Goal: Information Seeking & Learning: Compare options

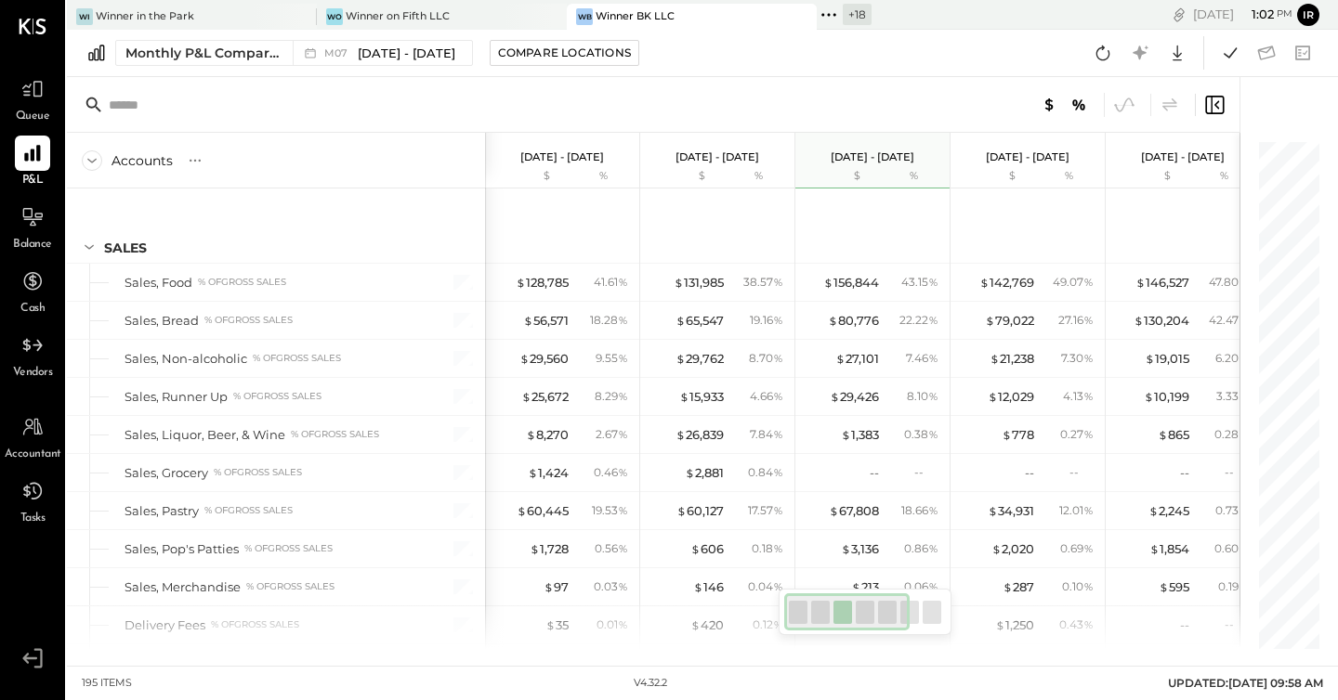
scroll to position [5000, 0]
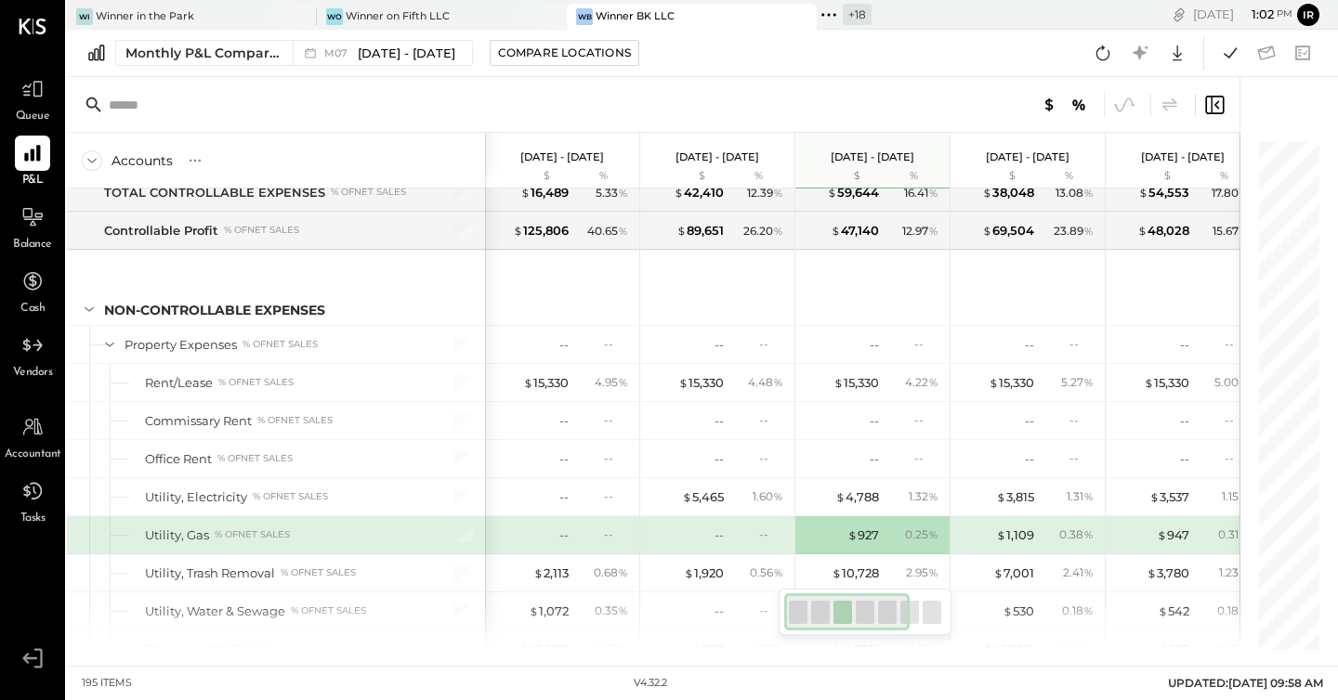
click at [821, 14] on icon at bounding box center [829, 15] width 24 height 24
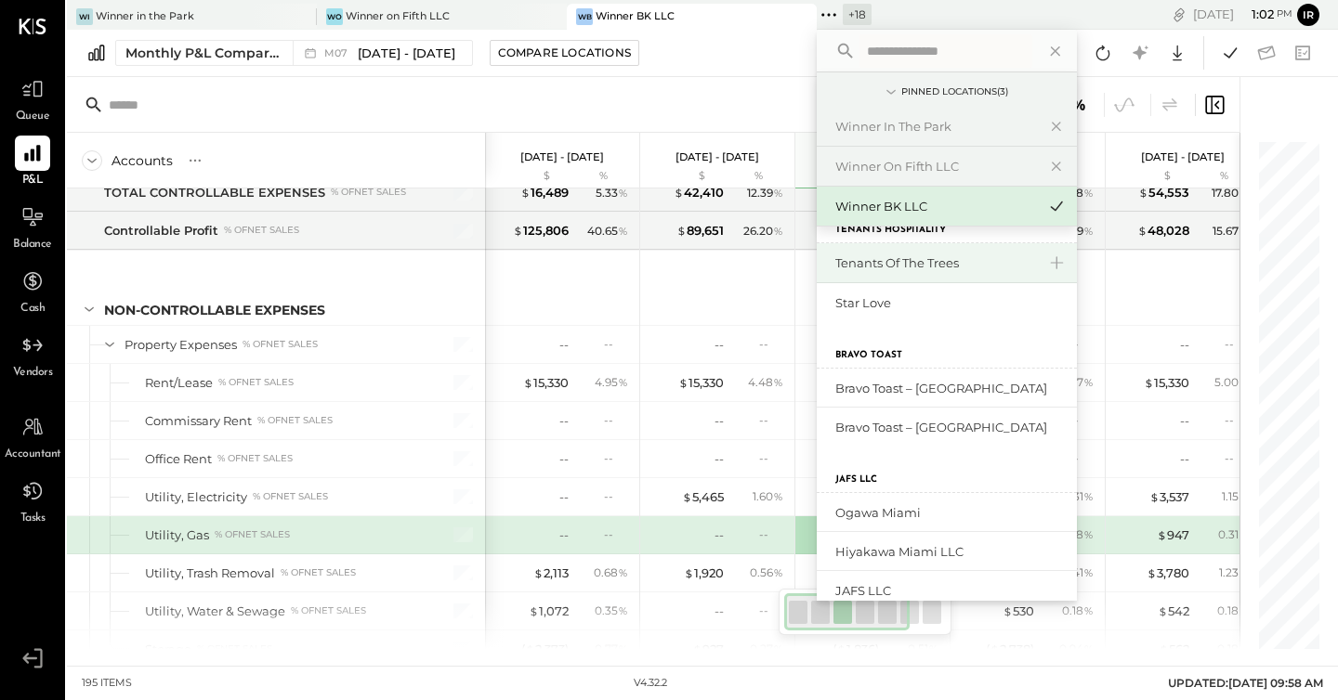
scroll to position [46, 0]
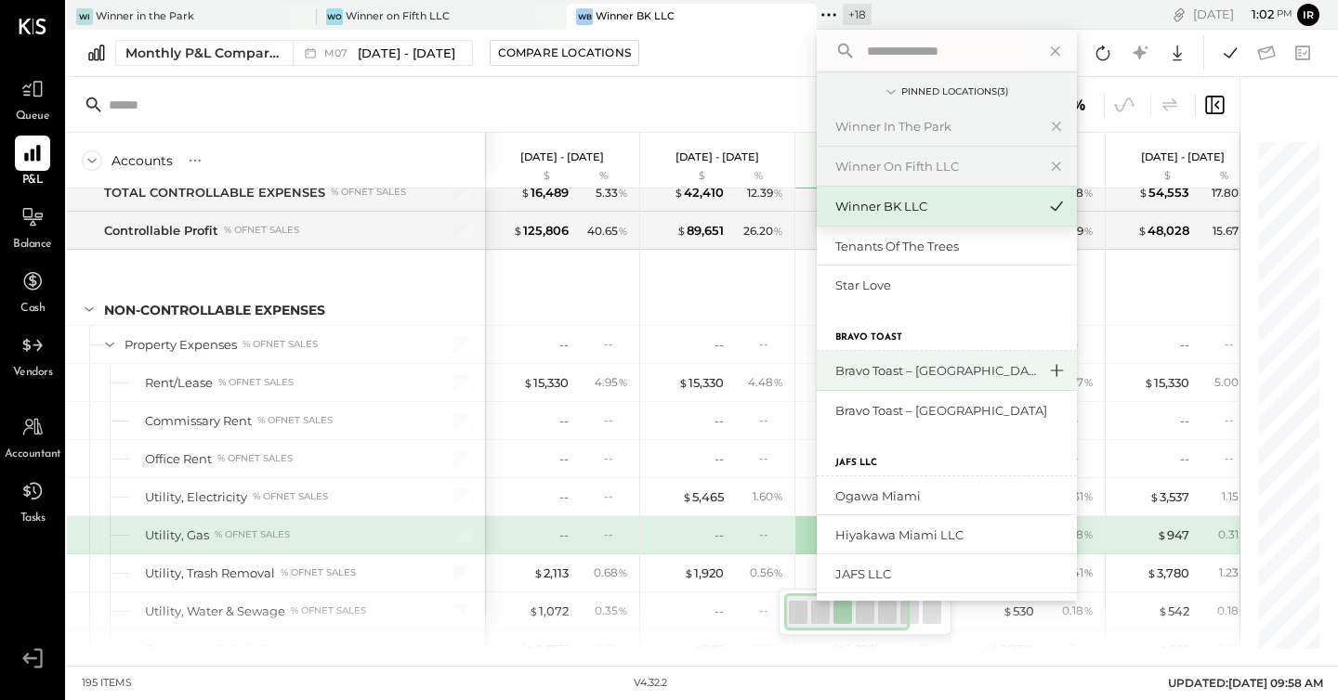
click at [1045, 373] on icon at bounding box center [1056, 371] width 22 height 24
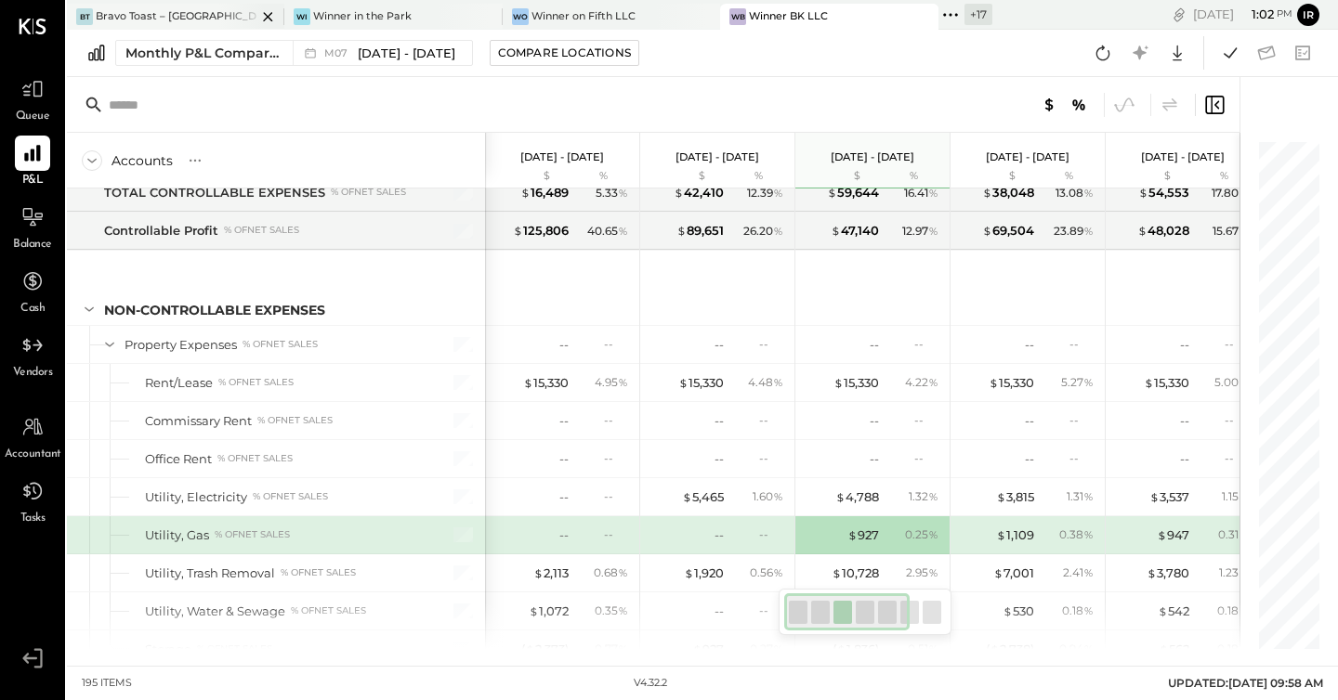
click at [177, 17] on div "Bravo Toast – [GEOGRAPHIC_DATA]" at bounding box center [176, 16] width 161 height 15
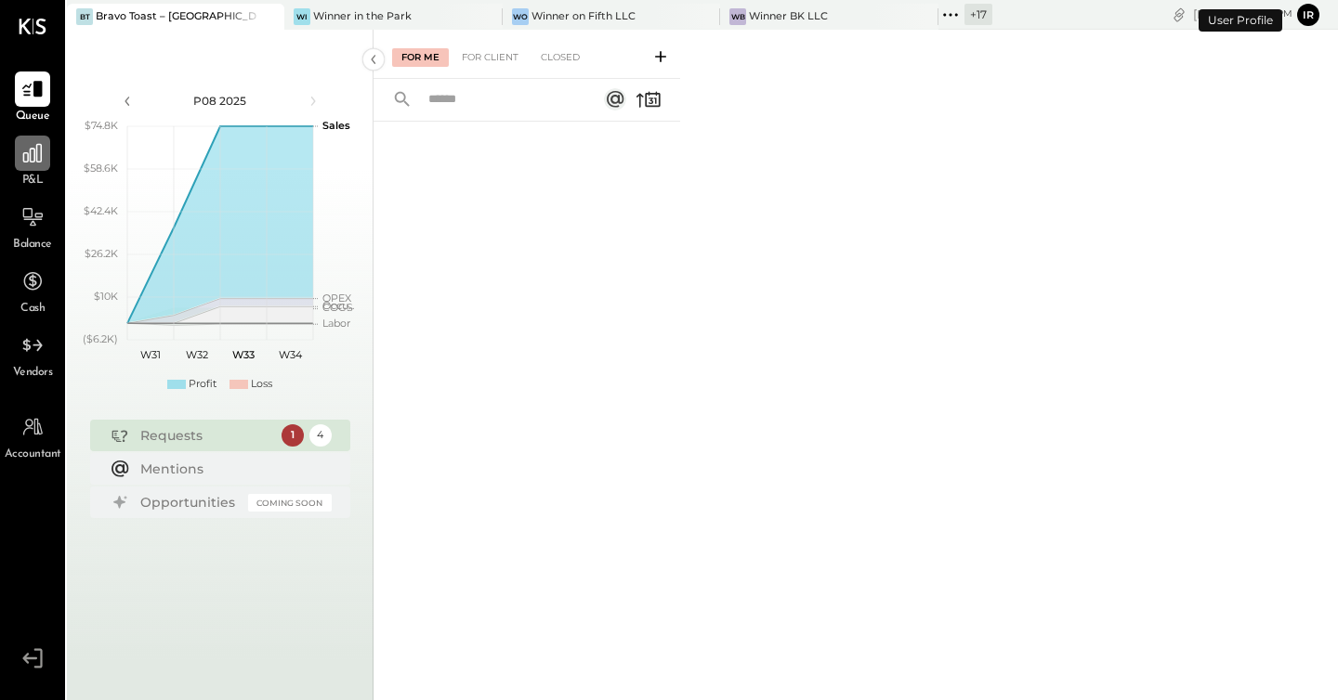
click at [20, 152] on icon at bounding box center [32, 153] width 24 height 24
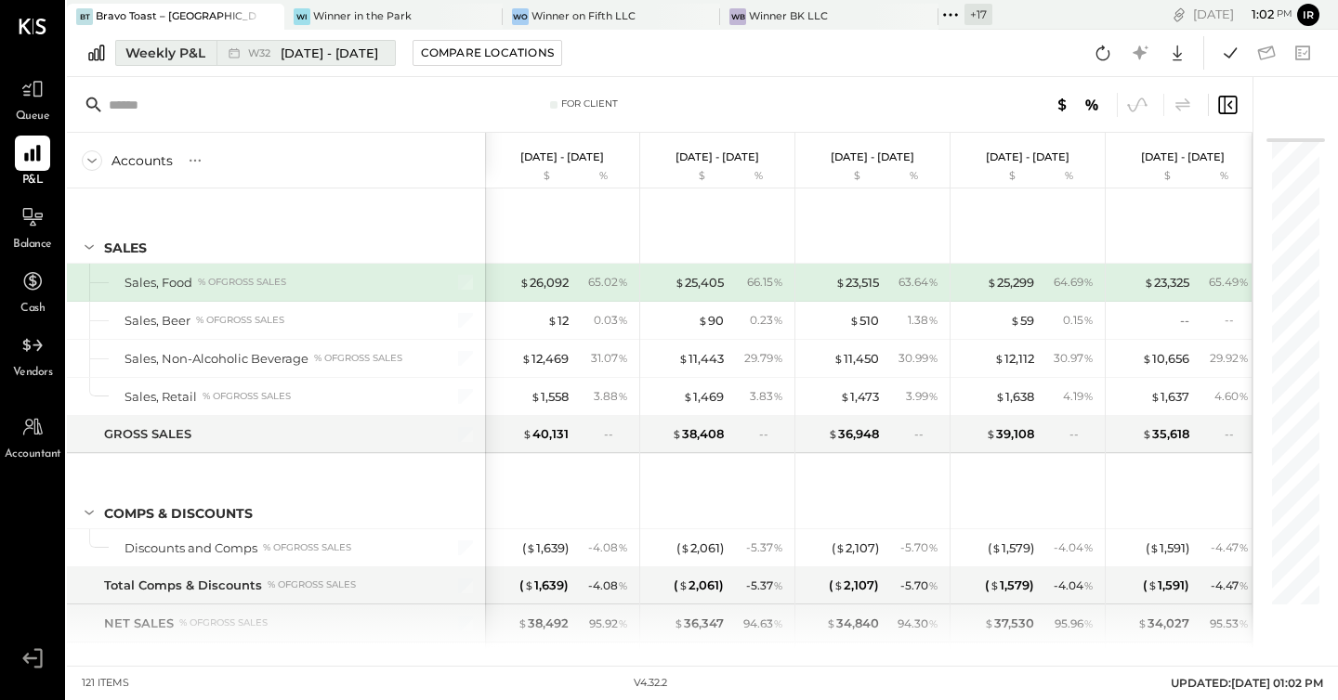
click at [264, 54] on span "W32" at bounding box center [262, 53] width 28 height 10
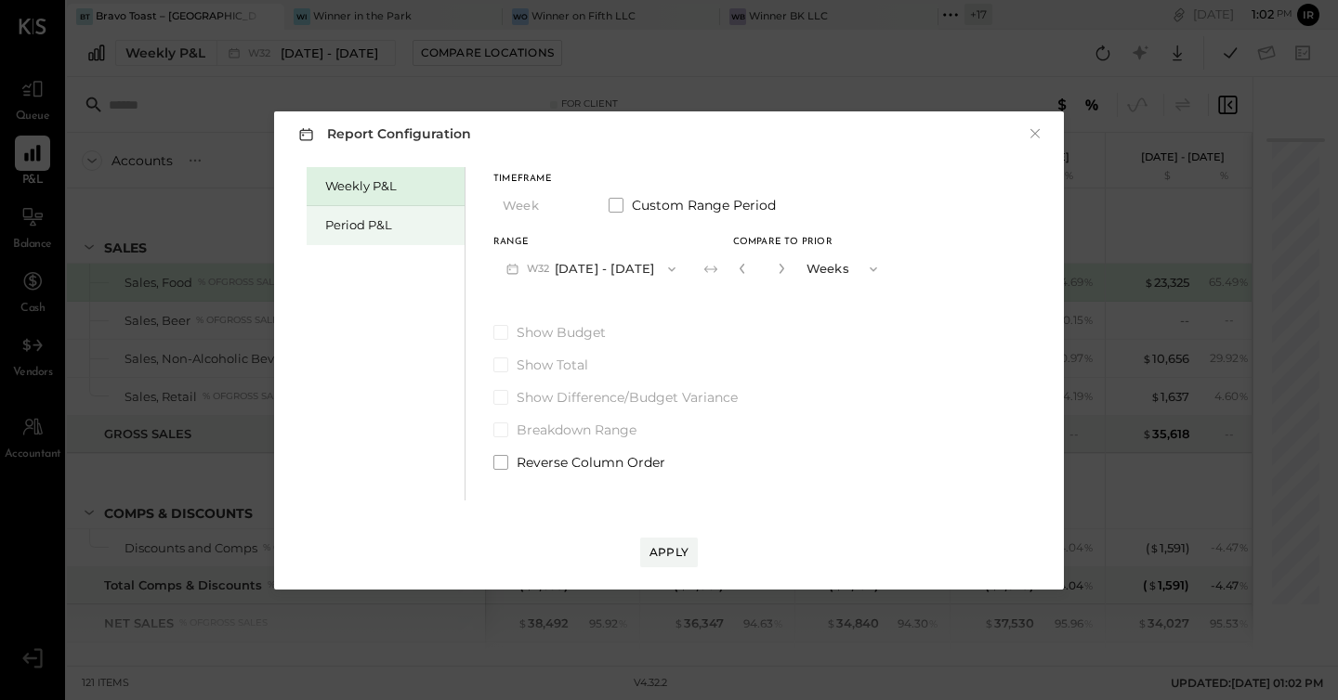
click at [342, 212] on div "Period P&L" at bounding box center [386, 225] width 158 height 39
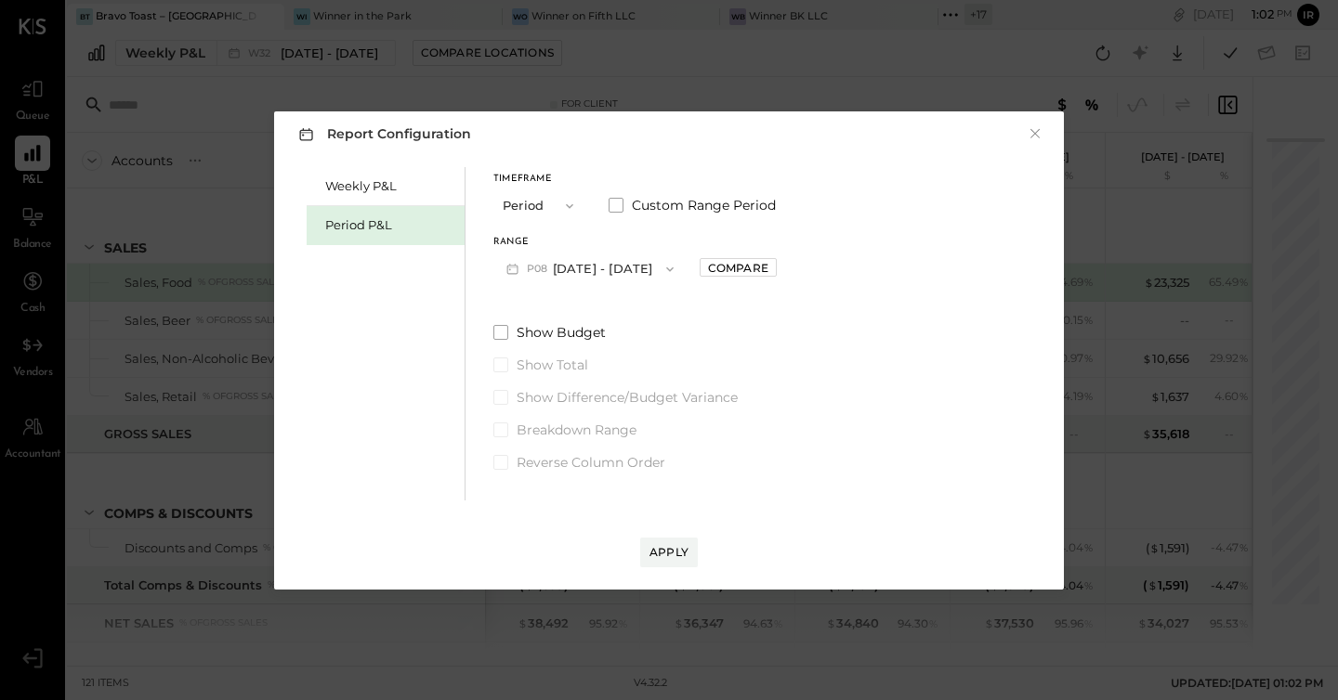
click at [629, 264] on button "P08 [DATE] - [DATE]" at bounding box center [589, 269] width 193 height 34
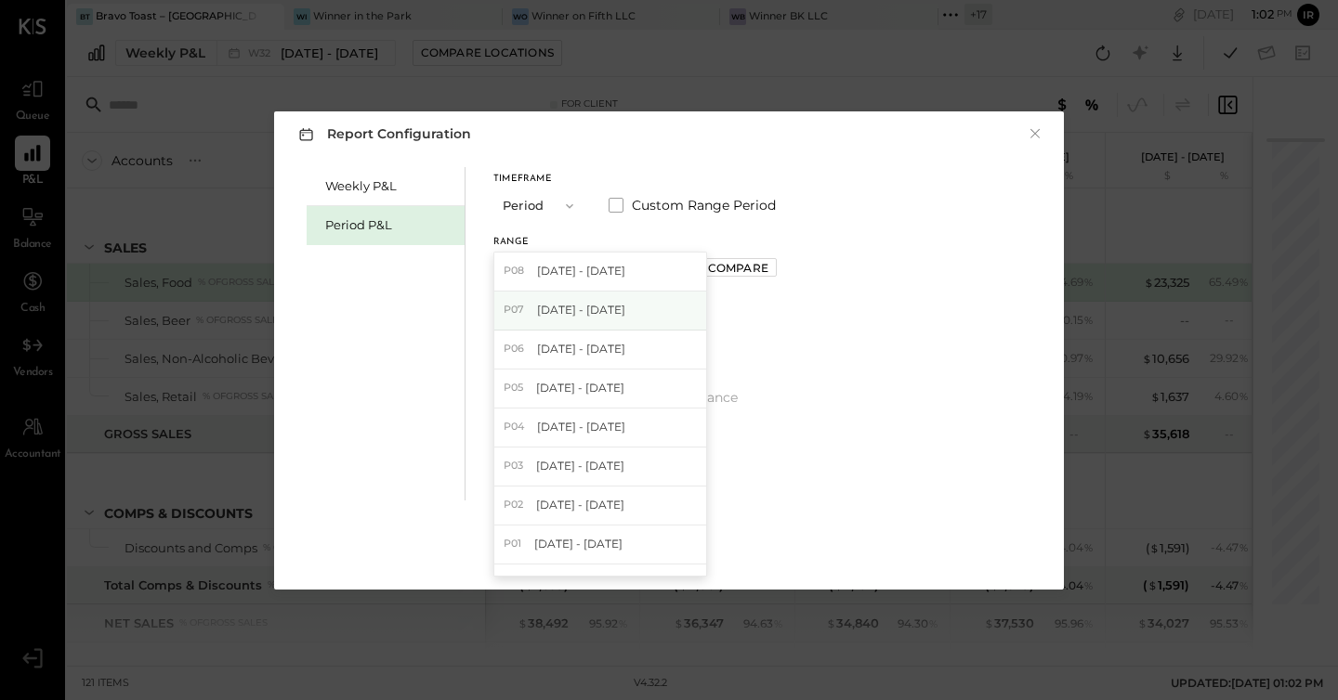
click at [658, 317] on div "P07 [DATE] - [DATE]" at bounding box center [600, 311] width 212 height 39
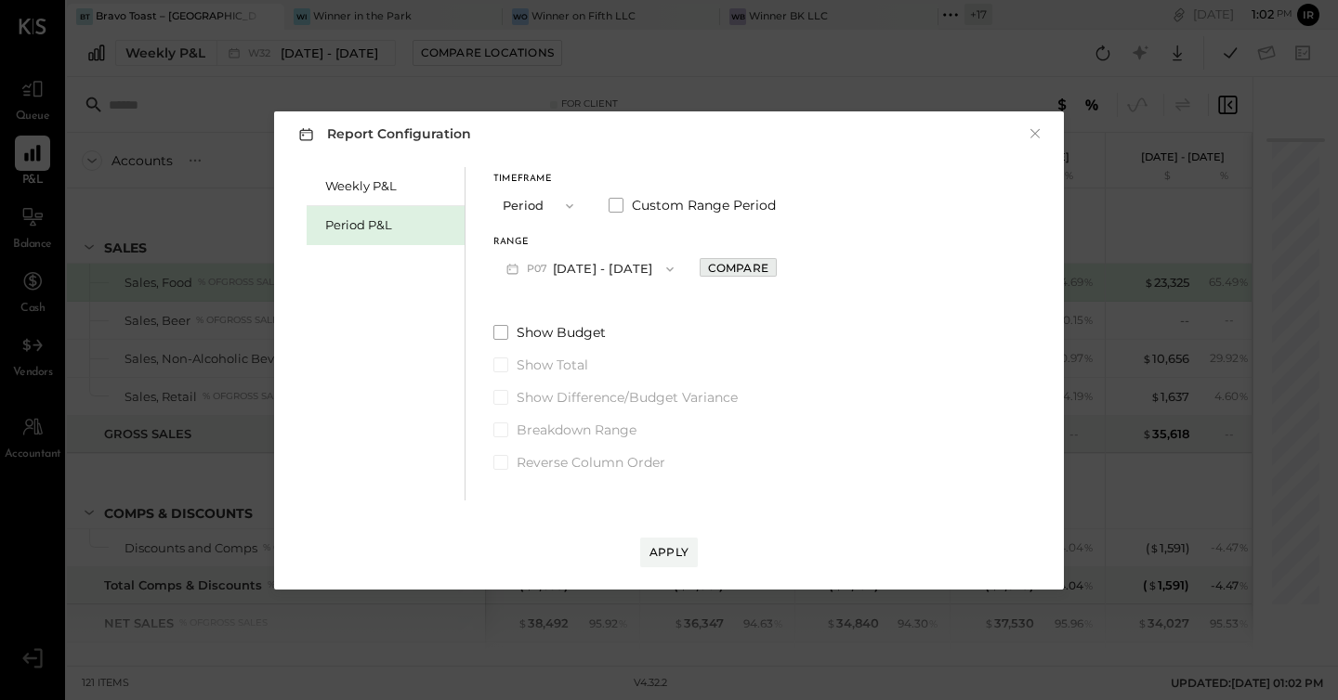
click at [768, 273] on div "Compare" at bounding box center [738, 268] width 60 height 16
click at [785, 269] on icon "button" at bounding box center [779, 268] width 11 height 11
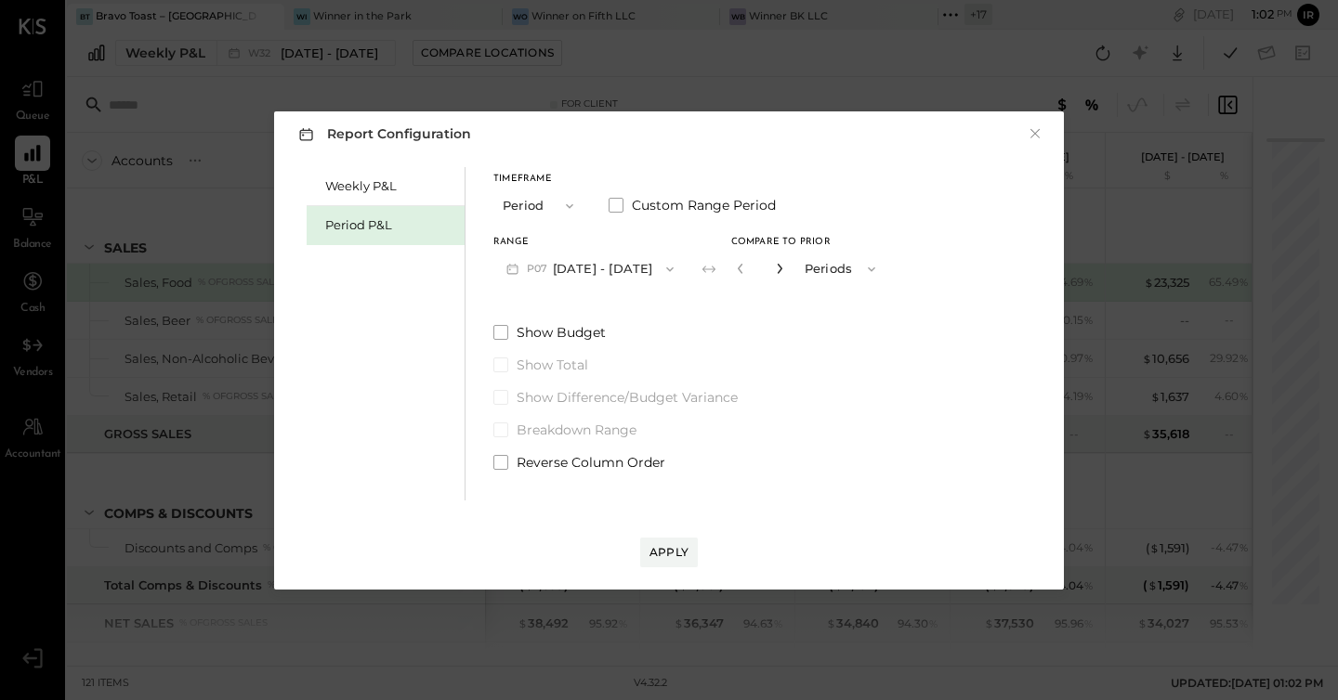
type input "*"
click at [655, 544] on div "Apply" at bounding box center [668, 552] width 39 height 16
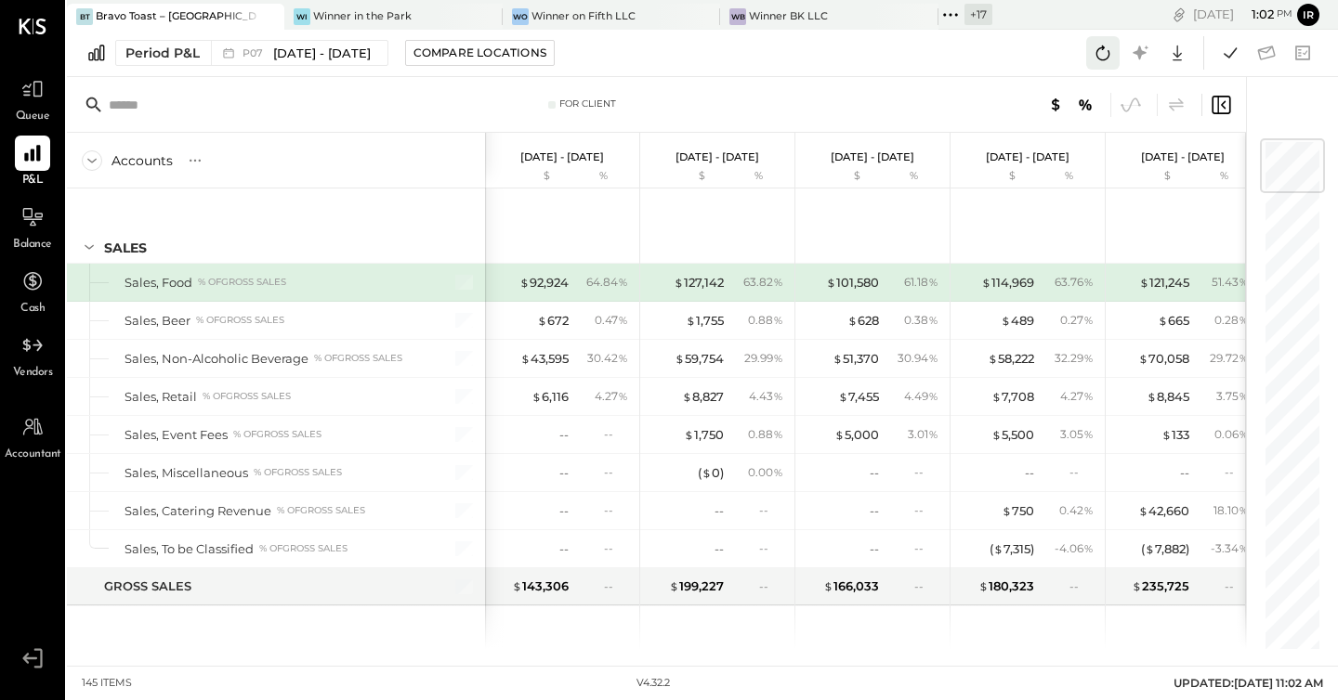
click at [1101, 55] on icon at bounding box center [1103, 53] width 24 height 24
click at [1240, 68] on button at bounding box center [1229, 52] width 33 height 33
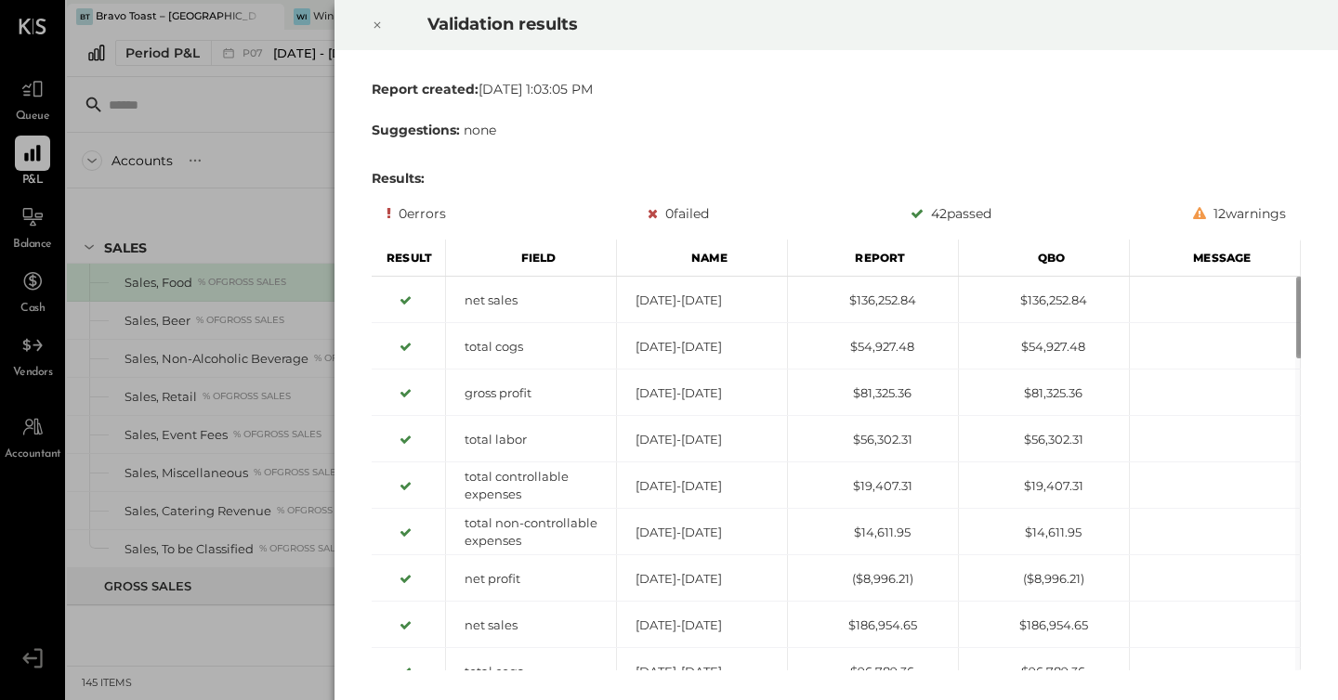
click at [378, 21] on icon at bounding box center [377, 25] width 11 height 22
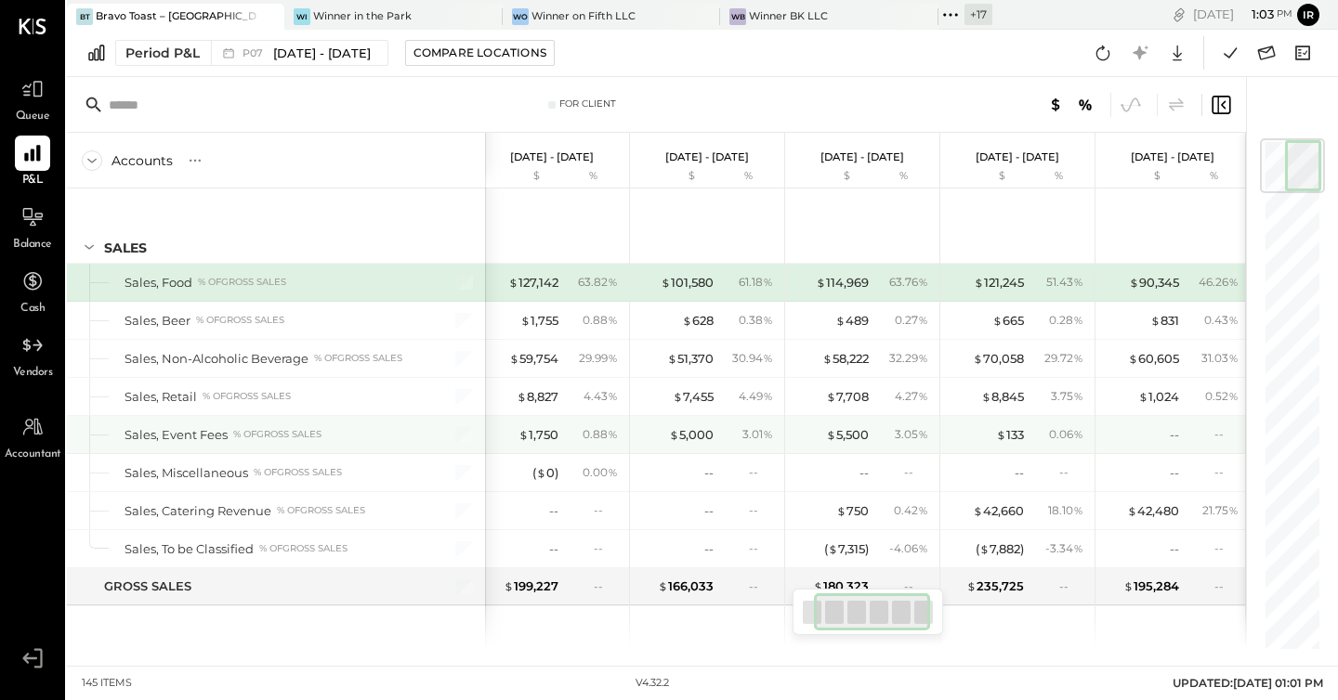
scroll to position [0, 169]
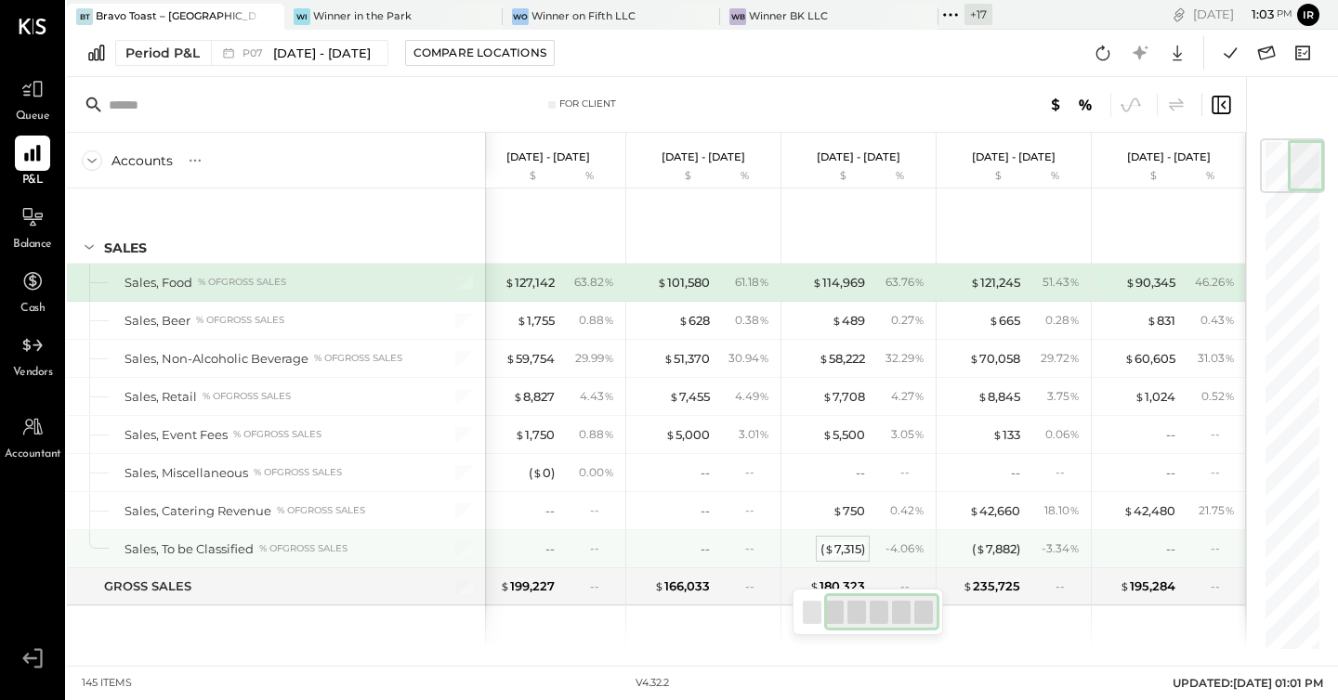
click at [844, 545] on div "( $ 7,315 )" at bounding box center [842, 550] width 45 height 18
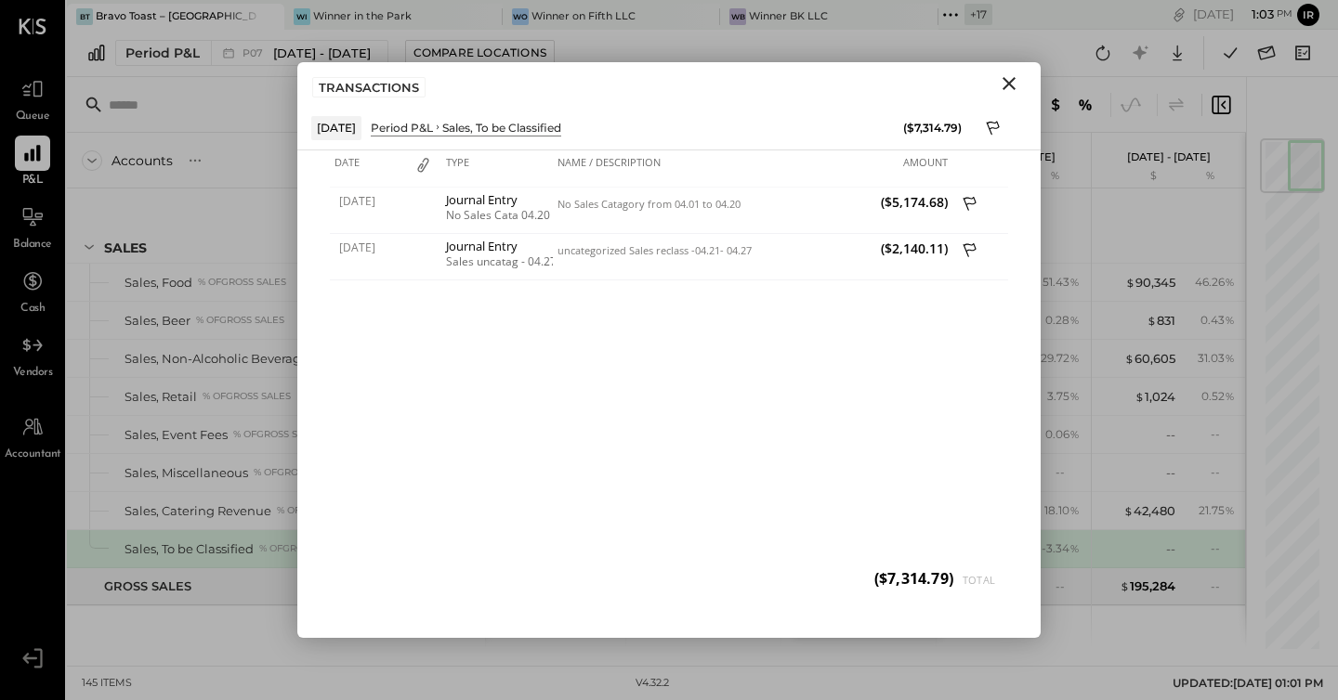
click at [1012, 84] on icon "Close" at bounding box center [1009, 83] width 22 height 22
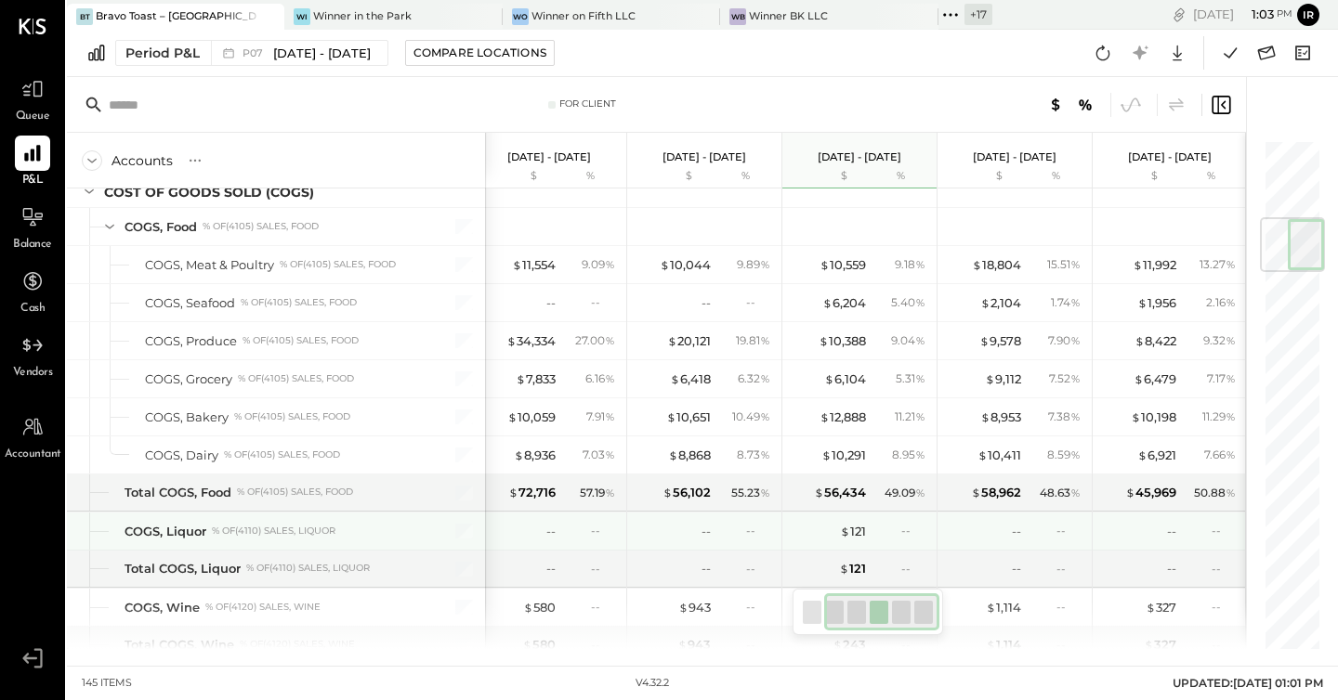
scroll to position [661, 0]
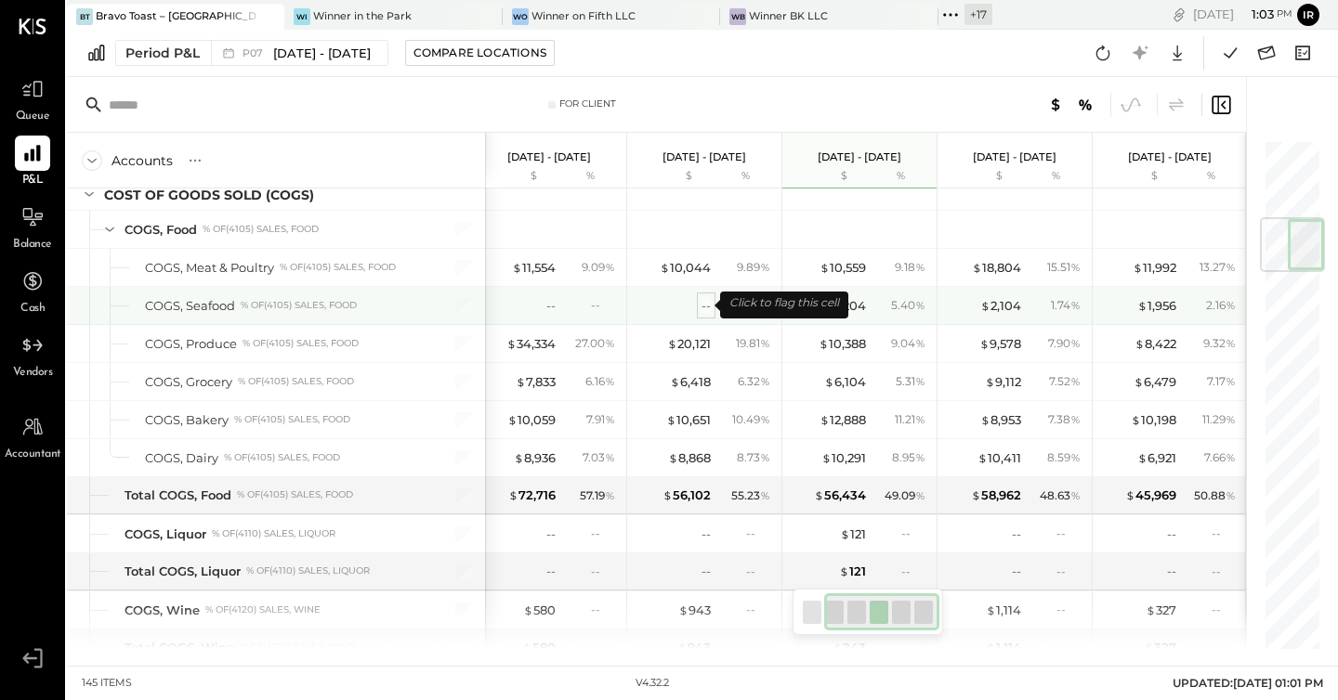
click at [703, 298] on div "--" at bounding box center [705, 306] width 9 height 18
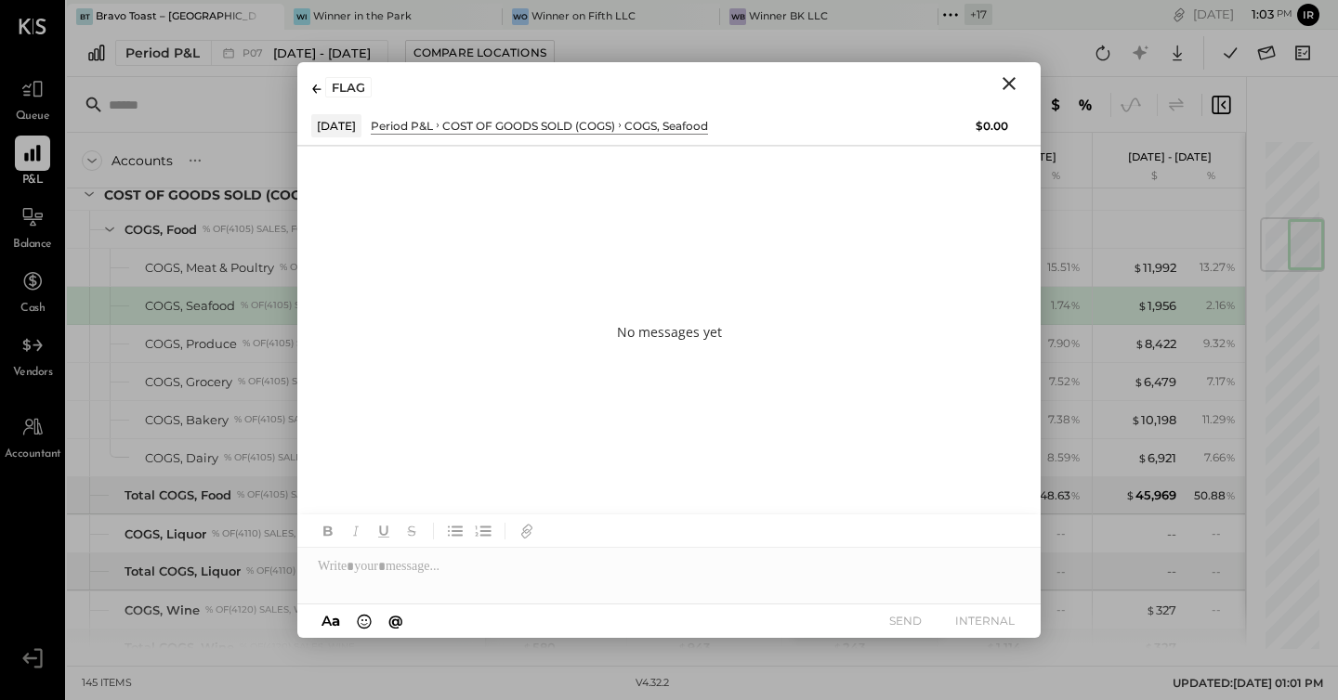
click at [1014, 85] on icon "Close" at bounding box center [1009, 83] width 22 height 22
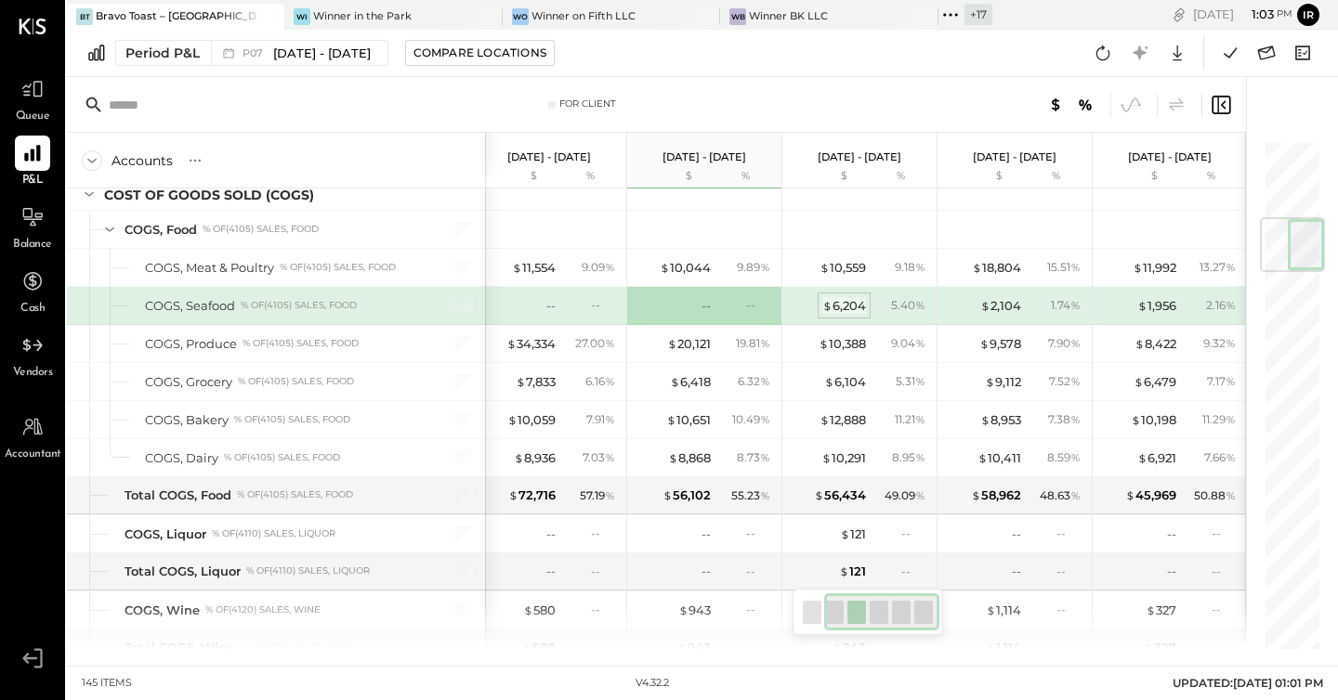
click at [846, 305] on div "$ 6,204" at bounding box center [844, 306] width 44 height 18
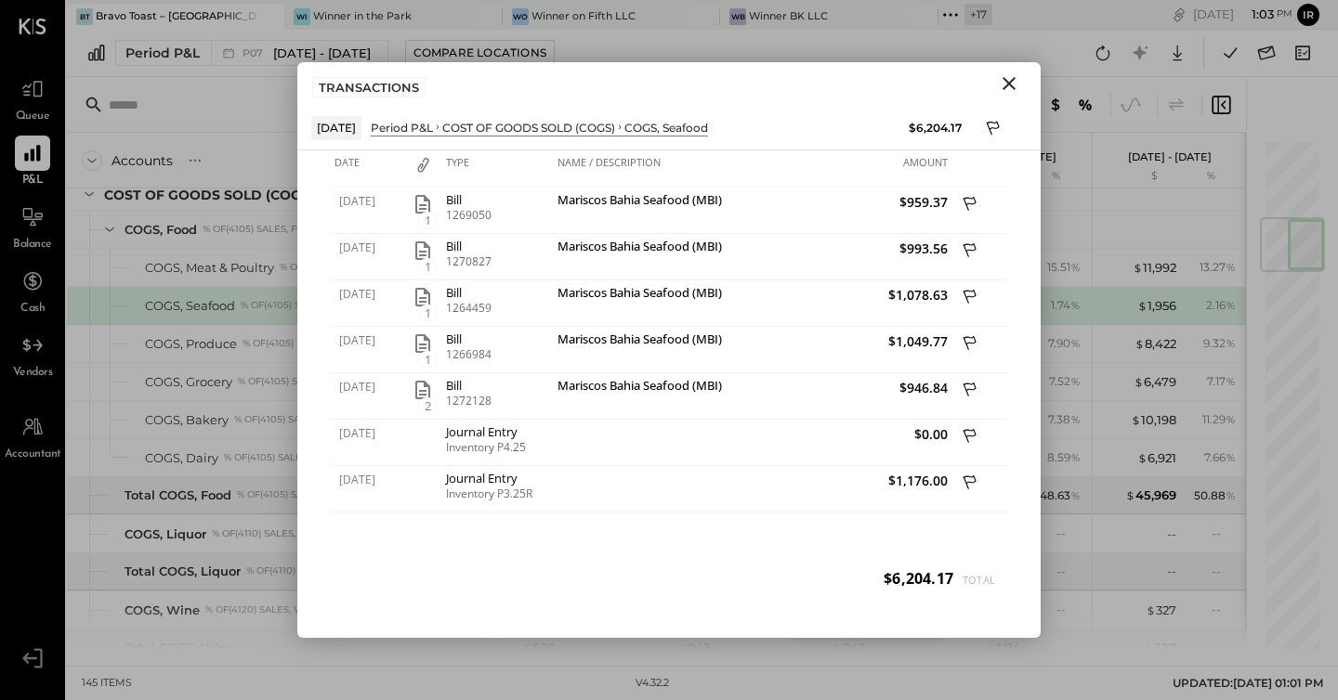
click at [1008, 91] on icon "Close" at bounding box center [1009, 83] width 22 height 22
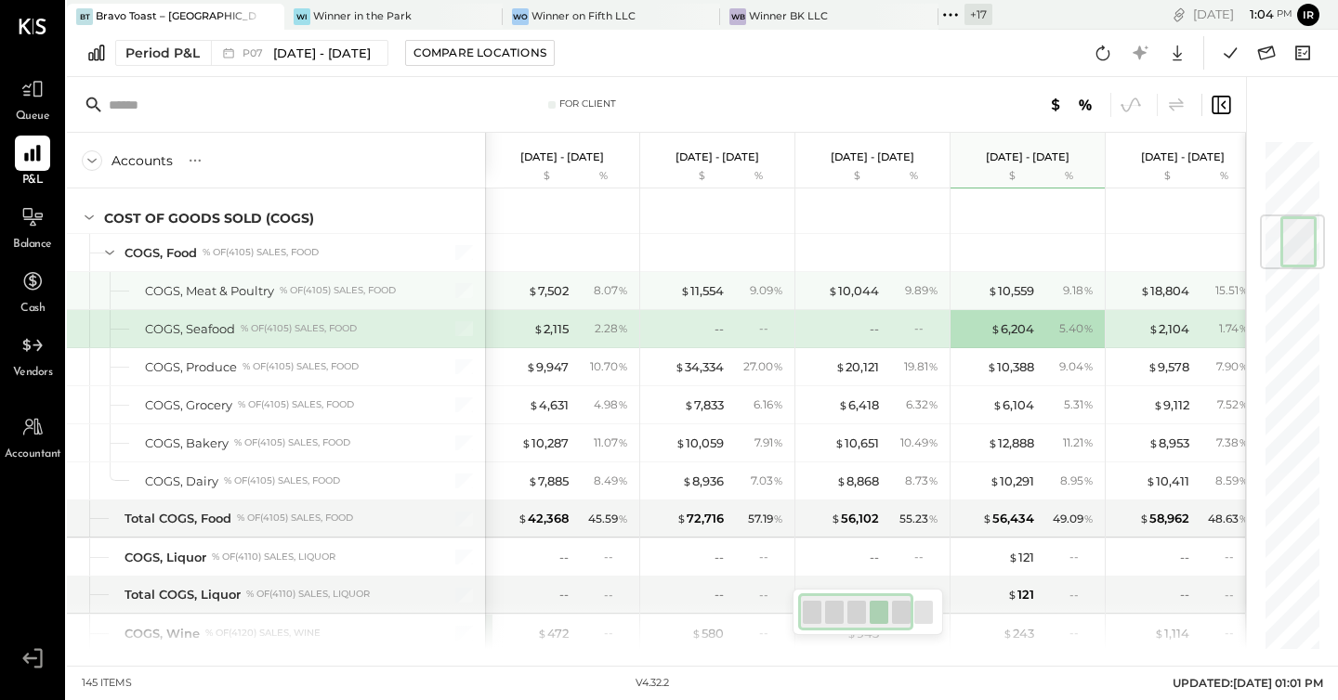
click at [696, 281] on div "$ 11,554 9.09 %" at bounding box center [718, 290] width 139 height 37
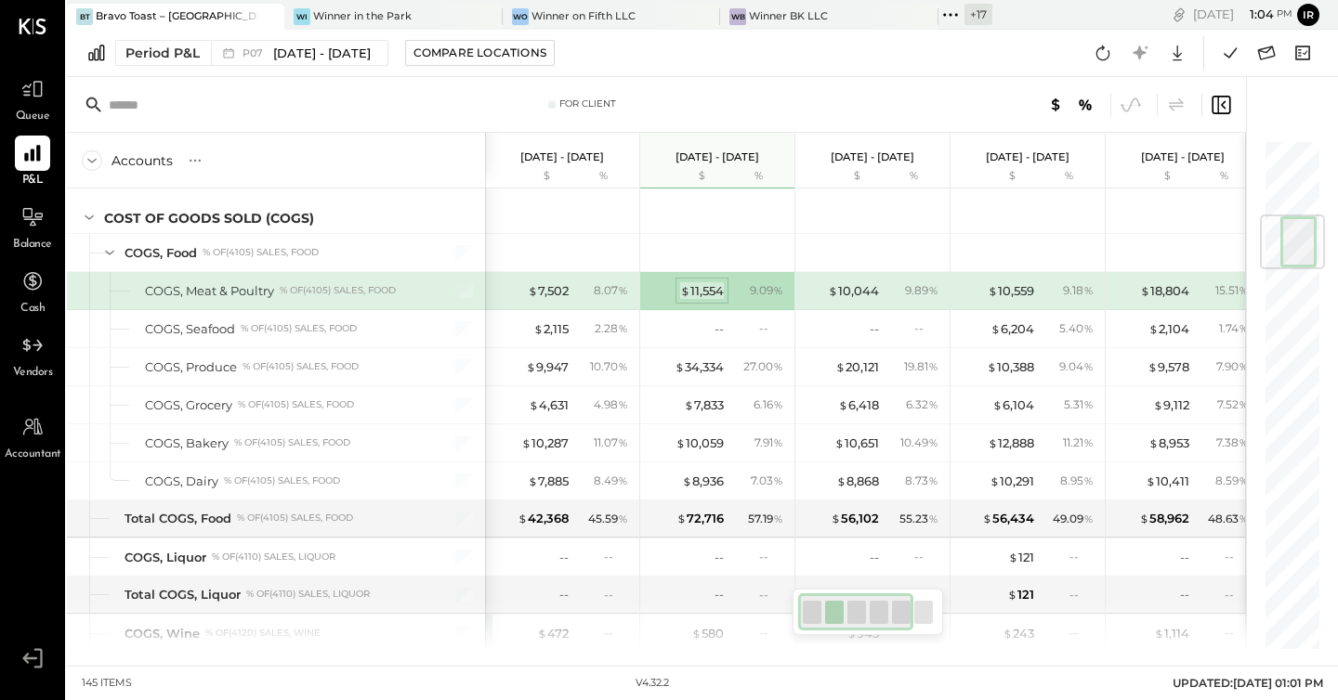
click at [704, 287] on div "$ 11,554" at bounding box center [702, 291] width 44 height 18
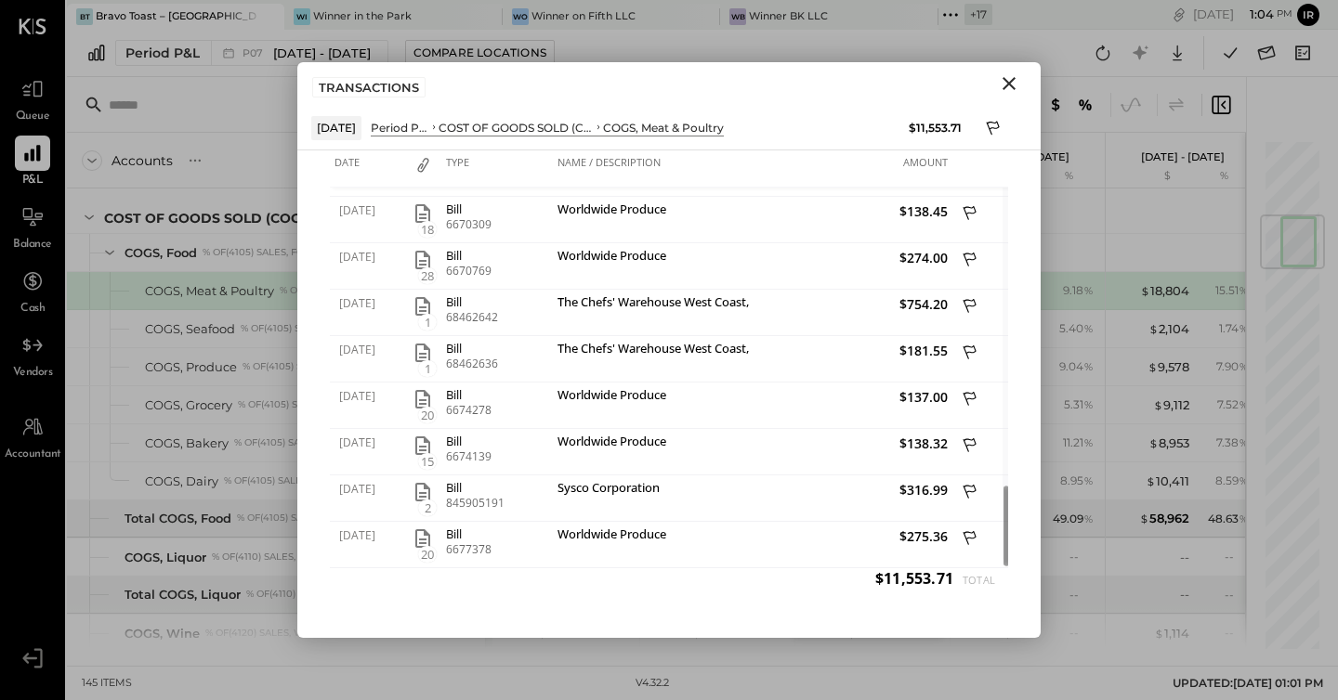
click at [1011, 85] on icon "Close" at bounding box center [1008, 83] width 13 height 13
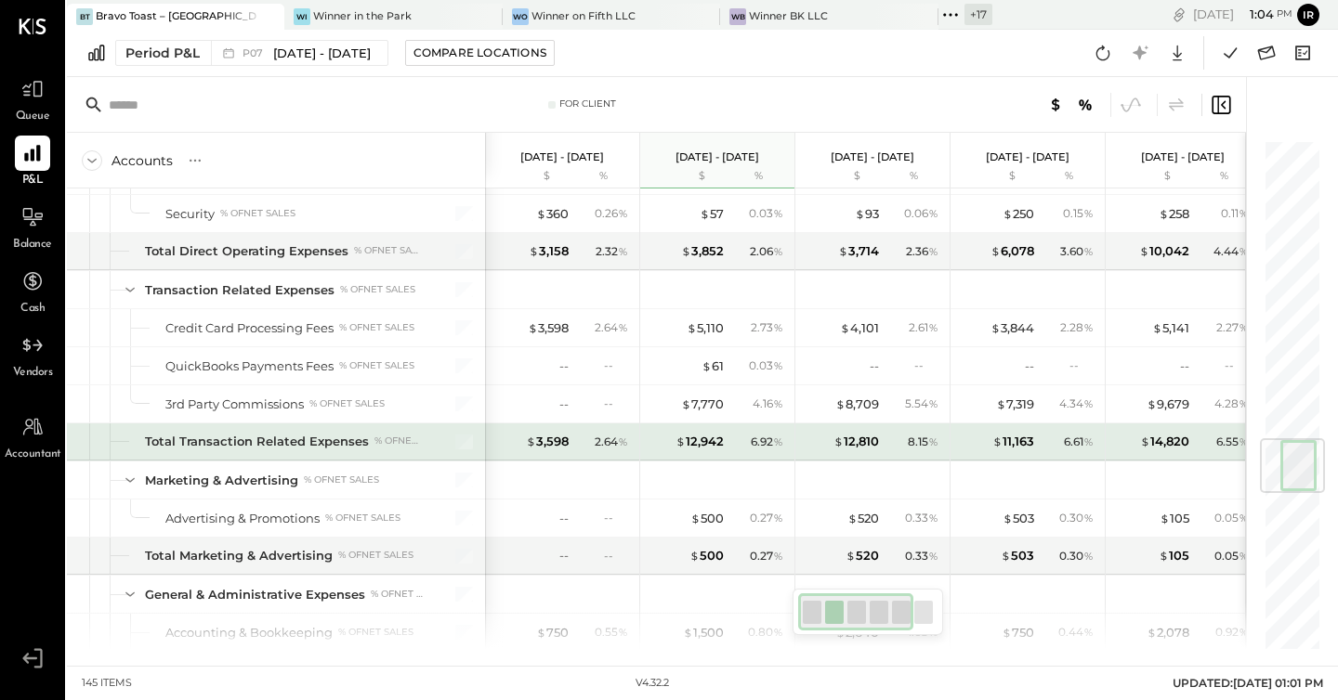
scroll to position [2553, 0]
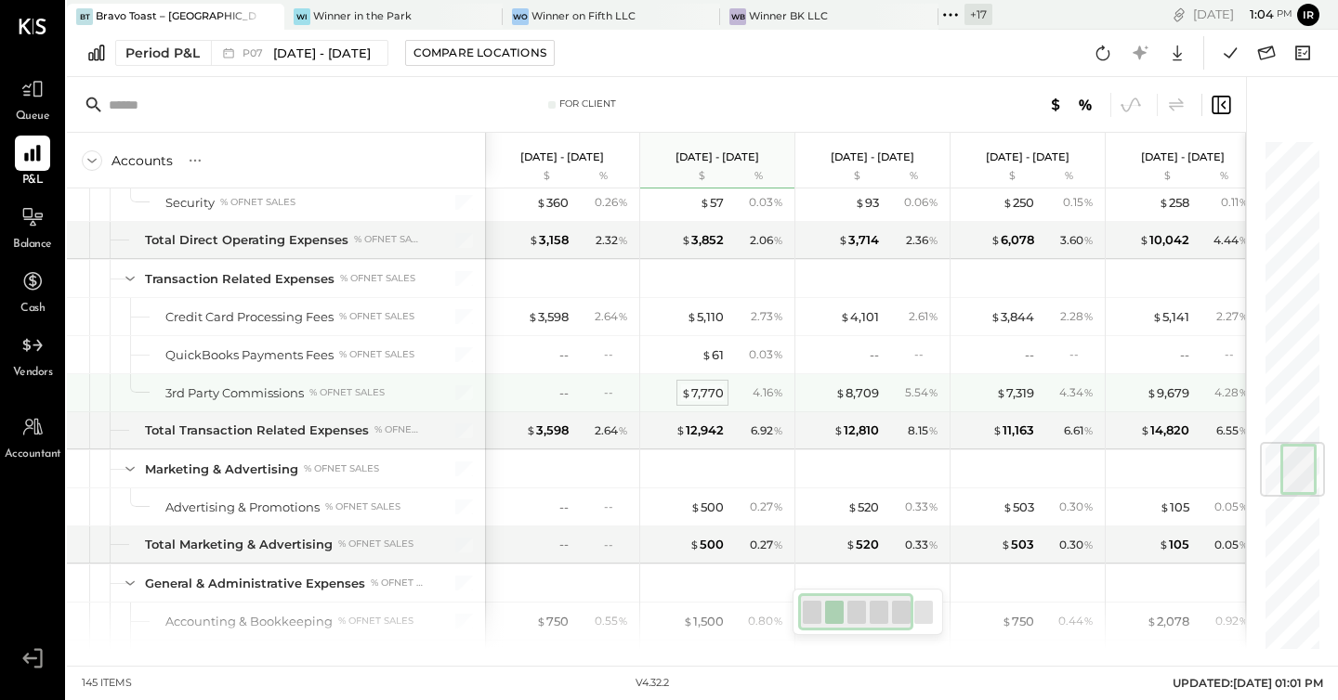
click at [712, 390] on div "$ 7,770" at bounding box center [702, 394] width 43 height 18
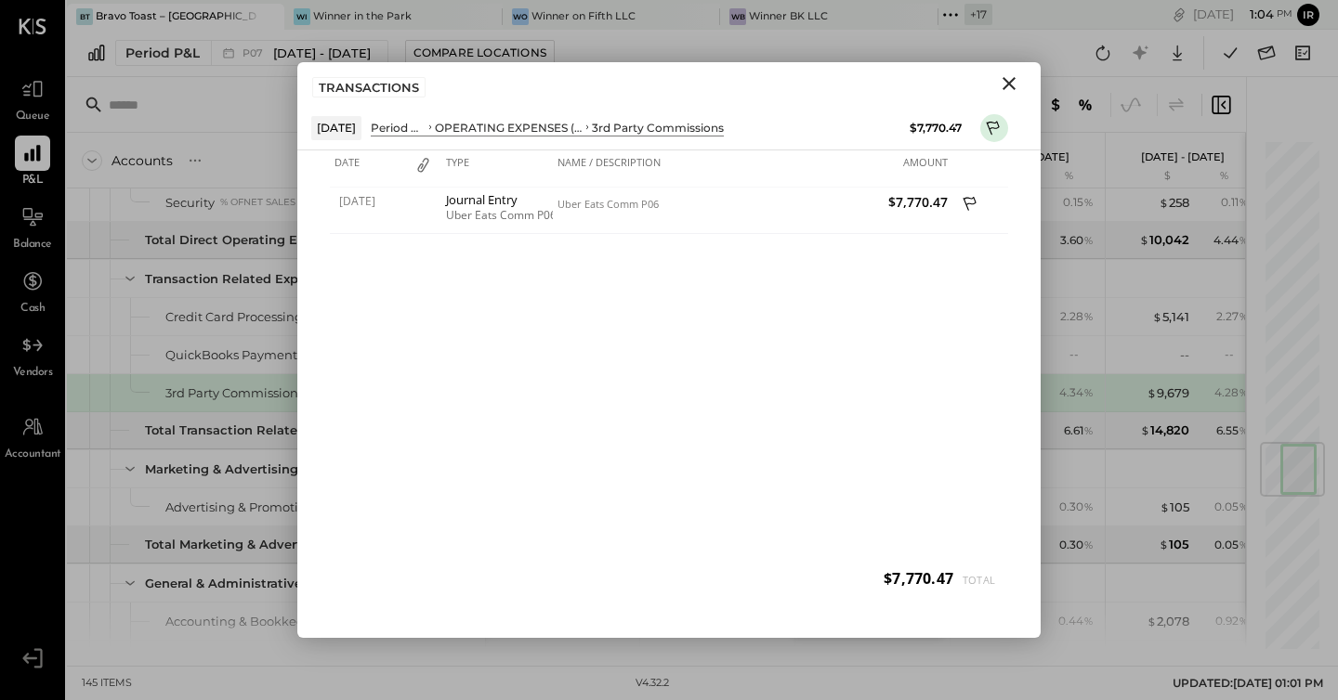
click at [1011, 78] on icon "Close" at bounding box center [1009, 83] width 22 height 22
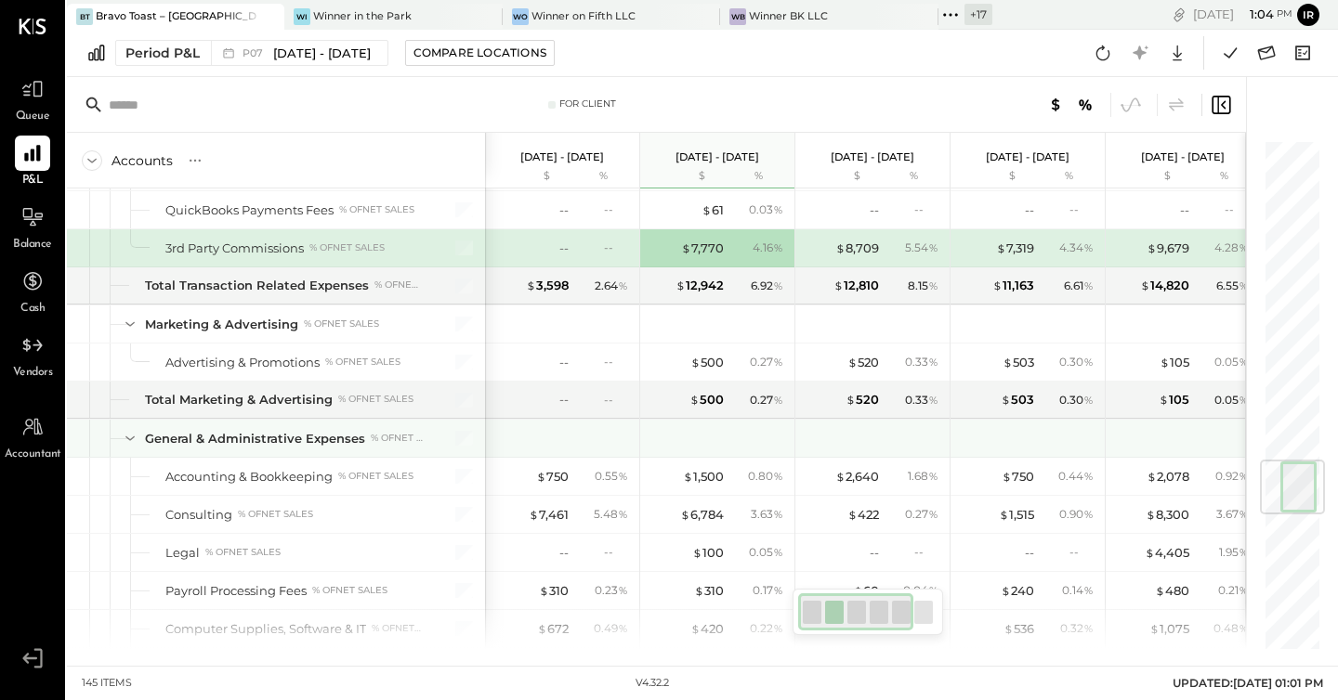
scroll to position [2702, 0]
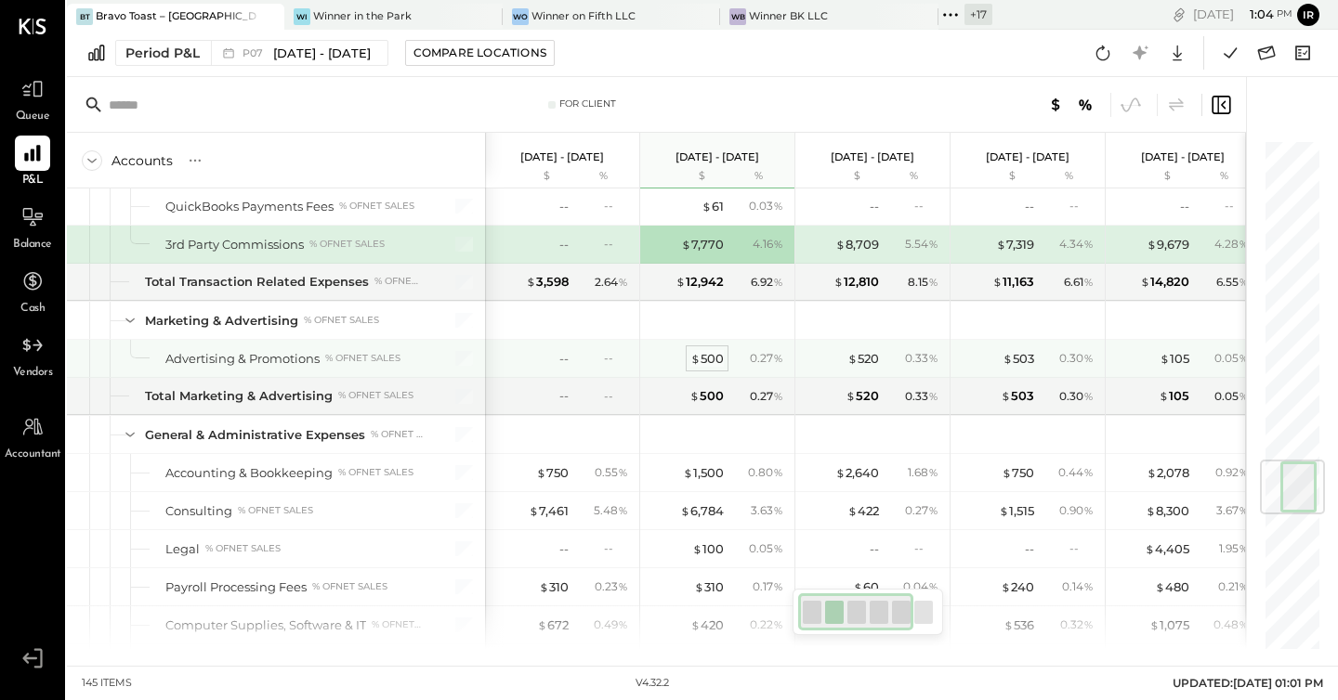
click at [705, 357] on div "$ 500" at bounding box center [706, 359] width 33 height 18
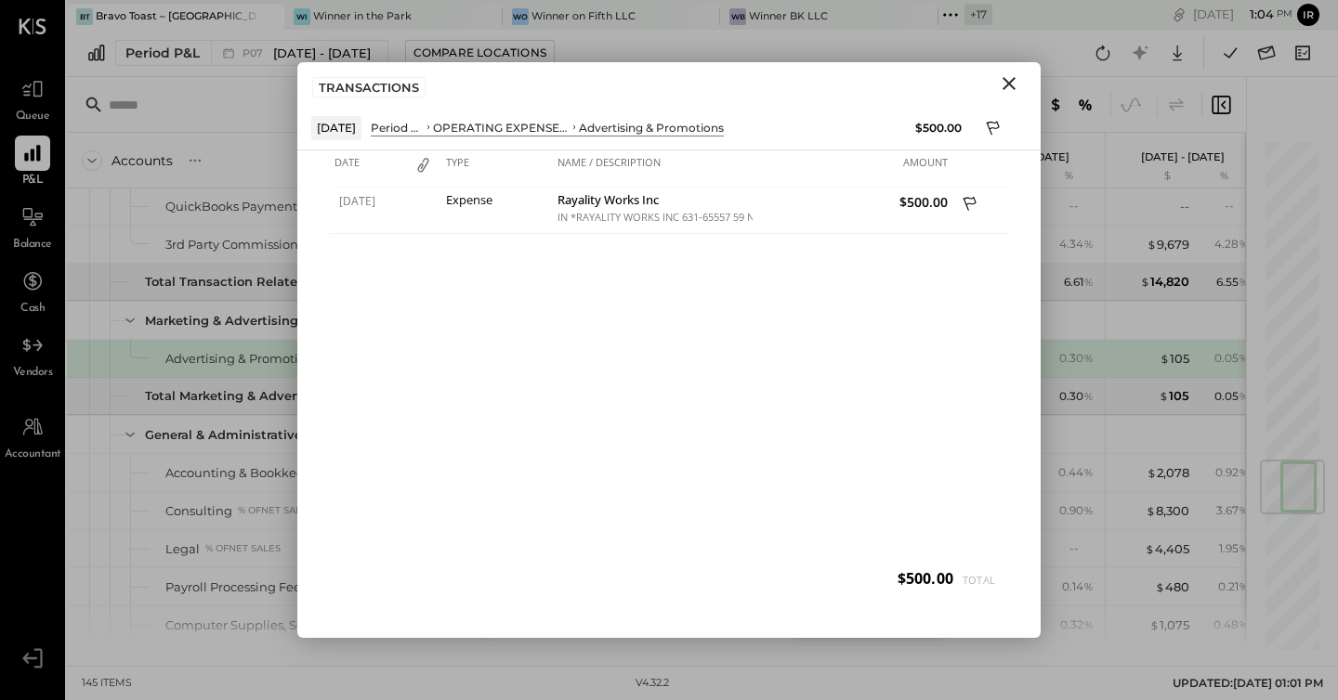
click at [1007, 84] on icon "Close" at bounding box center [1009, 83] width 22 height 22
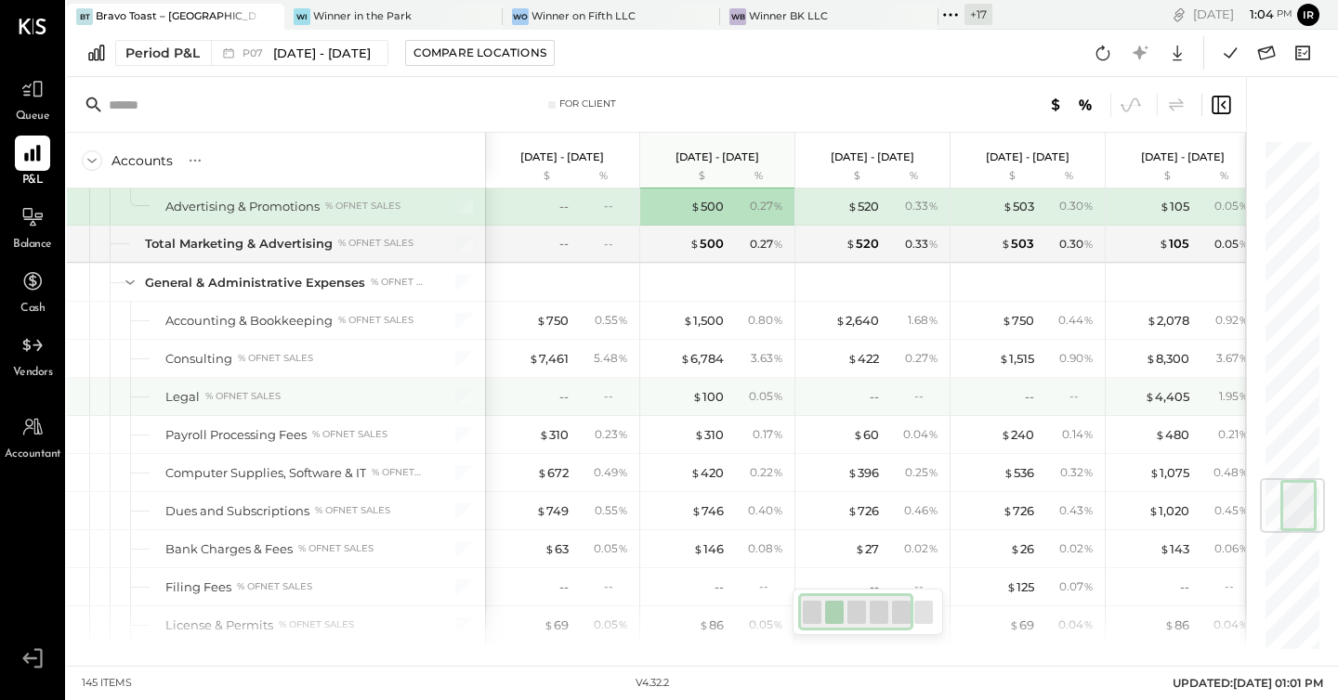
scroll to position [2856, 0]
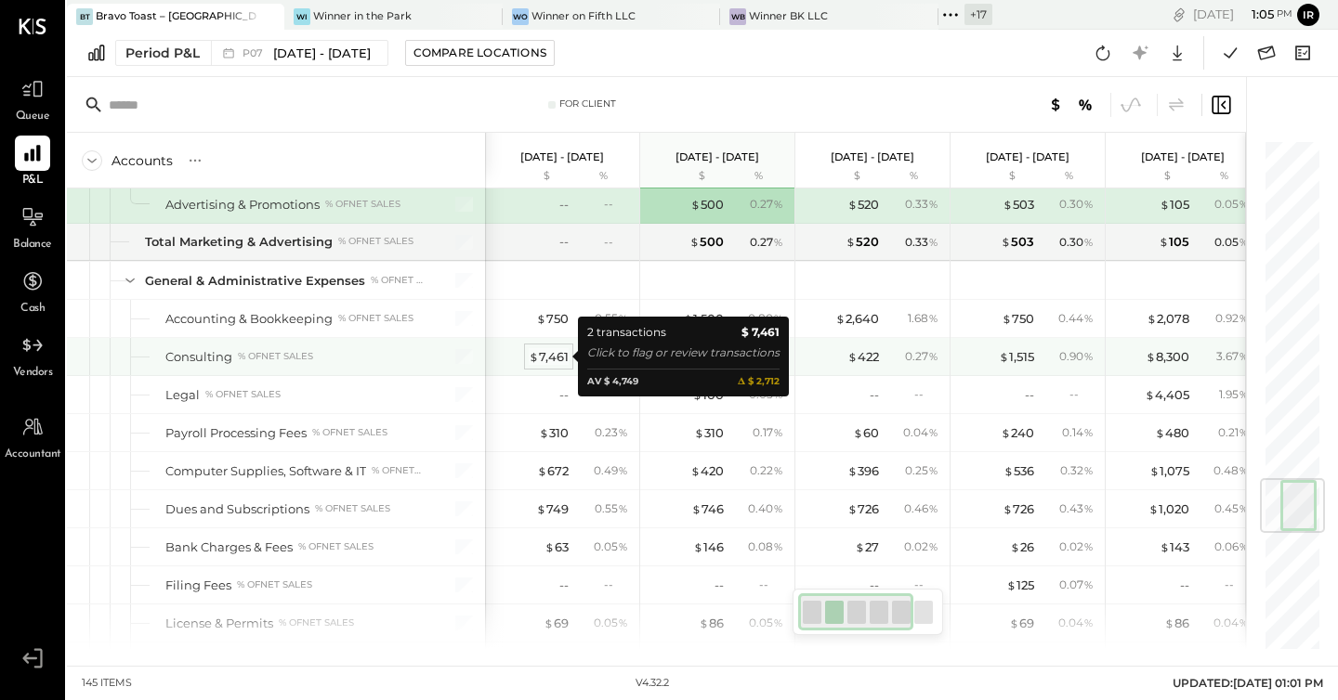
click at [553, 357] on div "$ 7,461" at bounding box center [549, 357] width 40 height 18
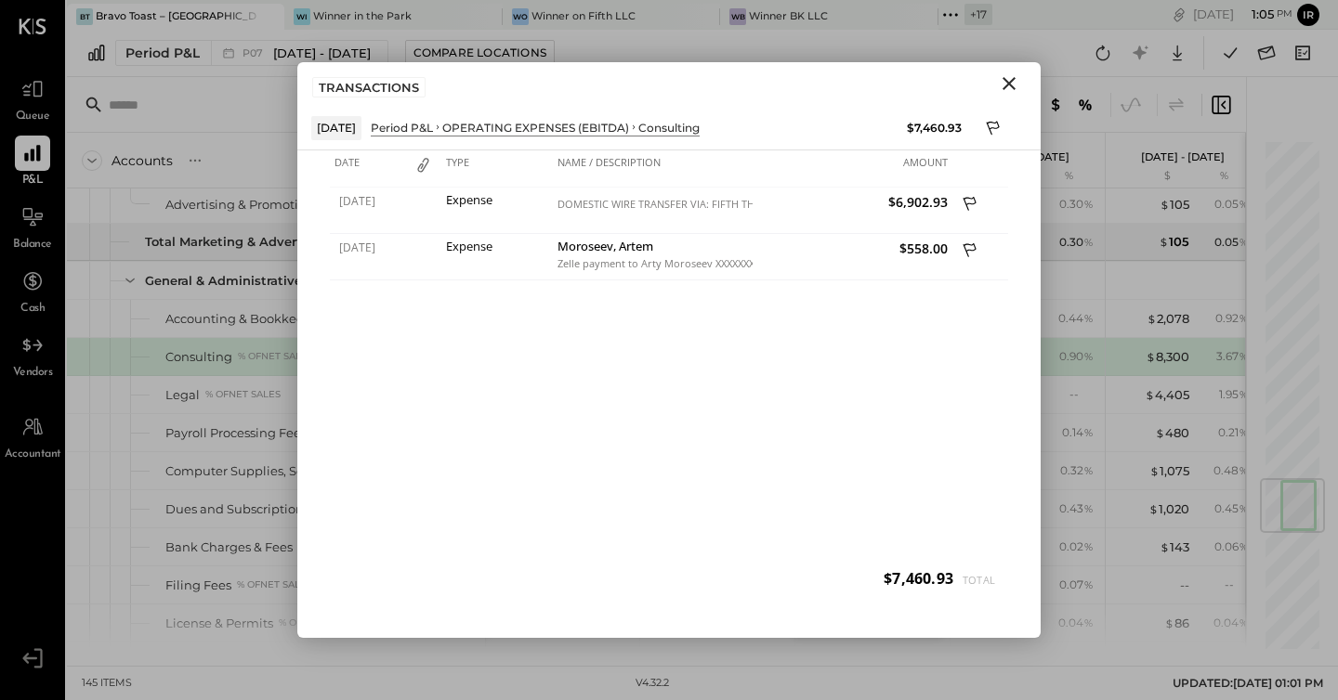
click at [1002, 74] on icon "Close" at bounding box center [1009, 83] width 22 height 22
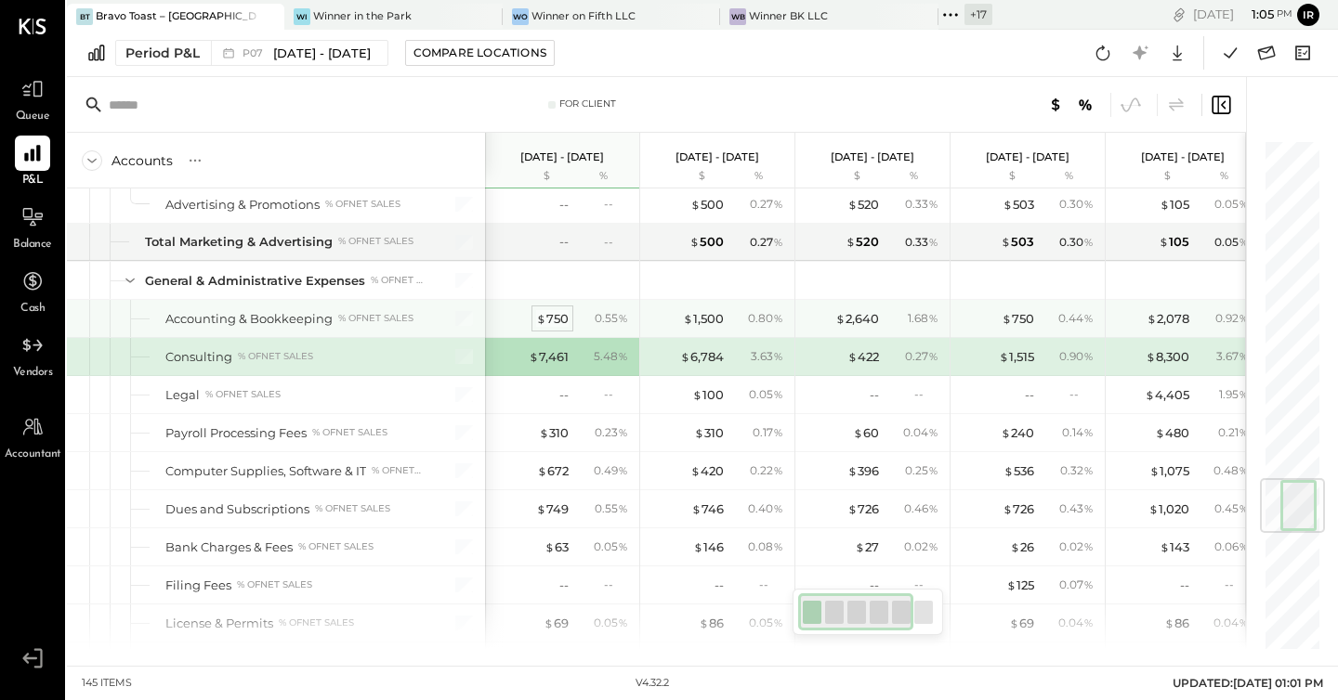
click at [557, 323] on div "$ 750" at bounding box center [552, 319] width 33 height 18
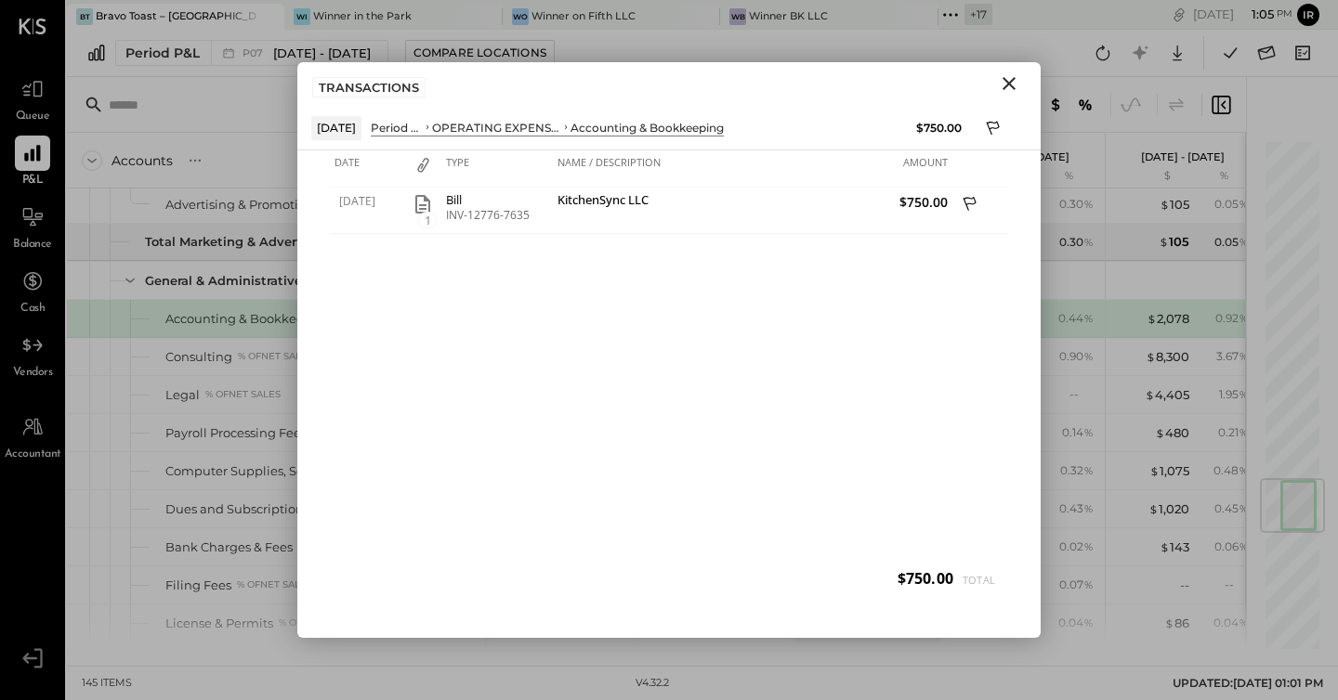
click at [1008, 77] on icon "Close" at bounding box center [1009, 83] width 22 height 22
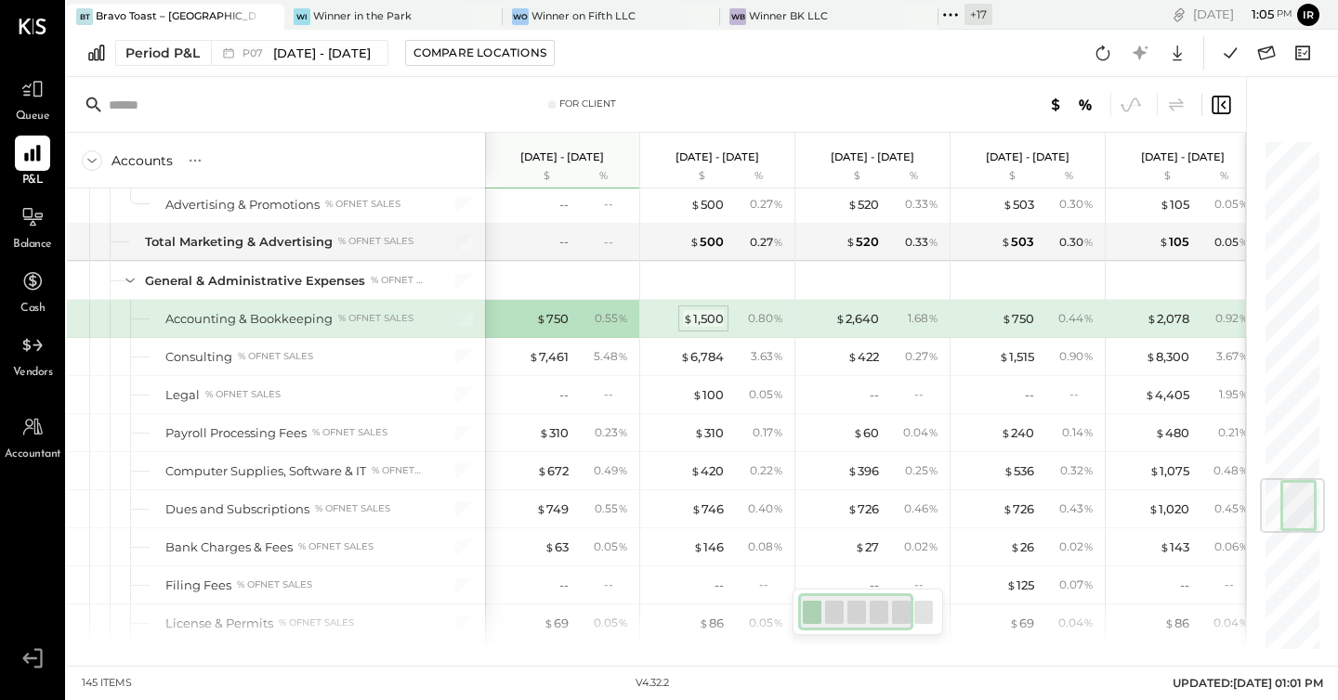
click at [700, 316] on div "$ 1,500" at bounding box center [703, 319] width 41 height 18
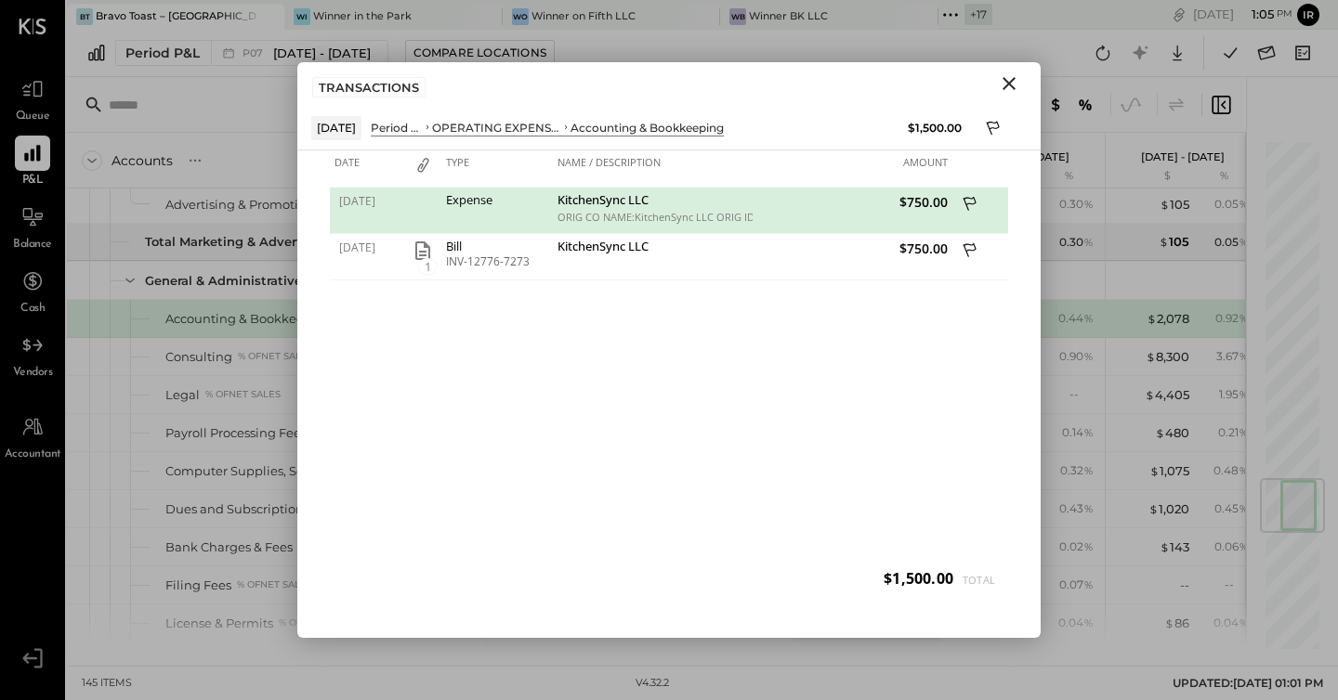
click at [1006, 84] on icon "Close" at bounding box center [1009, 83] width 22 height 22
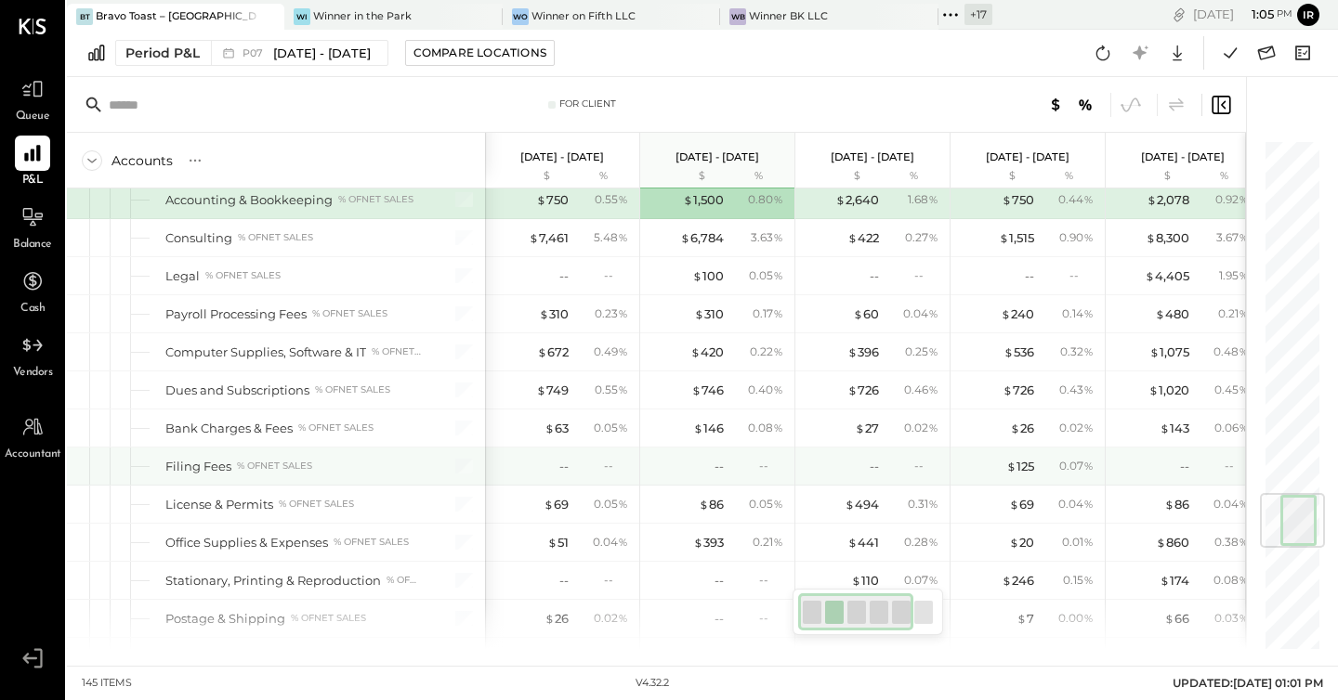
scroll to position [2979, 0]
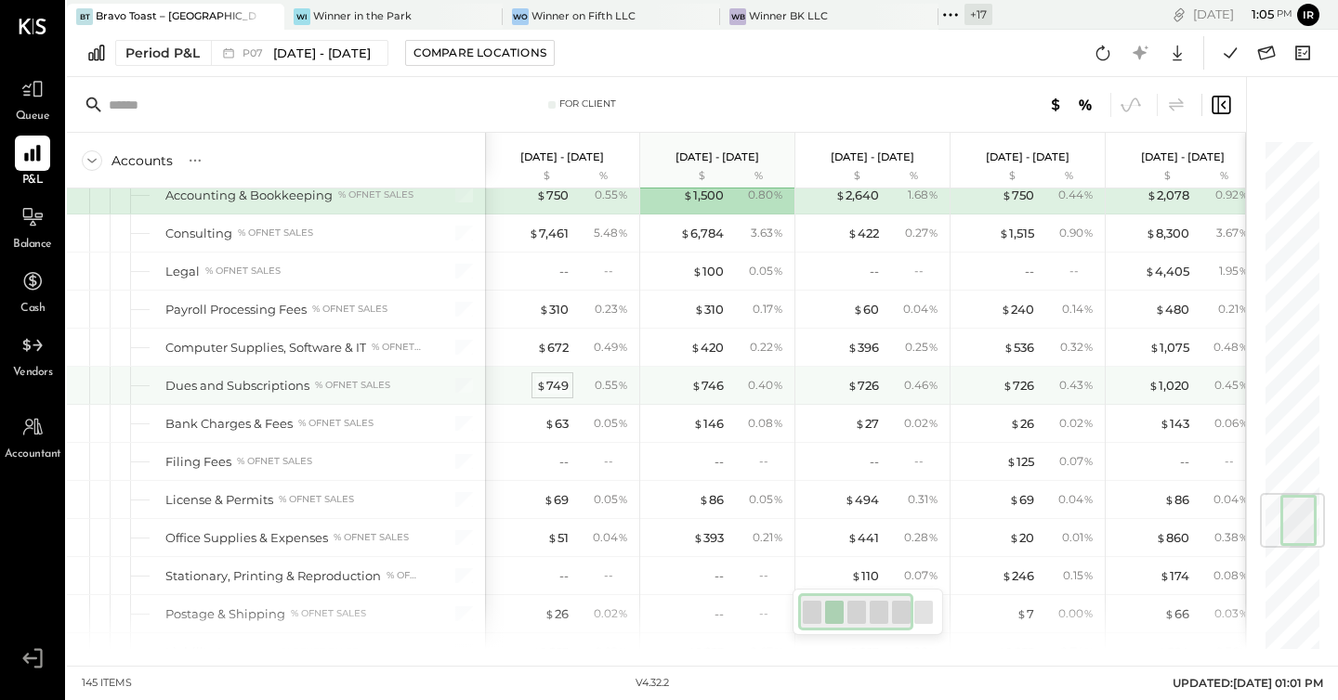
click at [557, 385] on div "$ 749" at bounding box center [552, 386] width 33 height 18
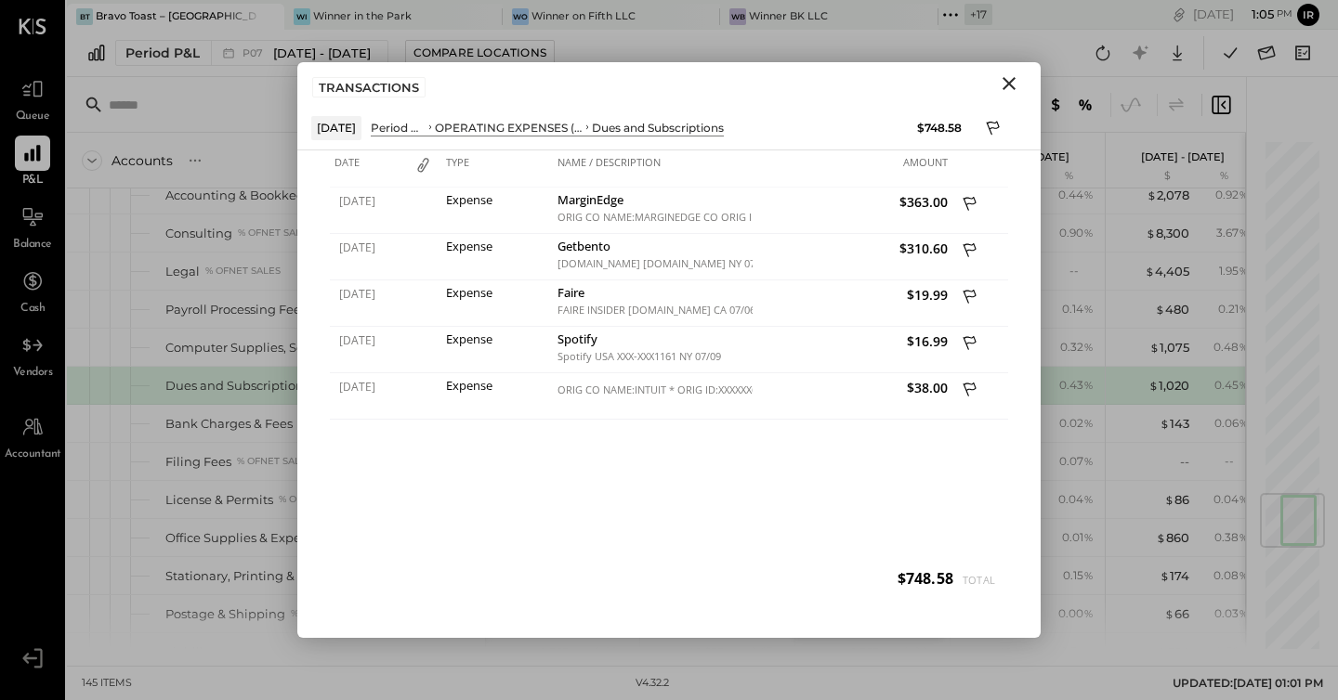
click at [1015, 85] on icon "Close" at bounding box center [1009, 83] width 22 height 22
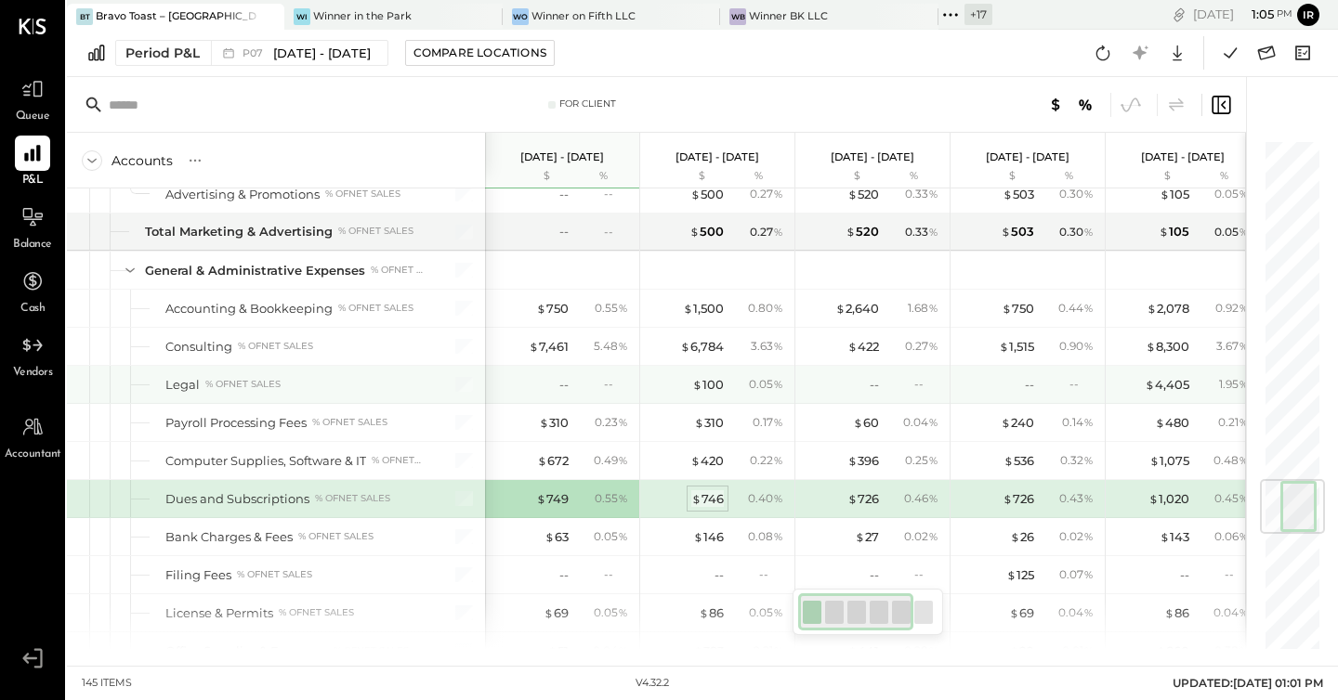
scroll to position [2865, 0]
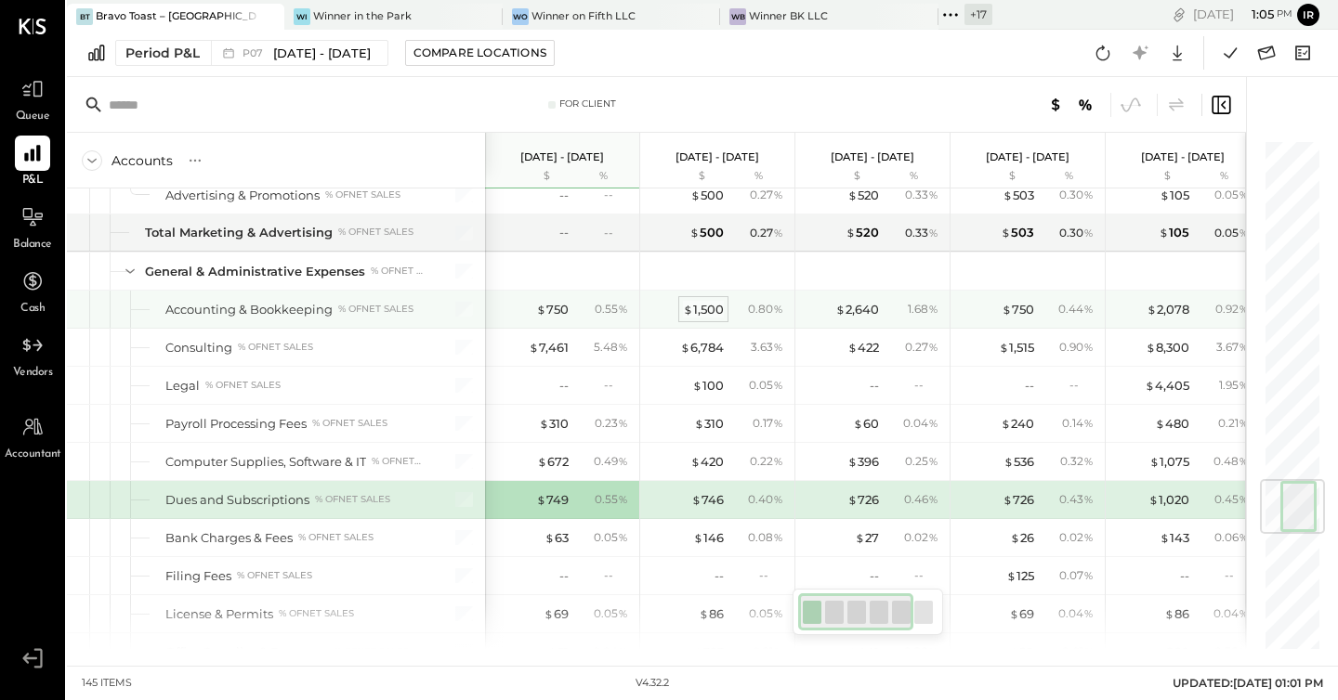
click at [706, 306] on div "$ 1,500" at bounding box center [703, 310] width 41 height 18
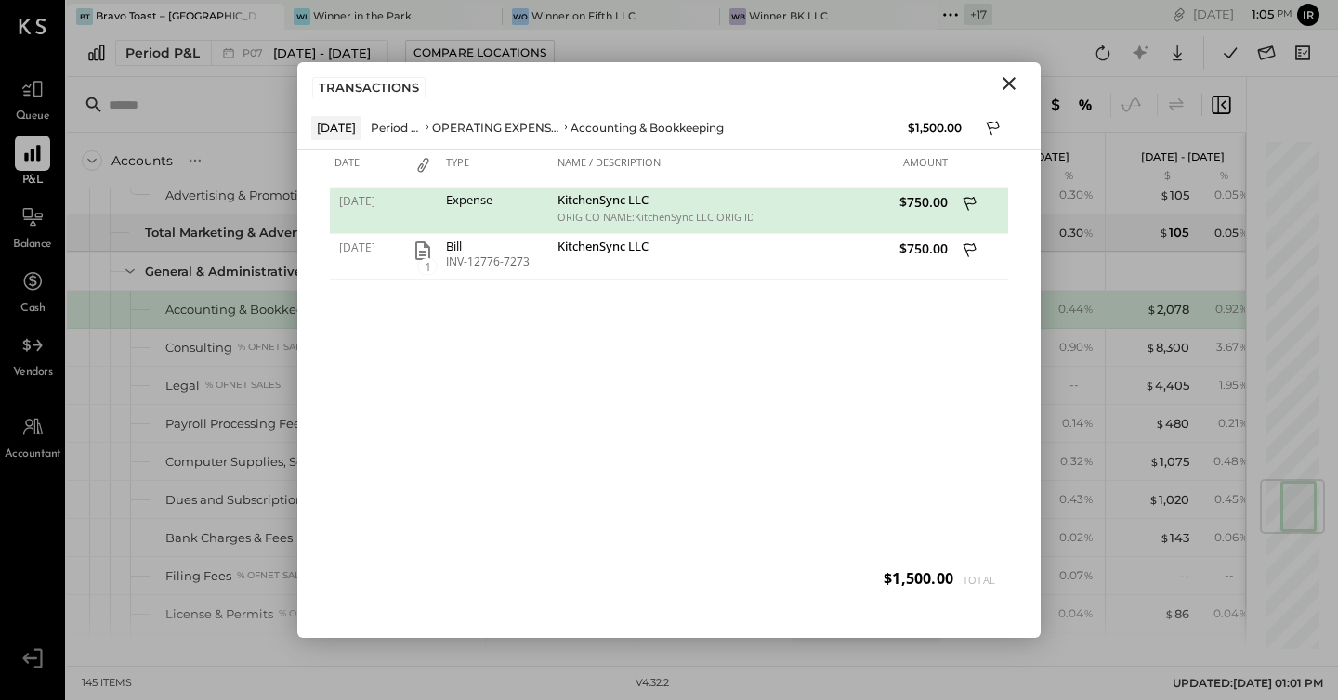
click at [1011, 85] on icon "Close" at bounding box center [1008, 83] width 13 height 13
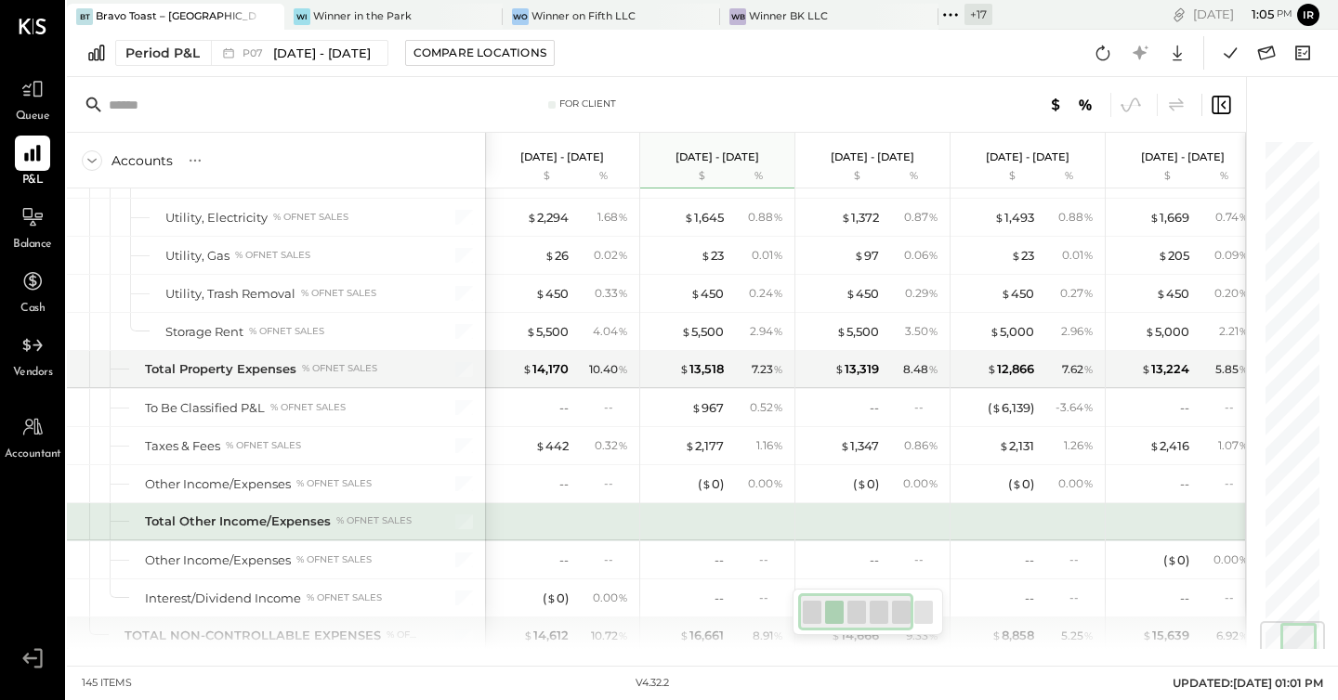
scroll to position [4057, 0]
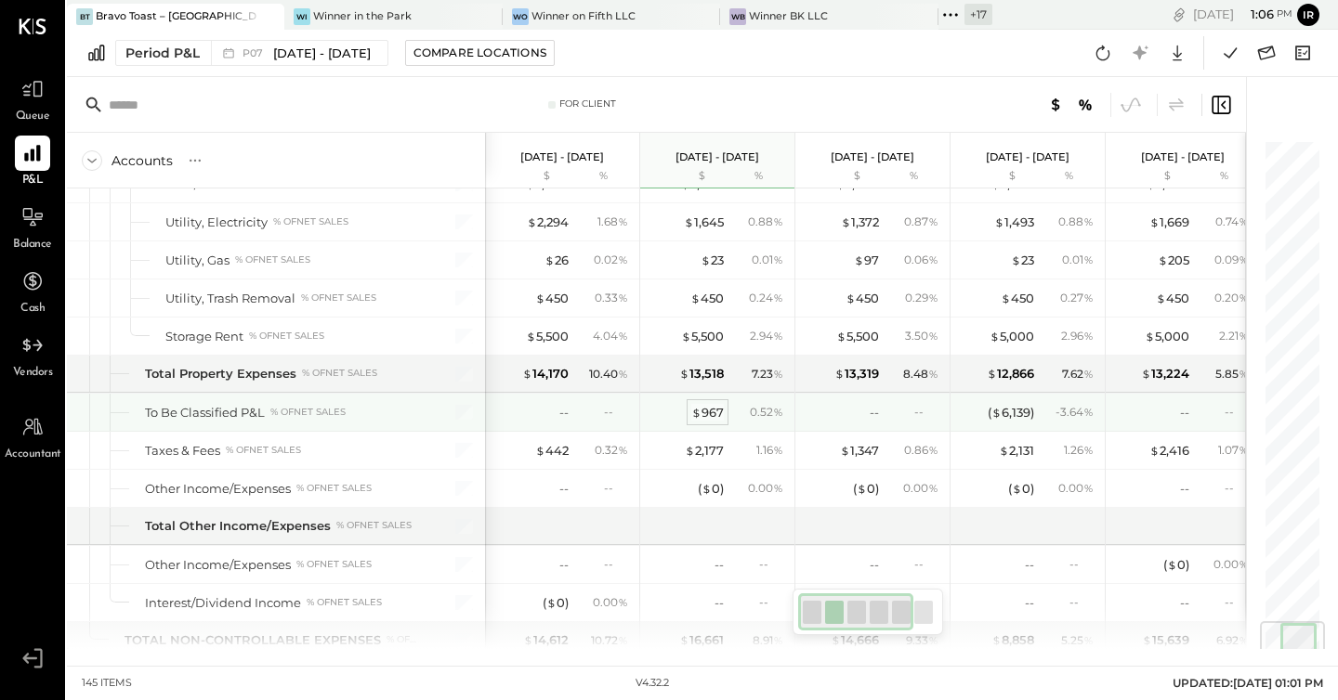
click at [713, 405] on div "$ 967" at bounding box center [707, 413] width 33 height 18
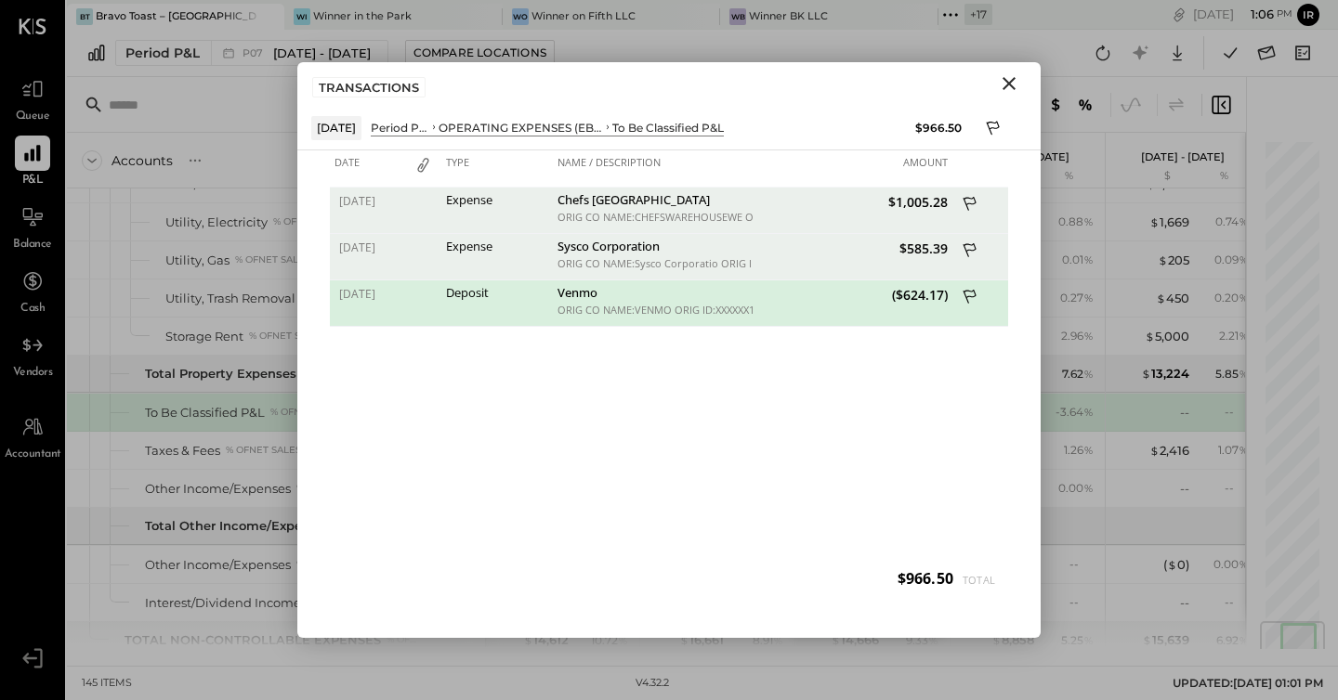
click at [1012, 89] on icon "Close" at bounding box center [1009, 83] width 22 height 22
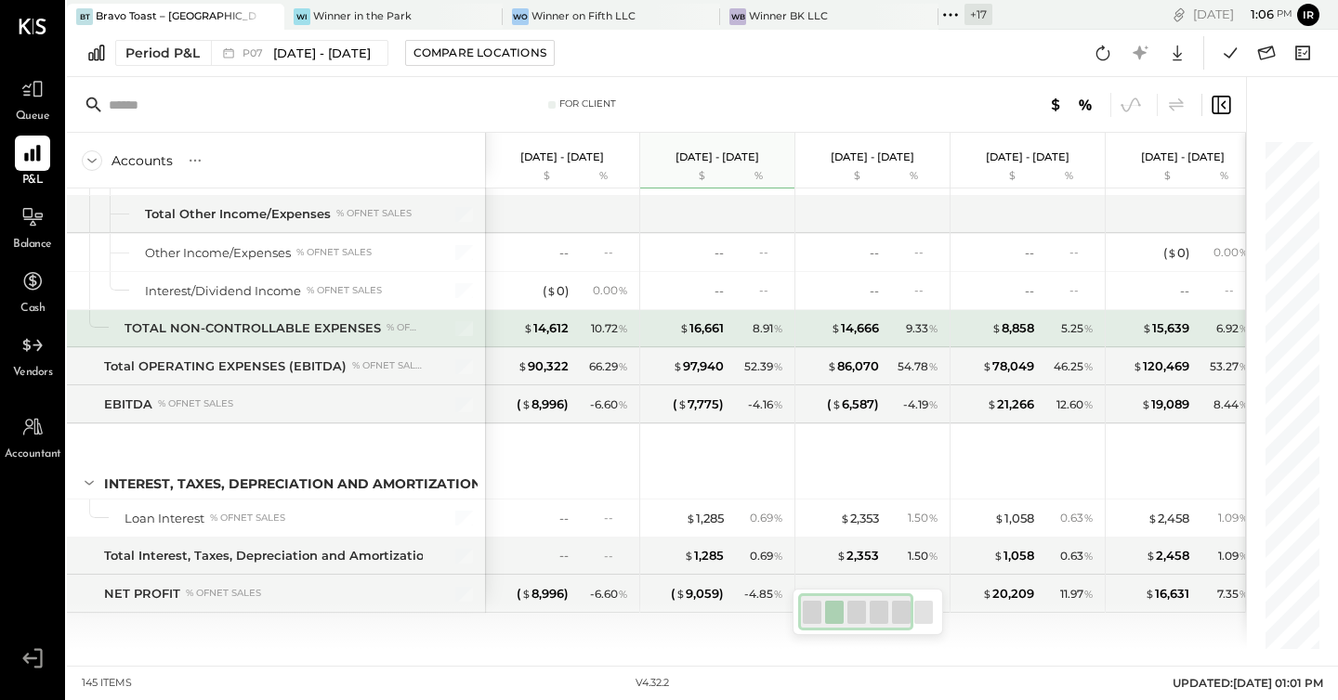
scroll to position [4379, 0]
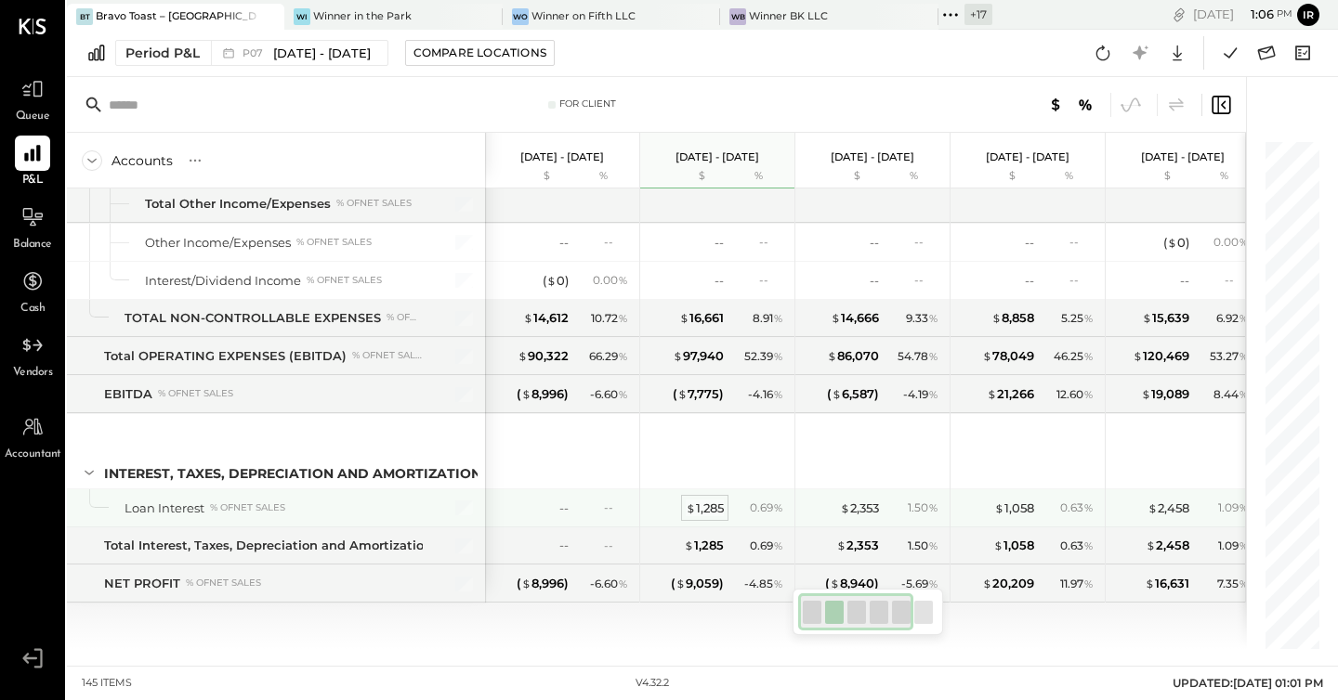
click at [708, 507] on div "$ 1,285" at bounding box center [705, 509] width 38 height 18
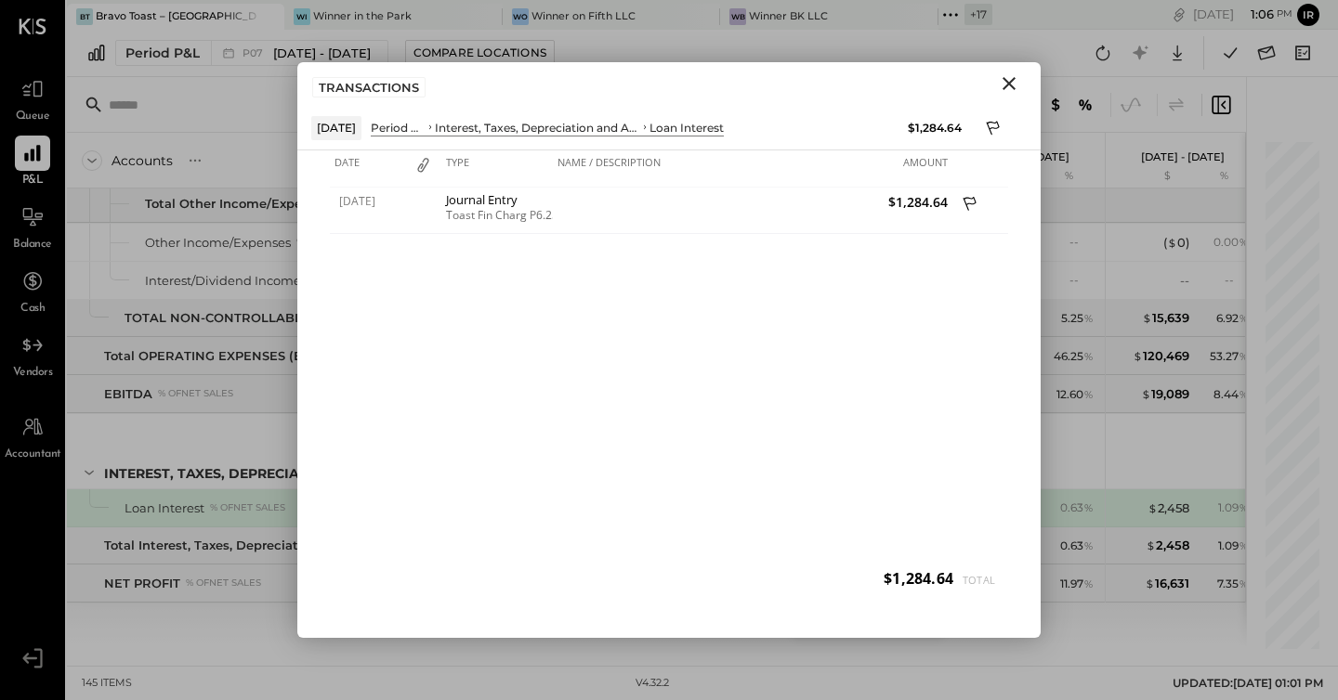
click at [1006, 78] on icon "Close" at bounding box center [1009, 83] width 22 height 22
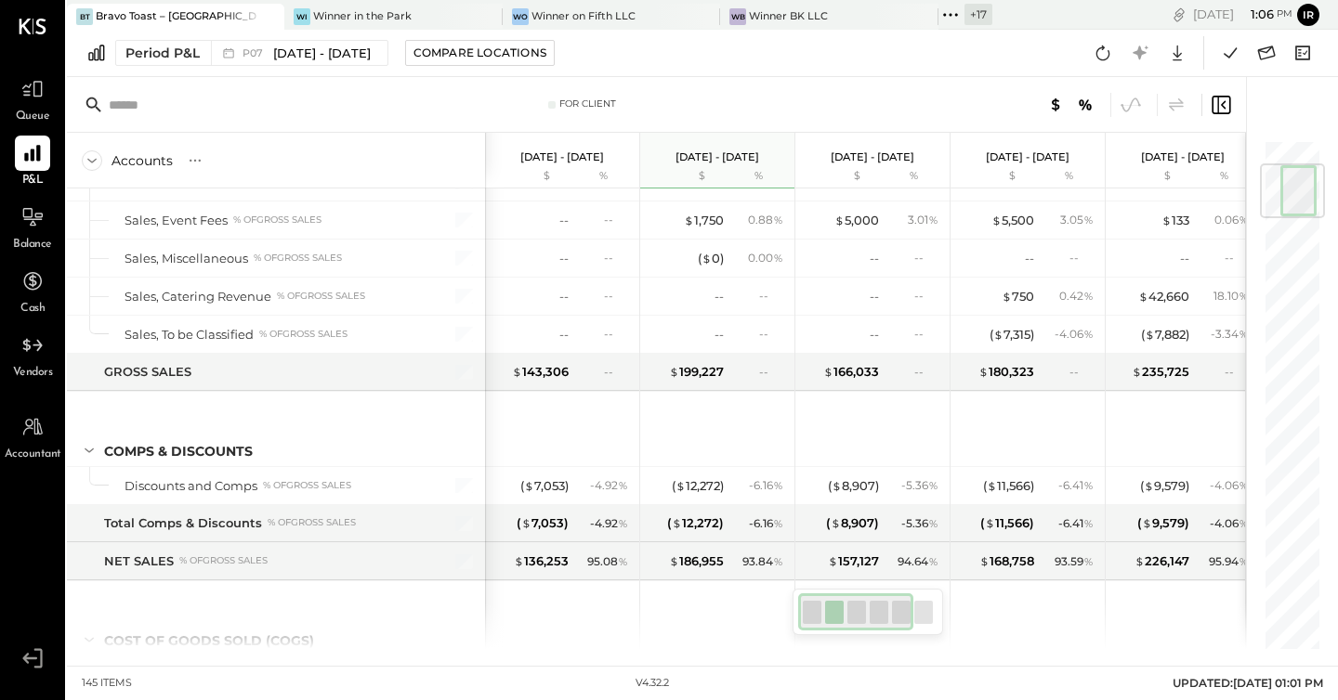
scroll to position [214, 0]
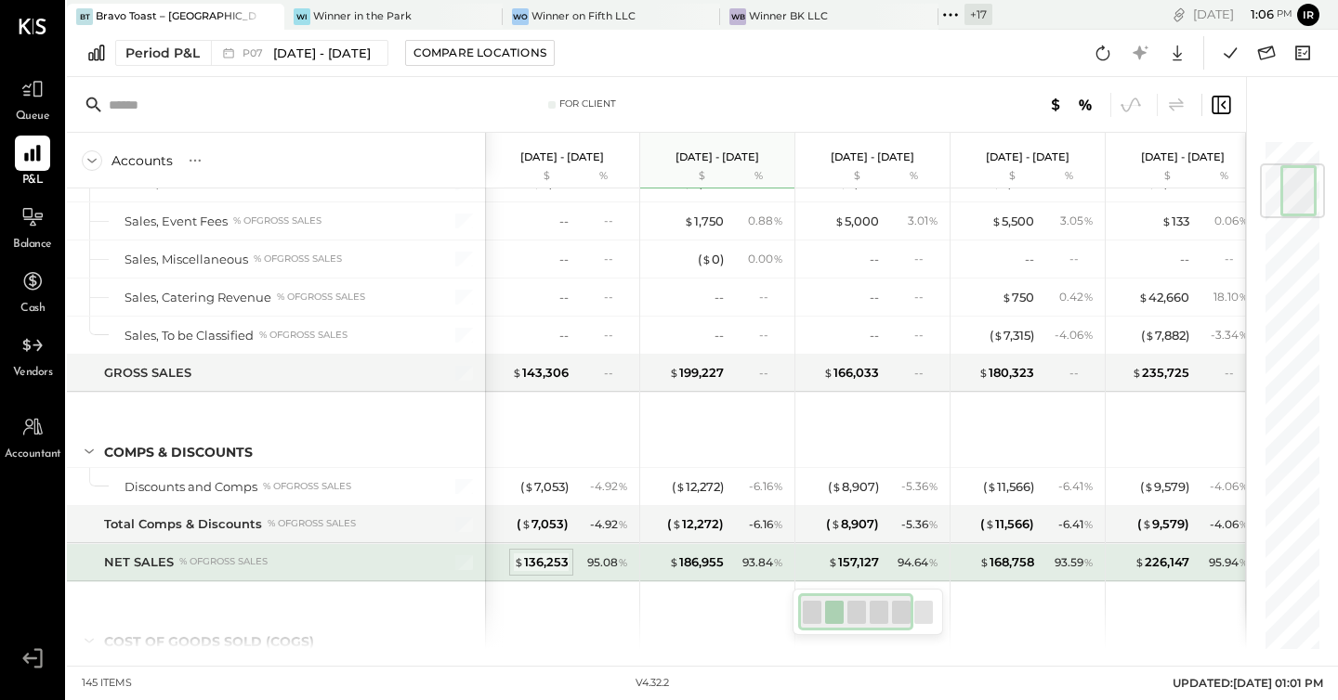
click at [548, 560] on div "$ 136,253" at bounding box center [541, 563] width 55 height 18
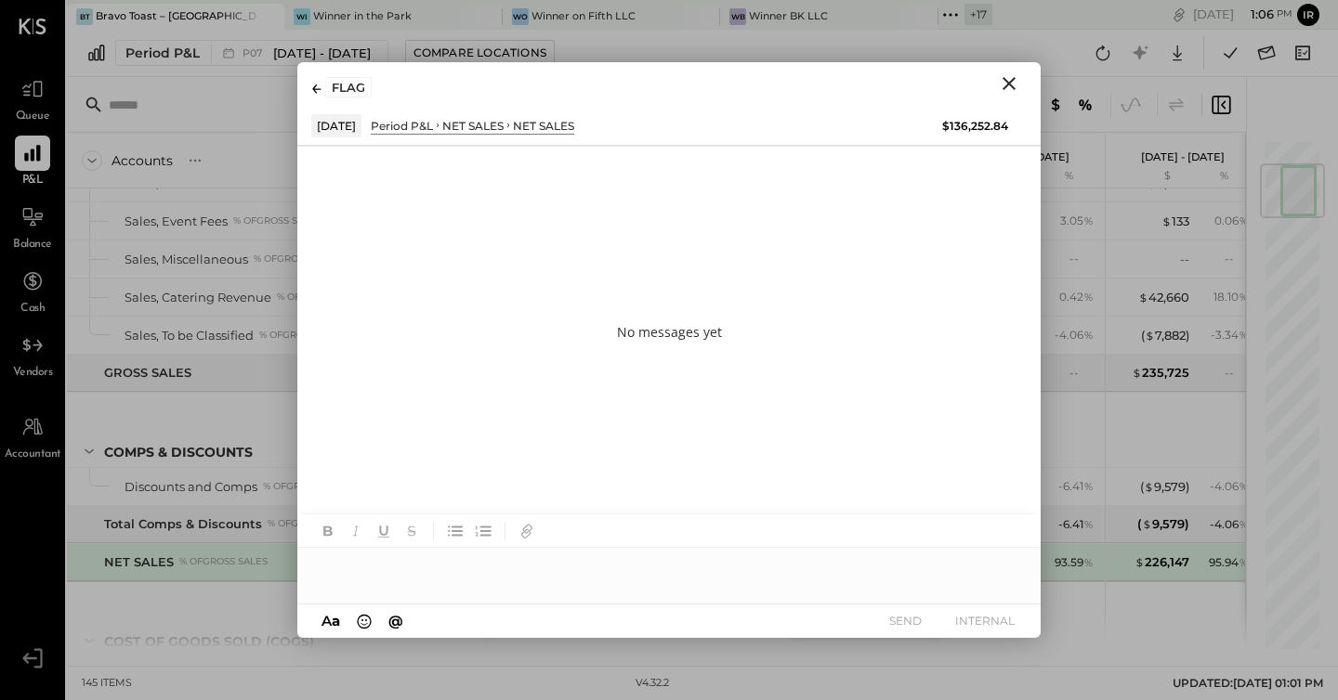
click at [1011, 85] on icon "Close" at bounding box center [1008, 83] width 13 height 13
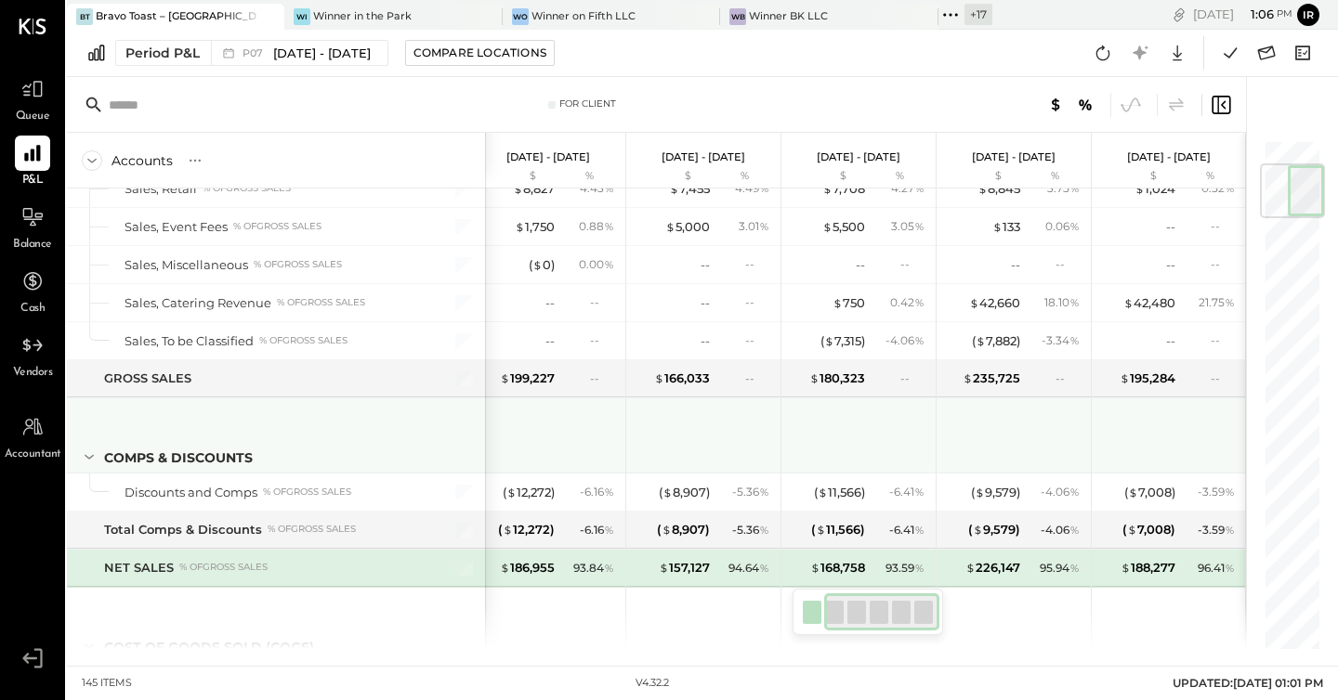
scroll to position [207, 0]
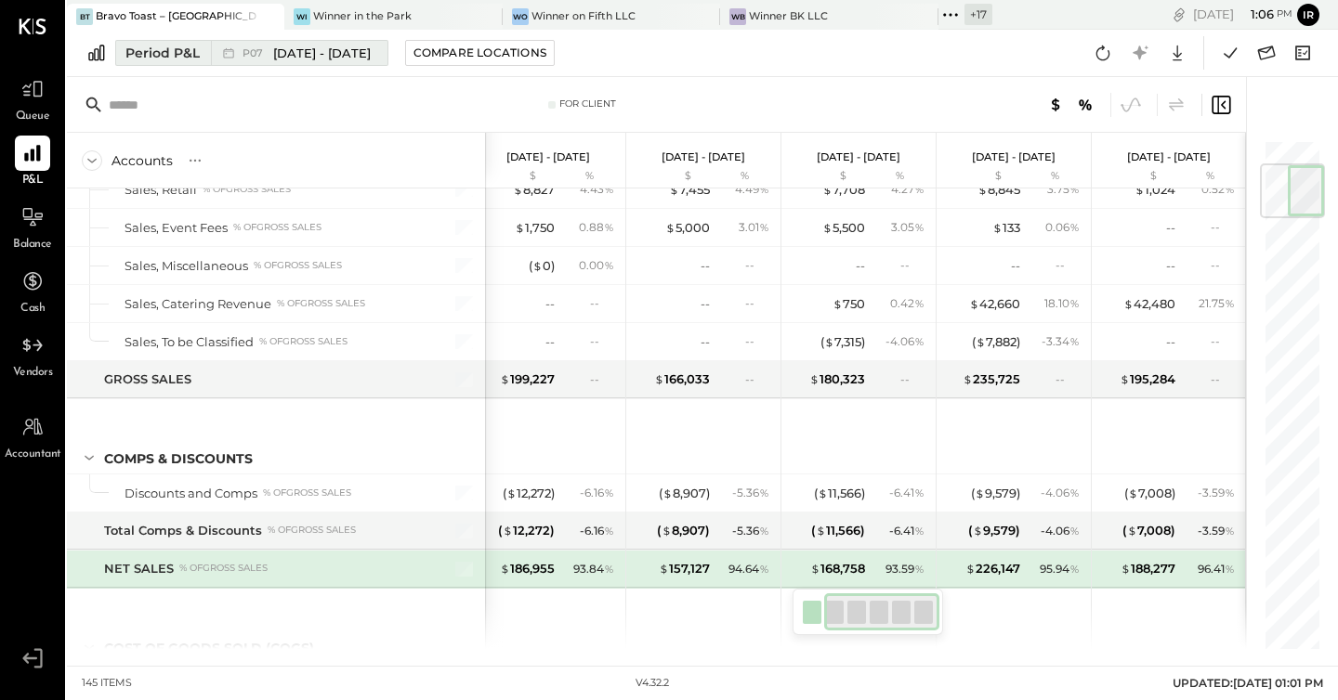
click at [360, 61] on div "P07 [DATE] - [DATE]" at bounding box center [294, 53] width 167 height 24
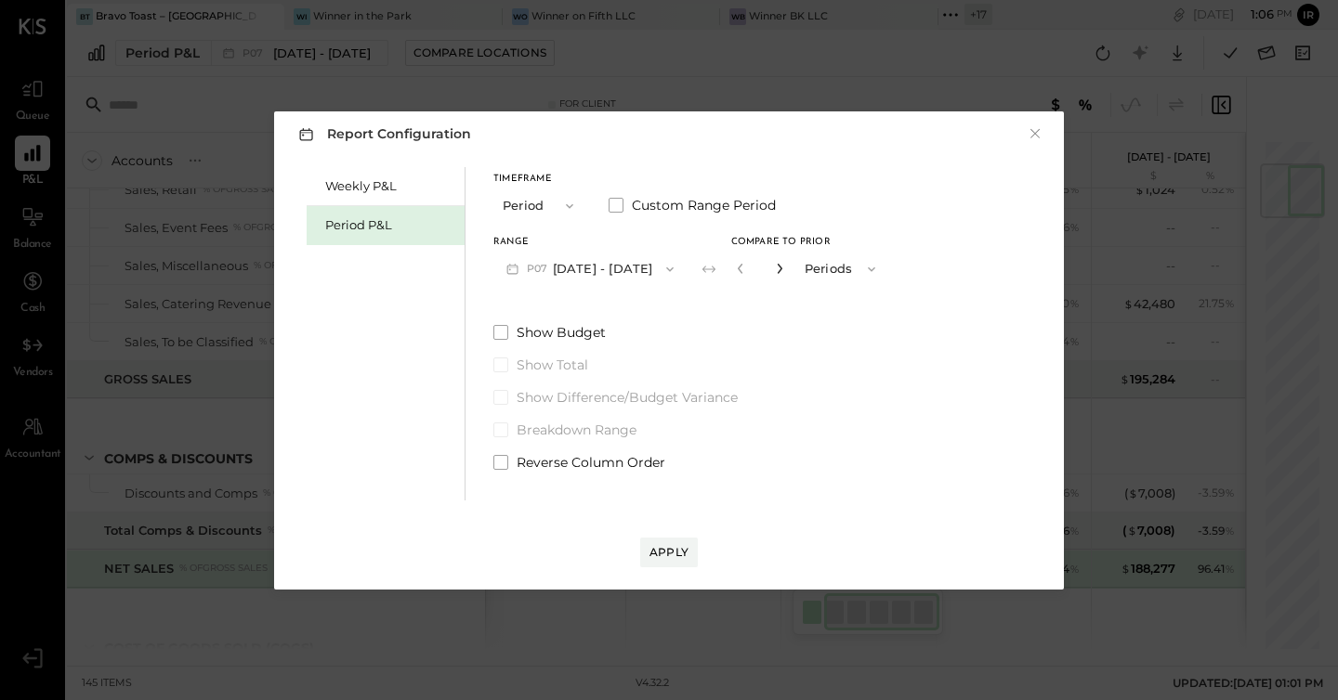
click at [785, 270] on icon "button" at bounding box center [779, 268] width 11 height 11
type input "*"
click at [674, 553] on div "Apply" at bounding box center [668, 552] width 39 height 16
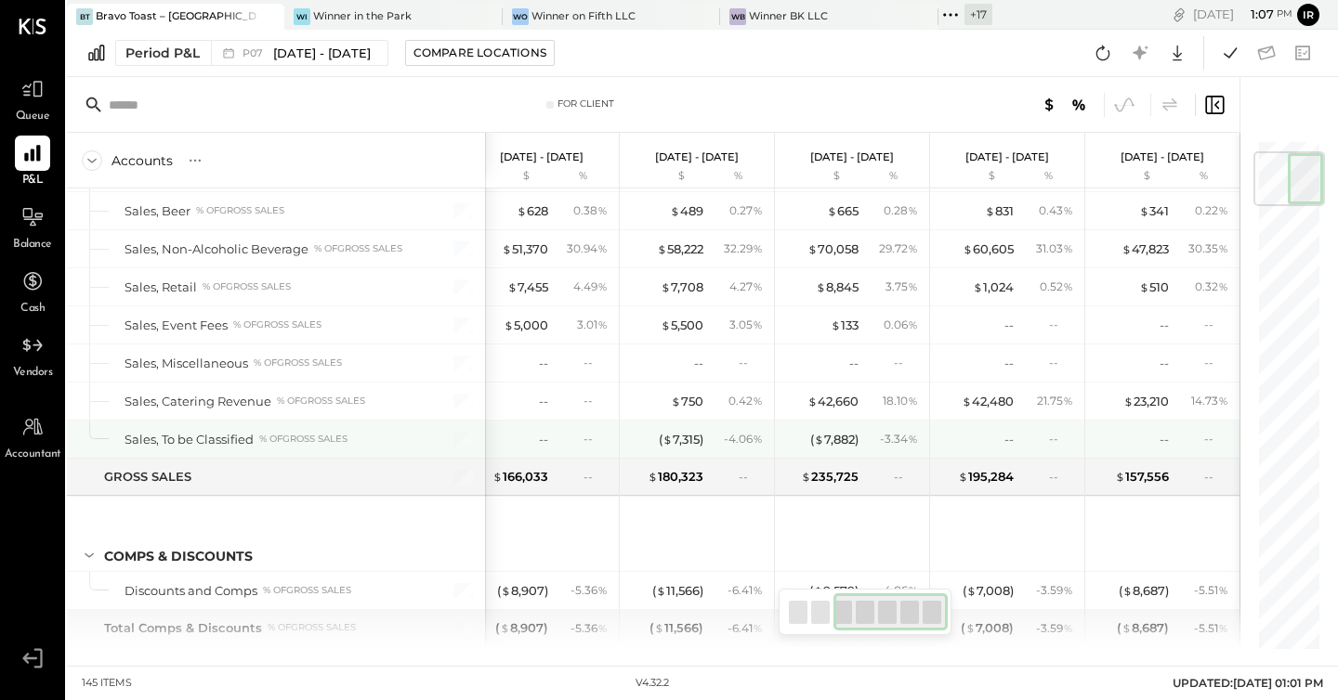
scroll to position [107, 0]
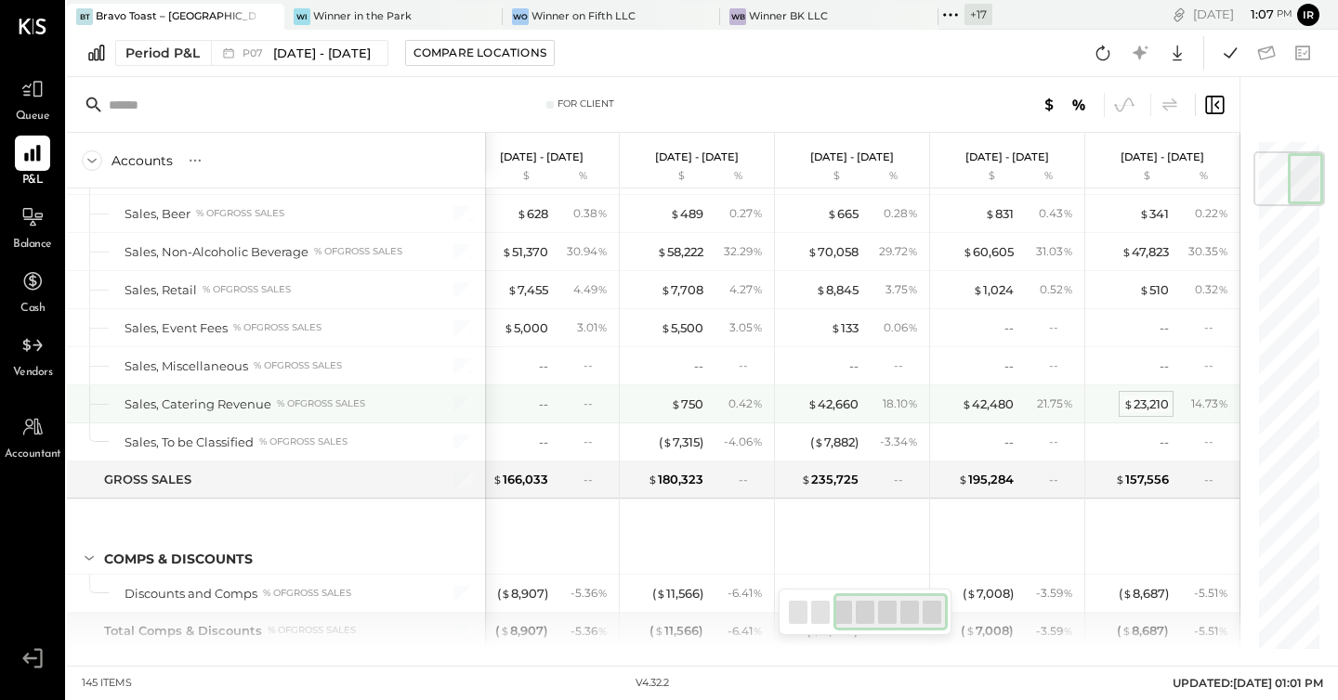
click at [1137, 403] on div "$ 23,210" at bounding box center [1146, 405] width 46 height 18
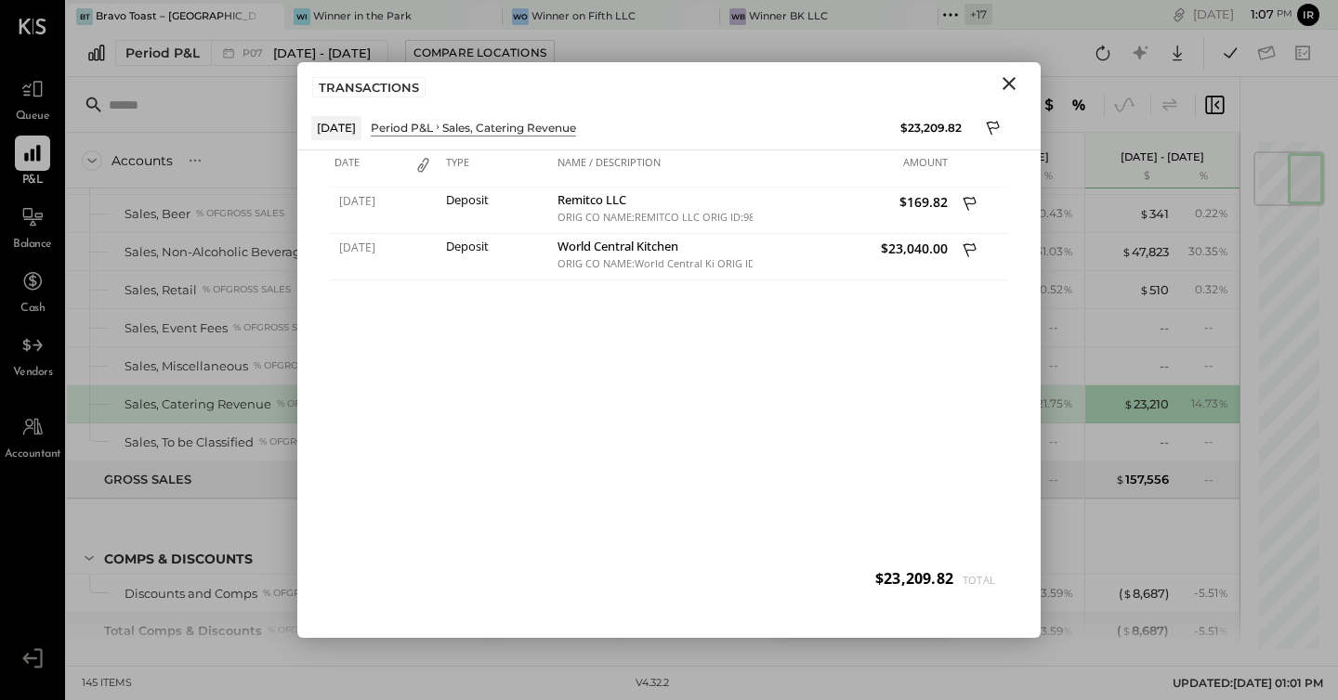
click at [1009, 87] on icon "Close" at bounding box center [1009, 83] width 22 height 22
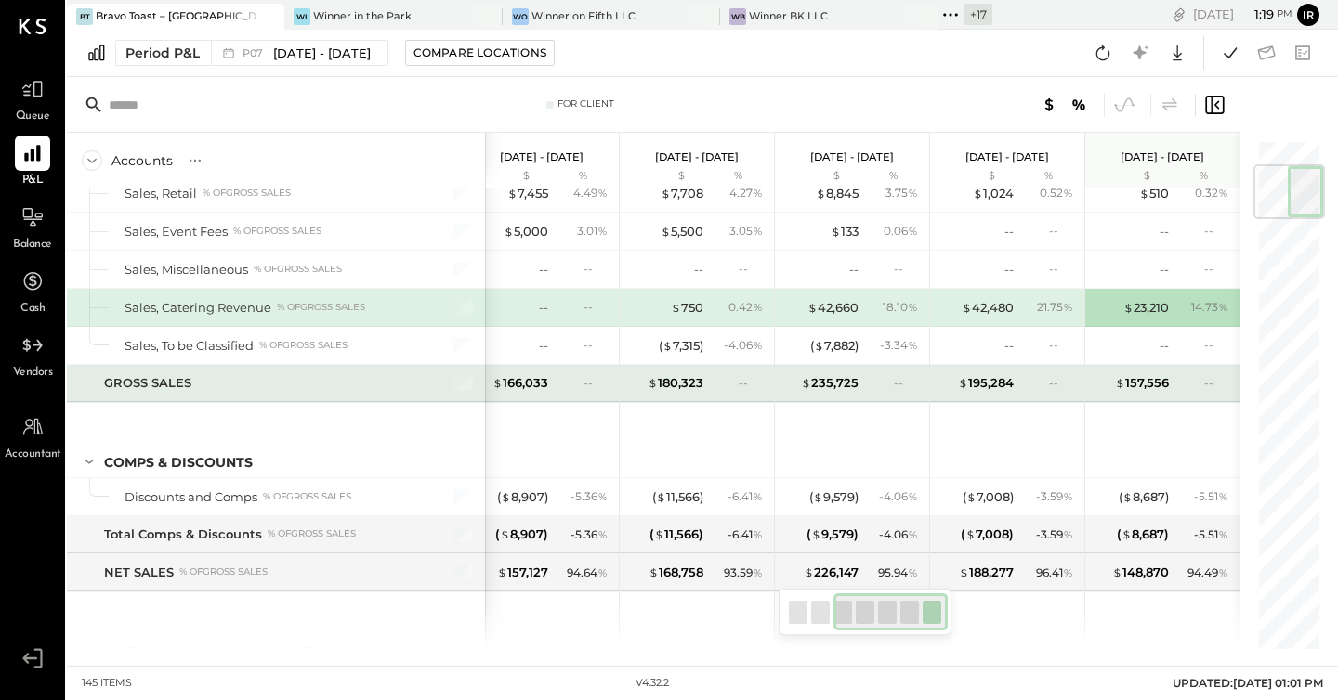
scroll to position [216, 0]
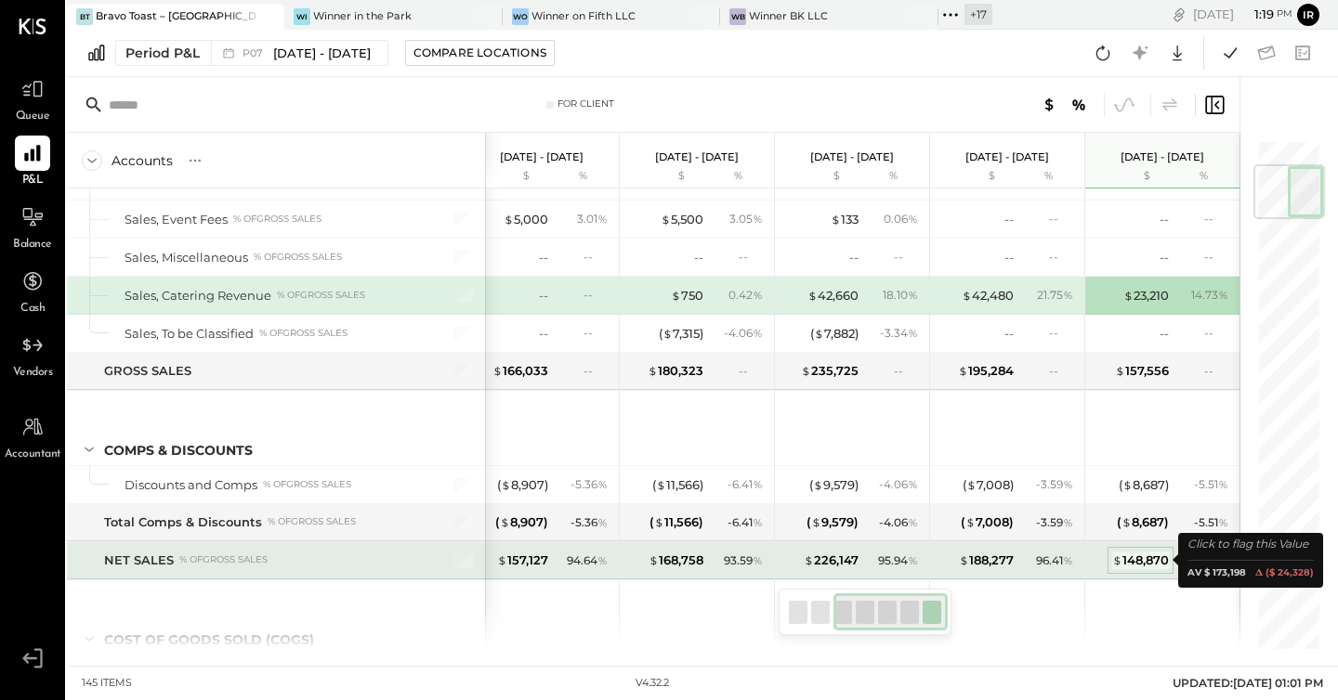
click at [1149, 565] on div "$ 148,870" at bounding box center [1140, 561] width 57 height 18
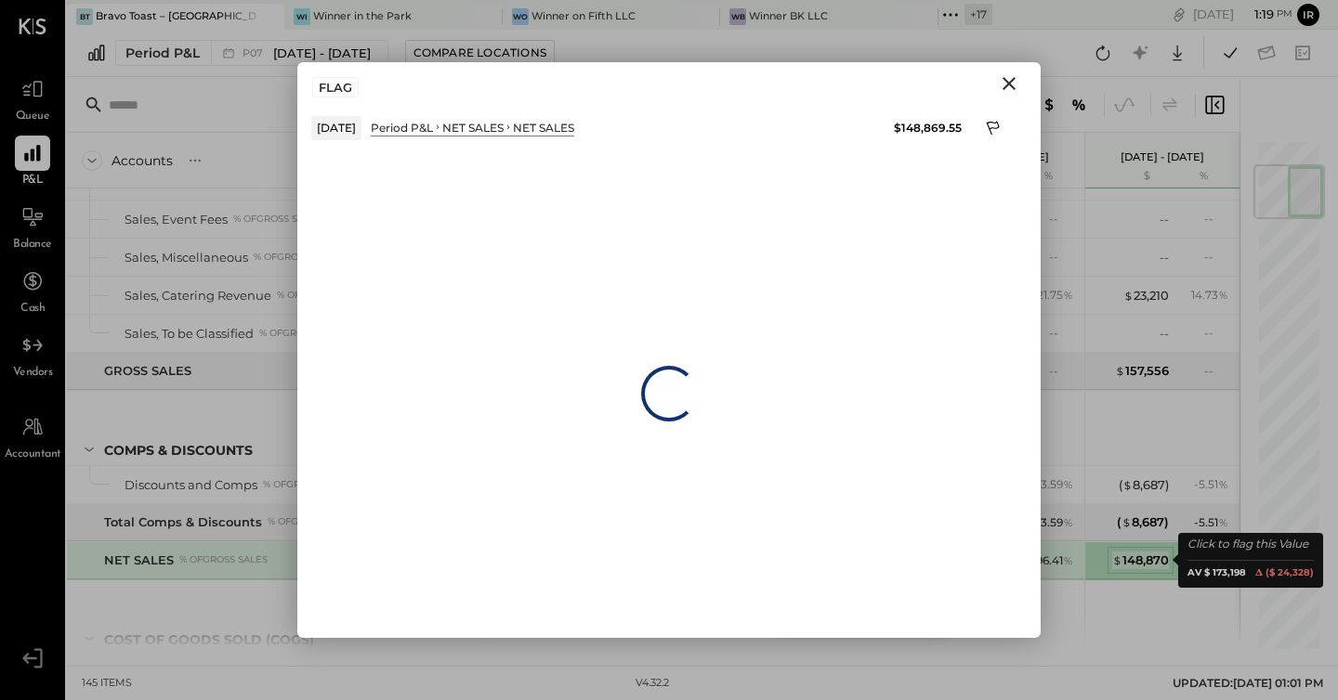
click at [1149, 565] on div "$ 148,870" at bounding box center [1140, 561] width 57 height 18
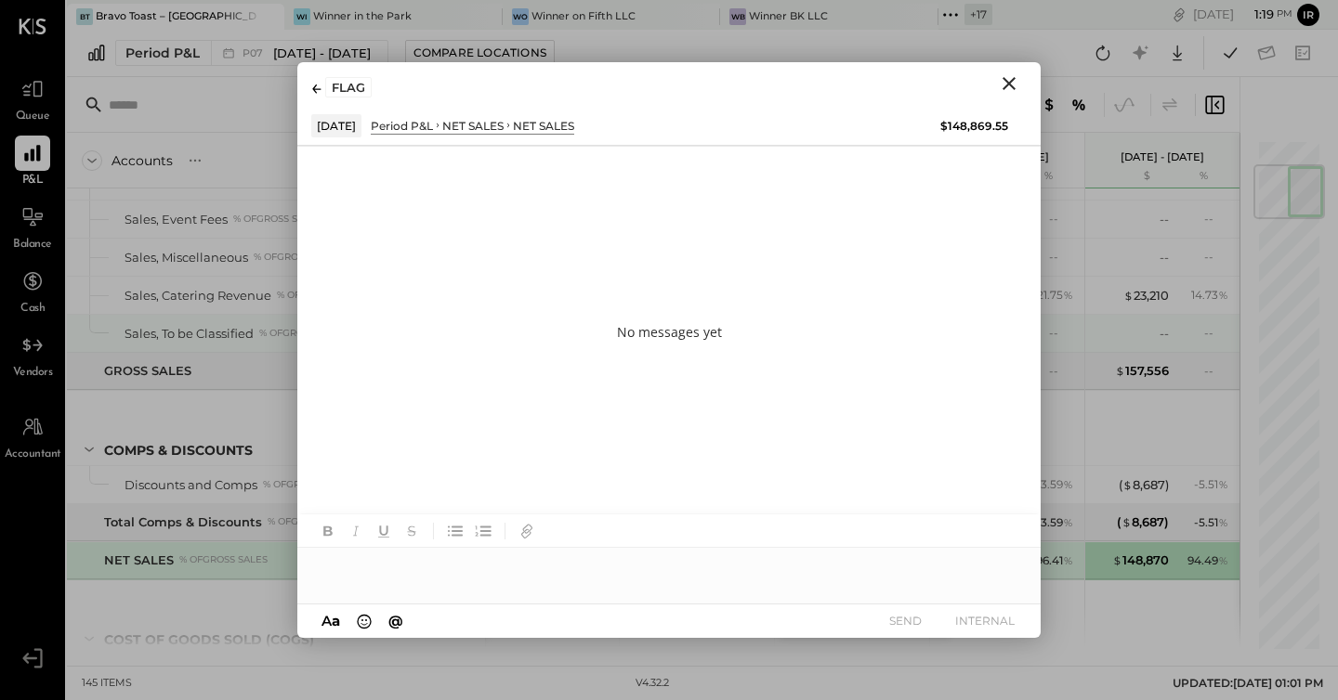
click at [1118, 335] on div "--" at bounding box center [1131, 334] width 74 height 18
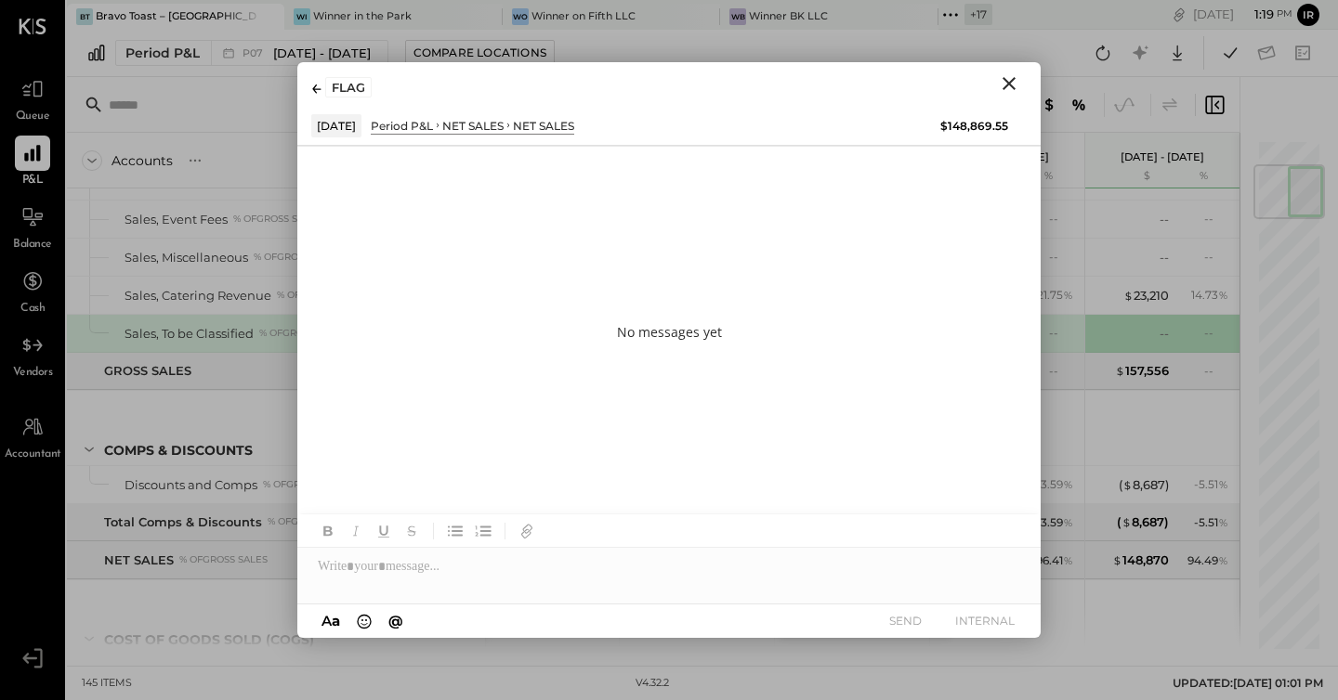
click at [1015, 82] on icon "Close" at bounding box center [1009, 83] width 22 height 22
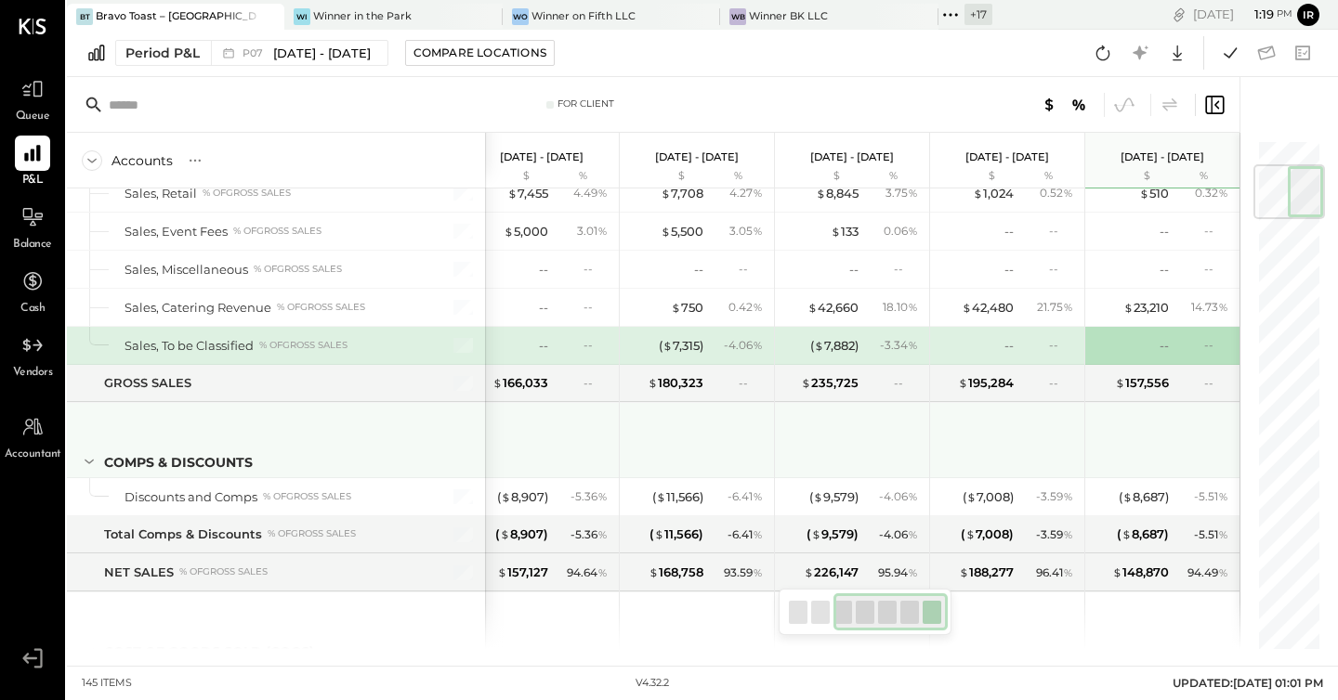
scroll to position [221, 0]
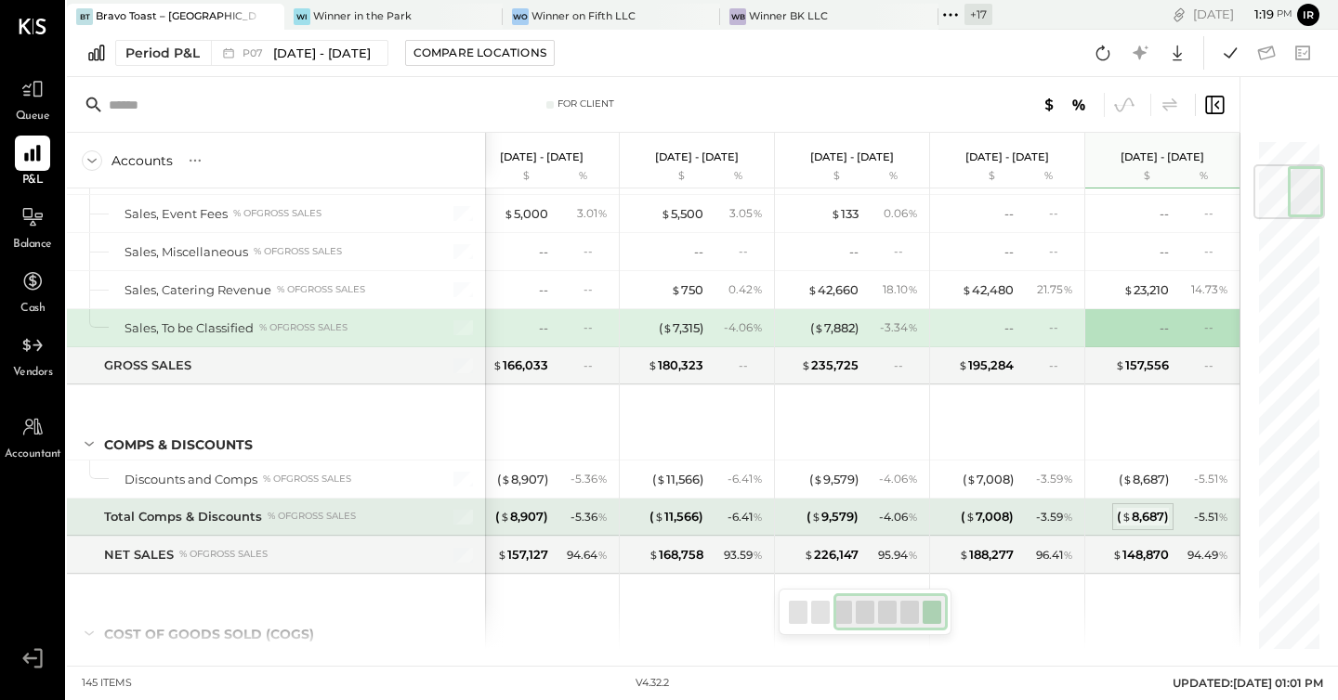
click at [1140, 513] on div "( $ 8,687 )" at bounding box center [1143, 517] width 52 height 18
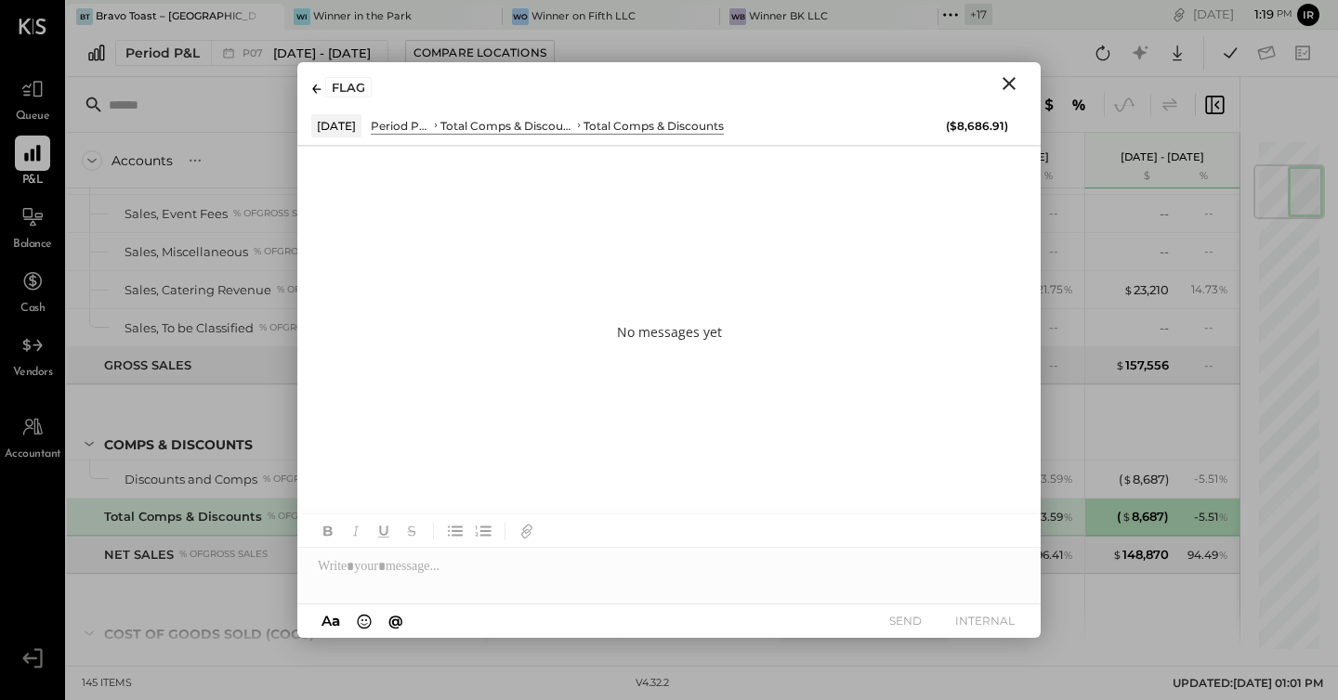
click at [1003, 79] on icon "Close" at bounding box center [1008, 83] width 13 height 13
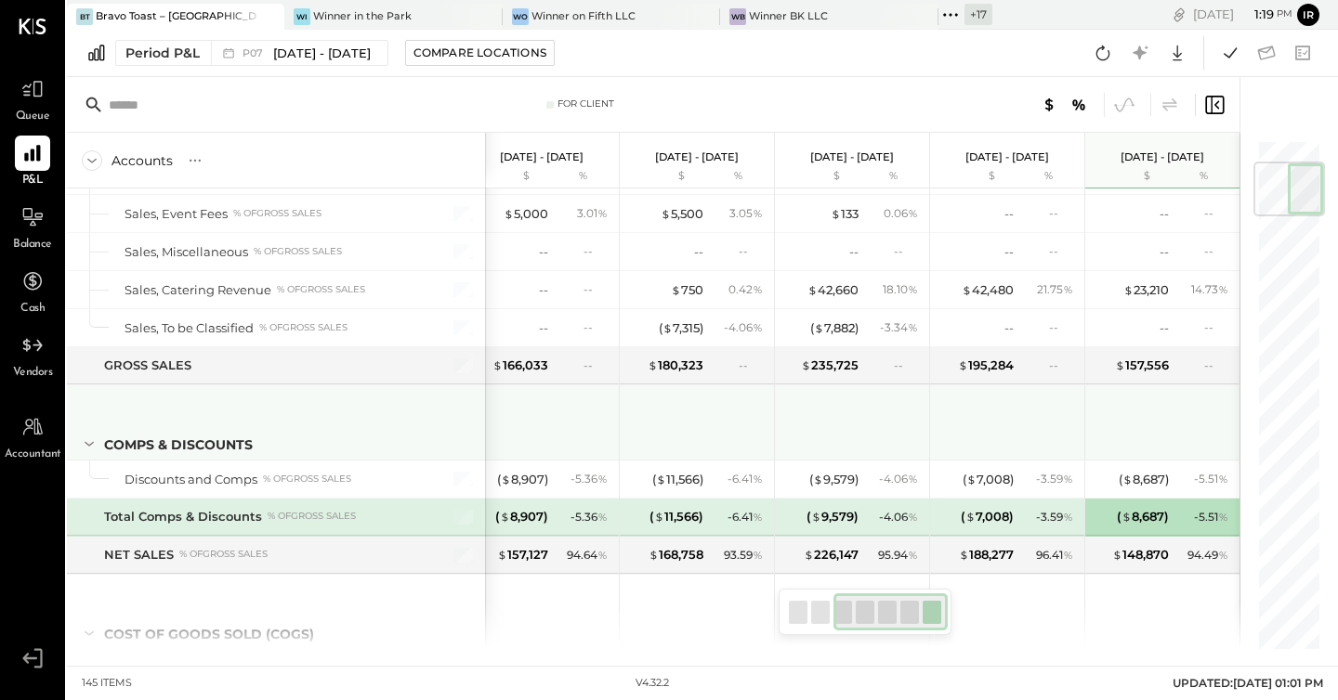
scroll to position [32, 0]
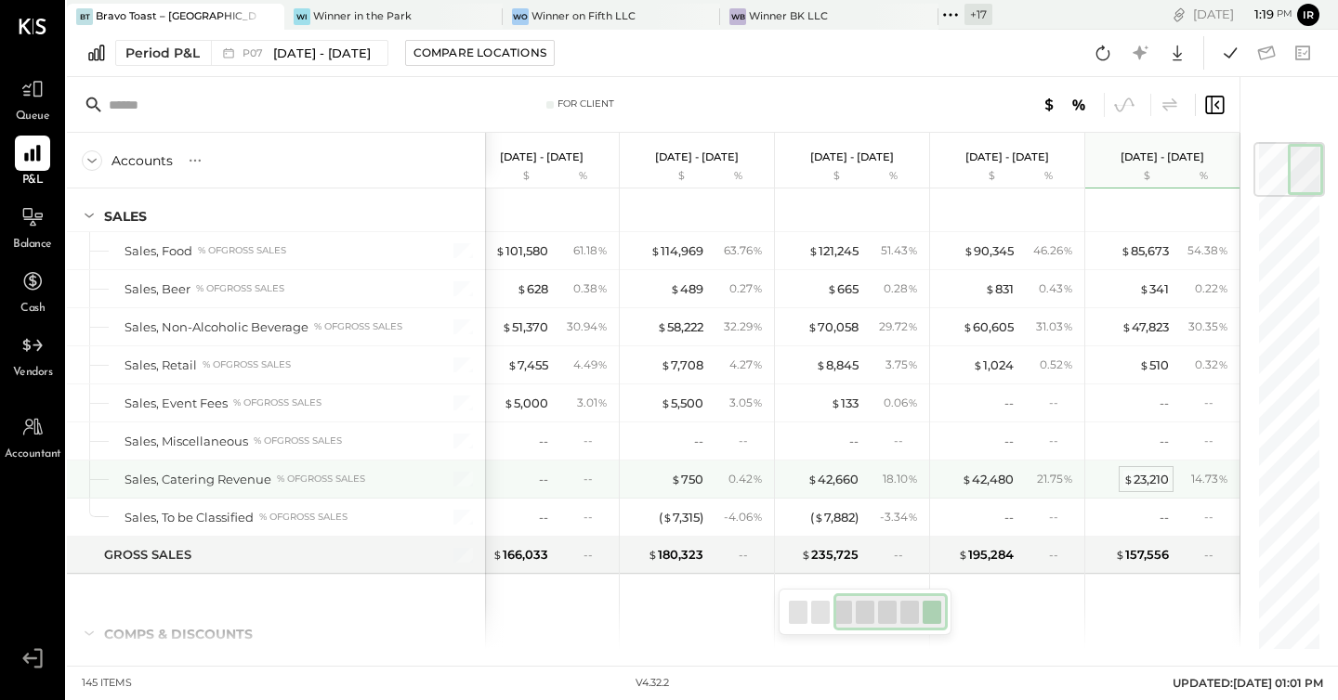
click at [1153, 479] on div "$ 23,210" at bounding box center [1146, 480] width 46 height 18
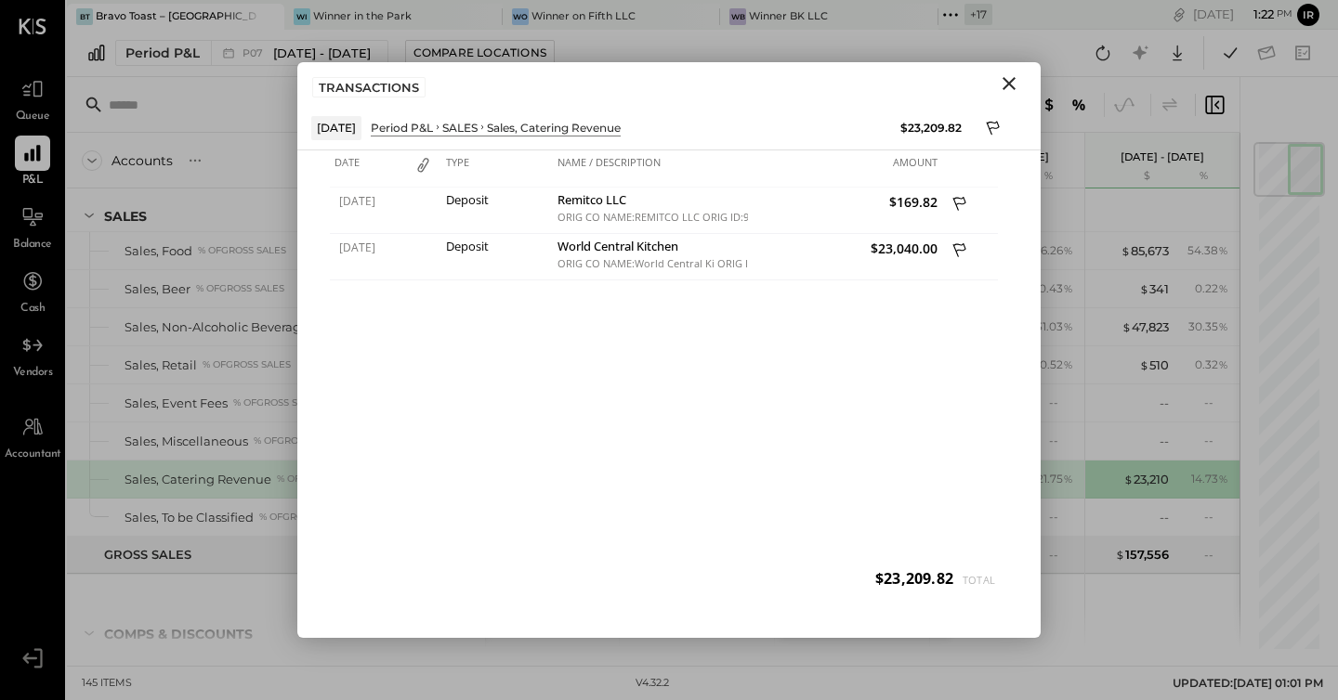
click at [1005, 86] on icon "Close" at bounding box center [1008, 83] width 13 height 13
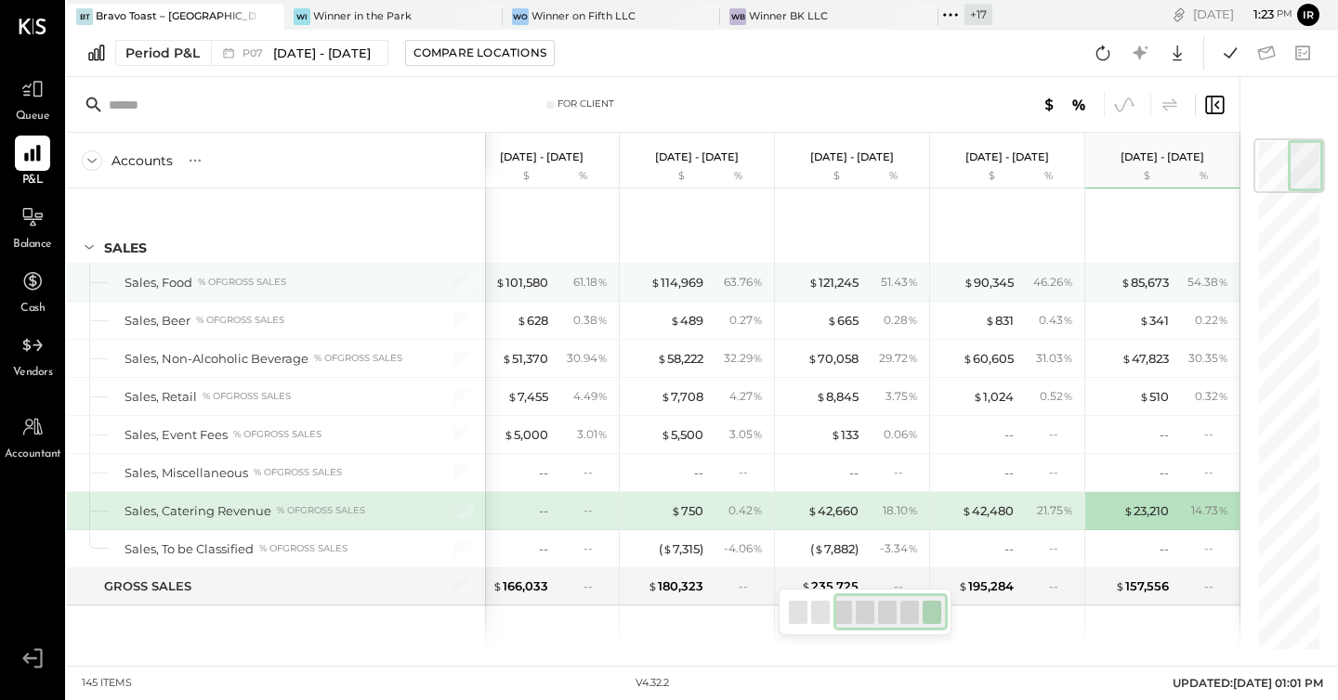
click at [1161, 272] on div "$ 85,673 54.38 %" at bounding box center [1163, 282] width 139 height 37
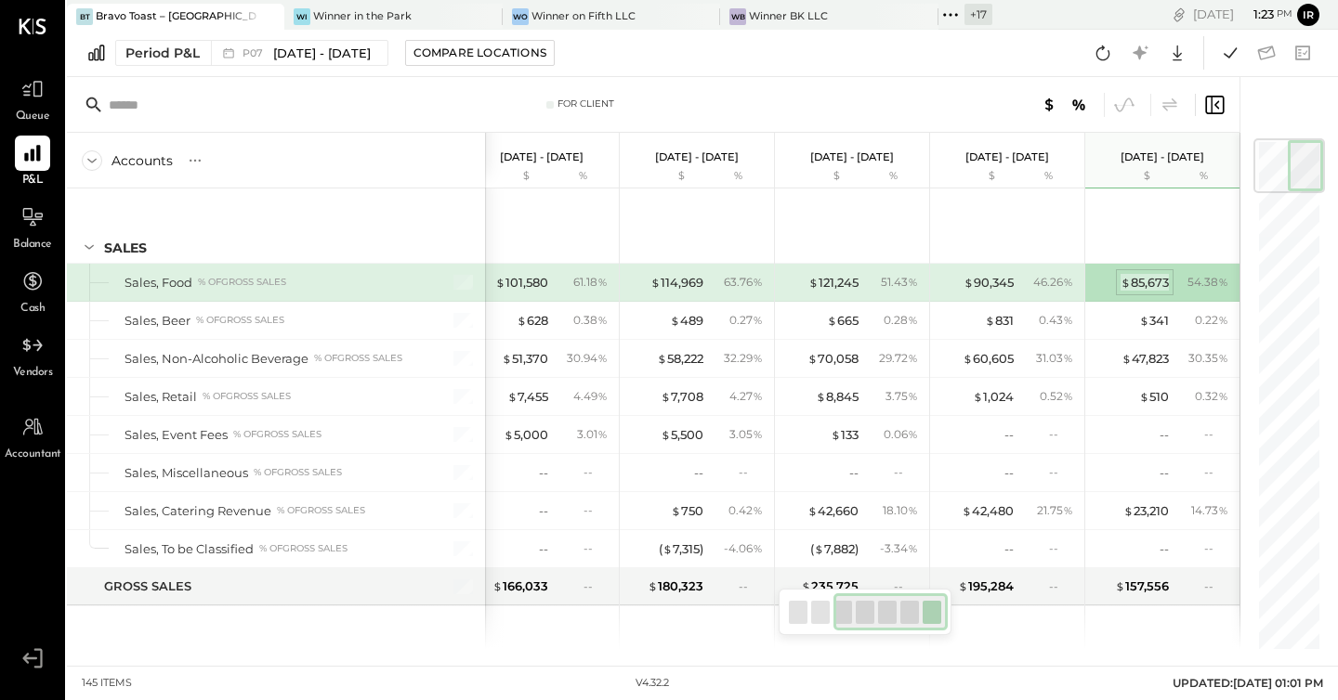
click at [1160, 281] on div "$ 85,673" at bounding box center [1144, 283] width 48 height 18
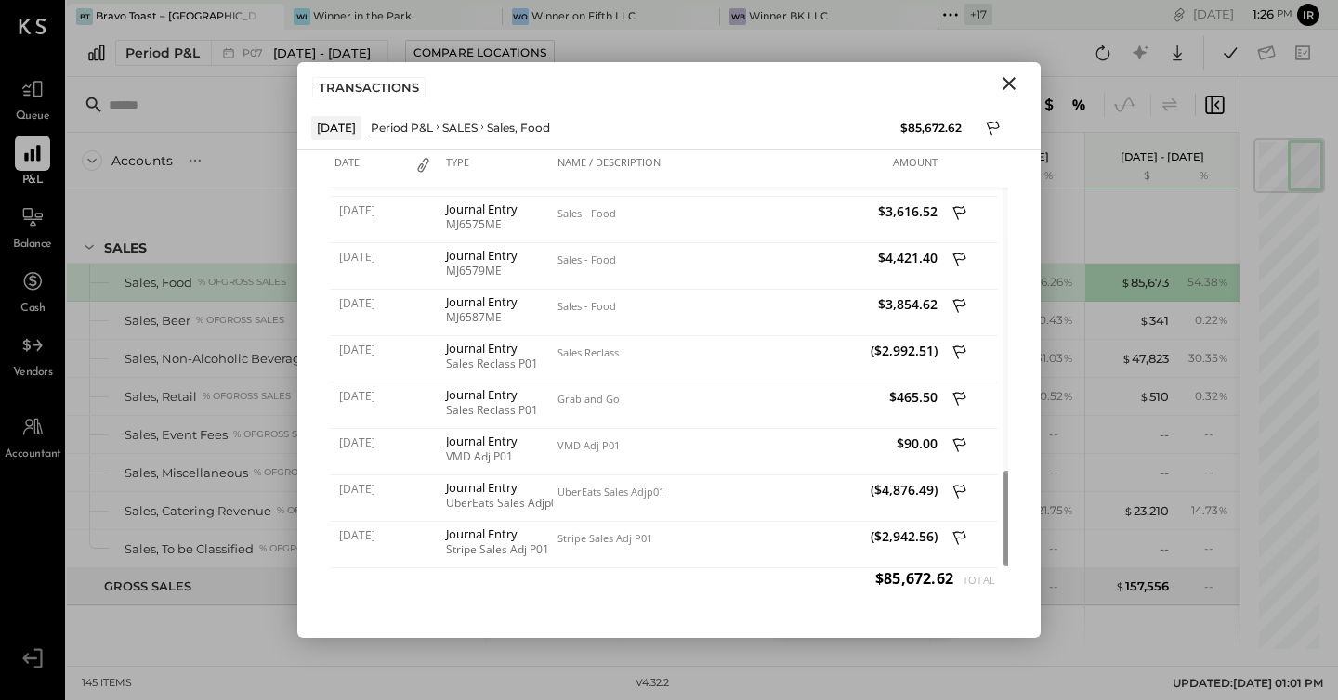
click at [1008, 89] on icon "Close" at bounding box center [1009, 83] width 22 height 22
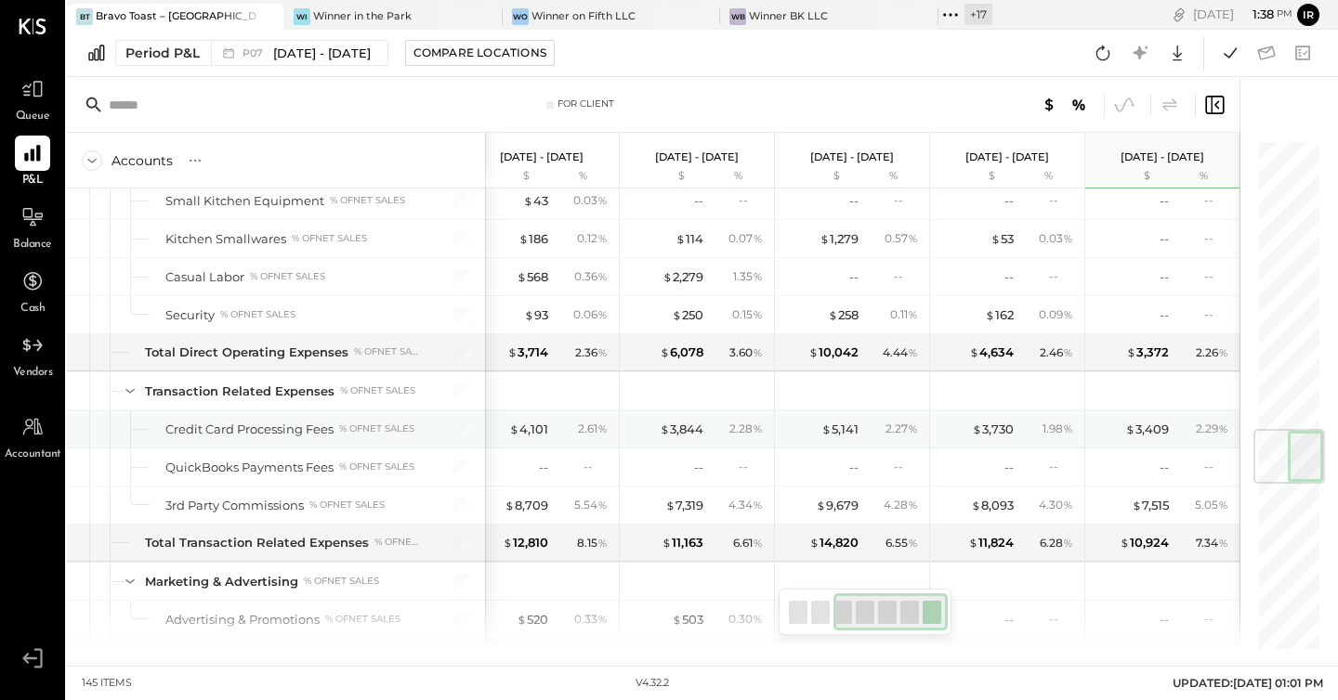
scroll to position [2452, 0]
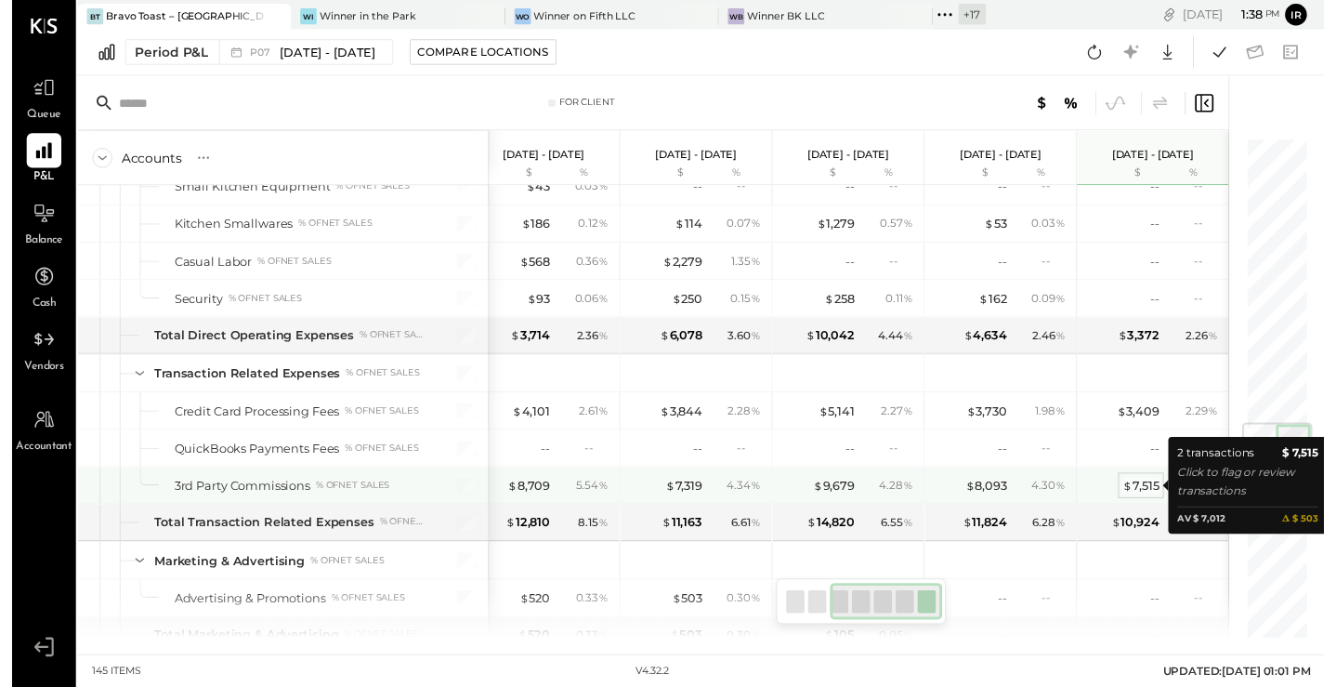
click at [1146, 496] on div "$ 7,515" at bounding box center [1150, 495] width 37 height 18
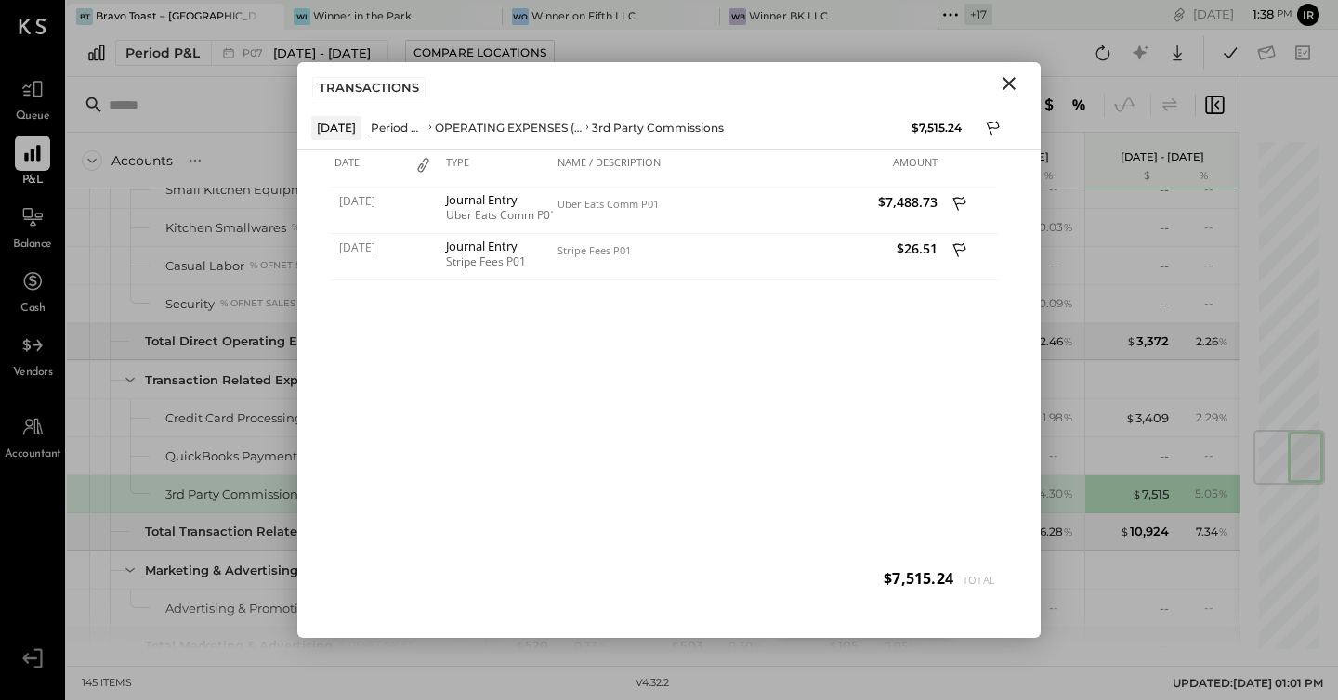
click at [1008, 76] on icon "Close" at bounding box center [1009, 83] width 22 height 22
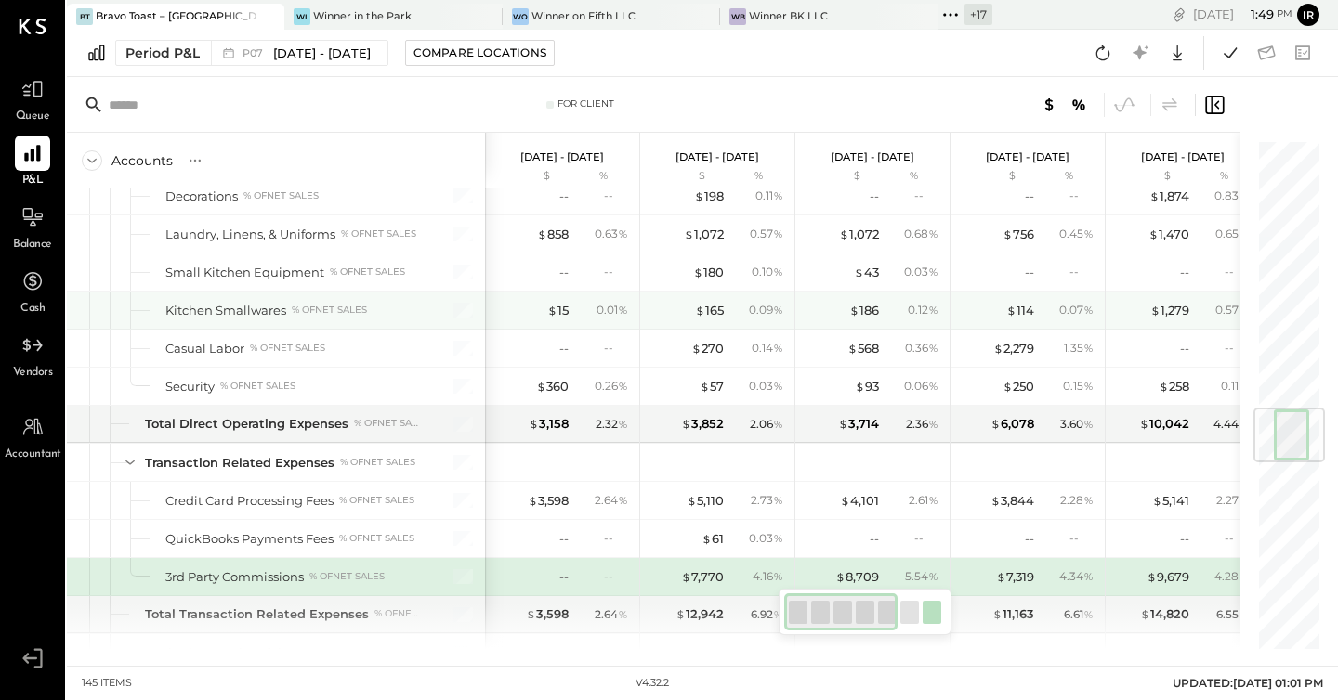
scroll to position [2599, 0]
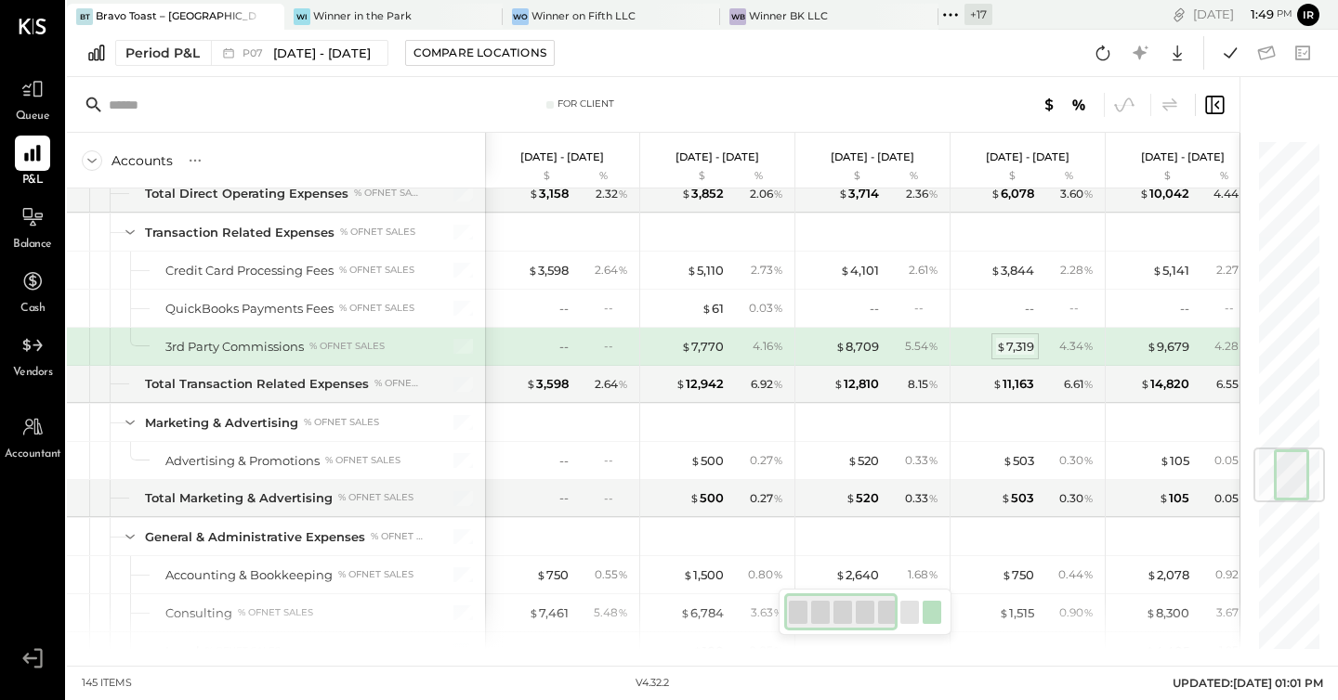
click at [1017, 347] on div "$ 7,319" at bounding box center [1015, 347] width 38 height 18
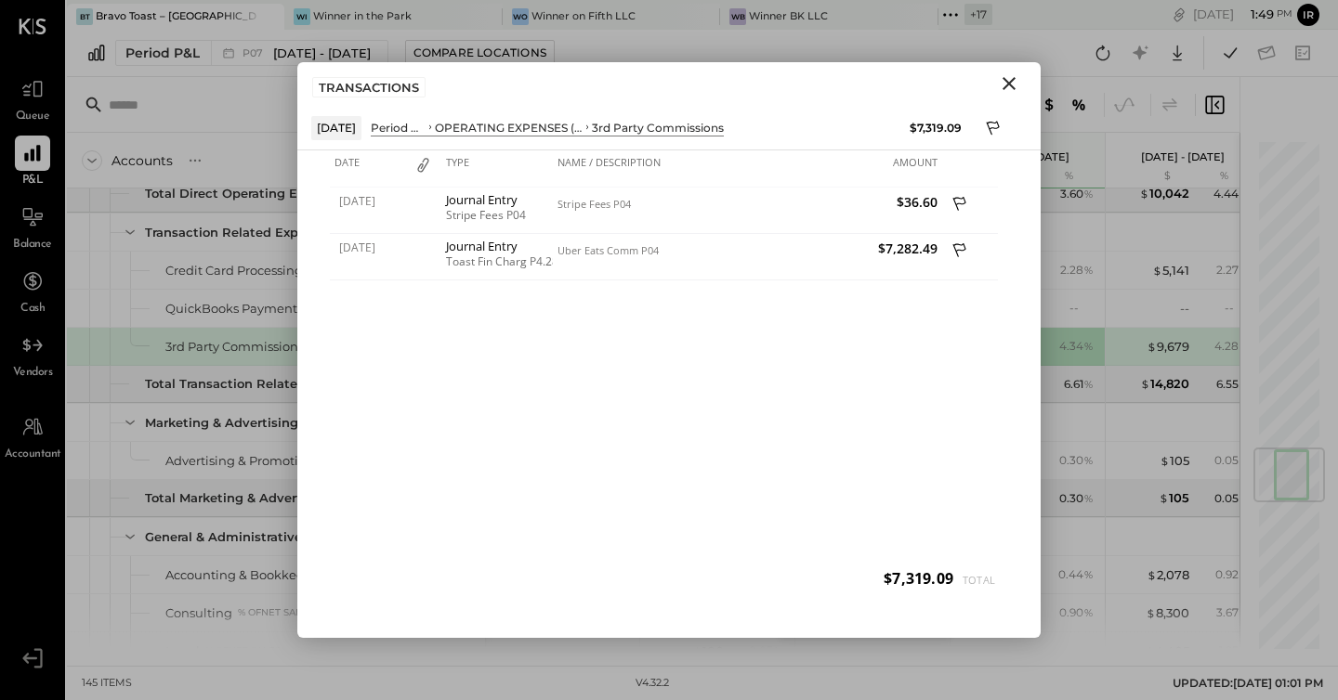
click at [1011, 82] on icon "Close" at bounding box center [1008, 83] width 13 height 13
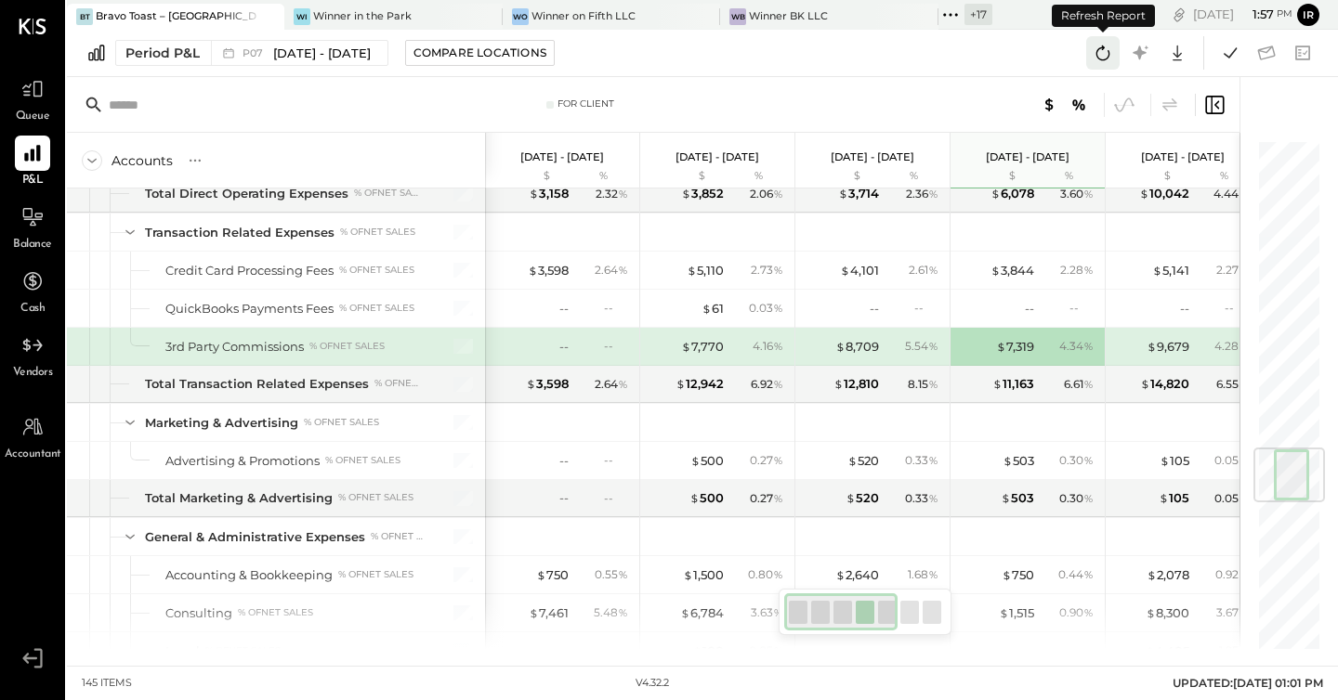
click at [1109, 59] on icon at bounding box center [1103, 53] width 24 height 24
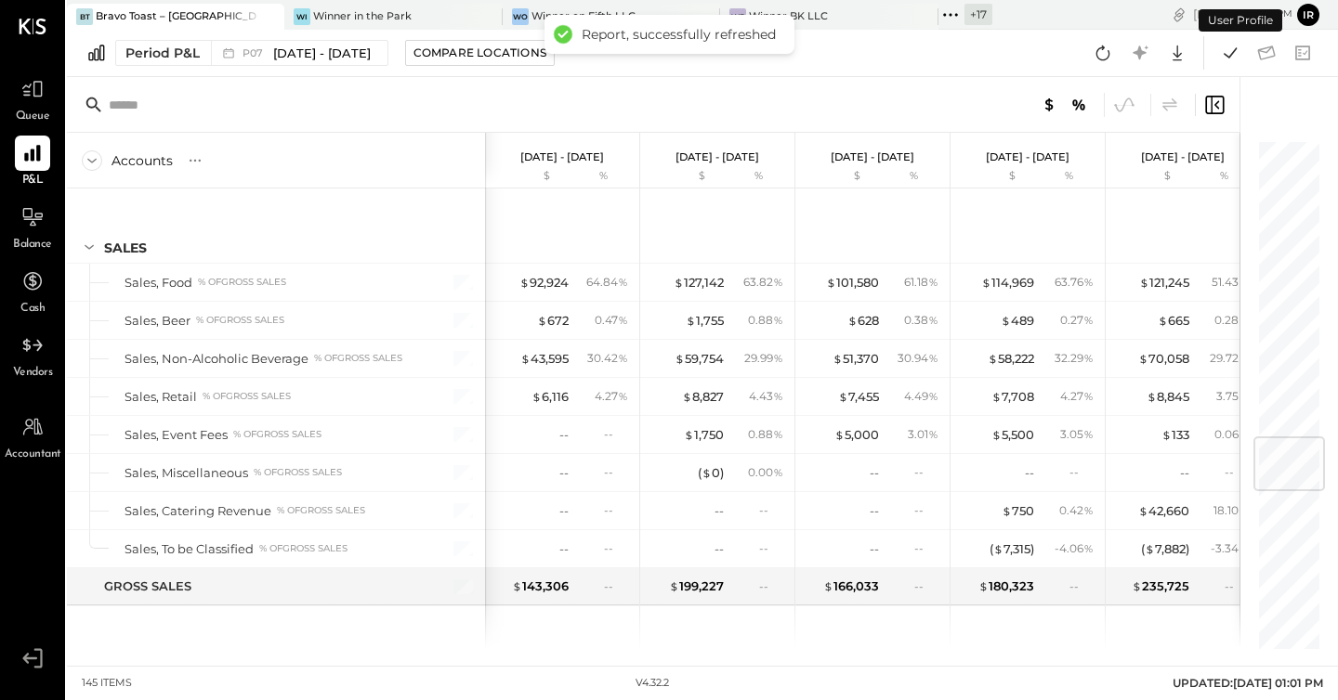
scroll to position [2508, 0]
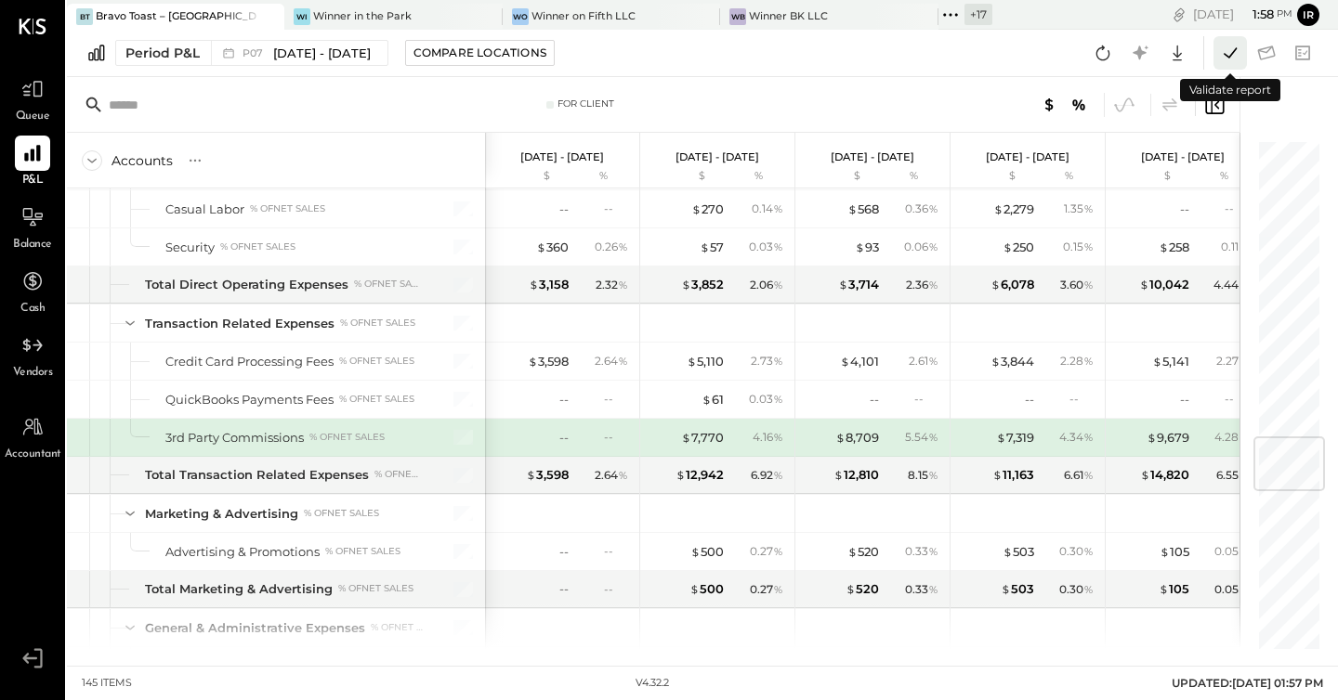
click at [1237, 59] on icon at bounding box center [1230, 53] width 24 height 24
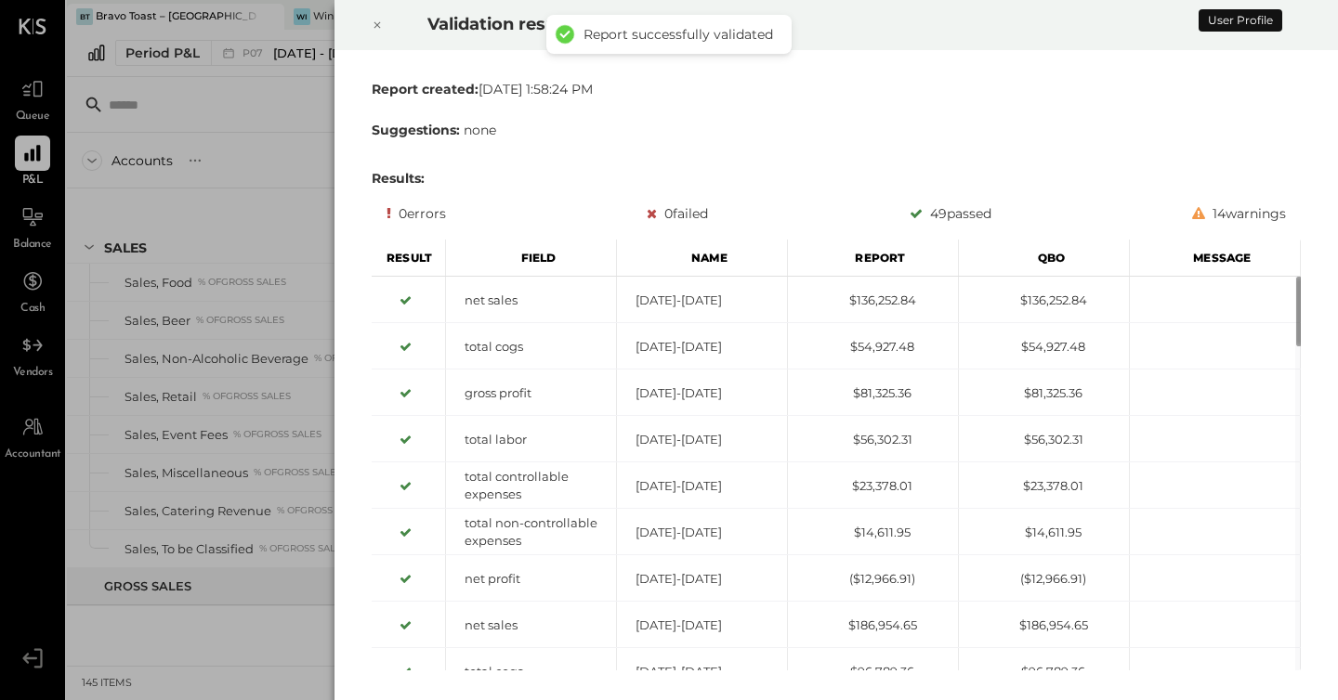
scroll to position [2508, 0]
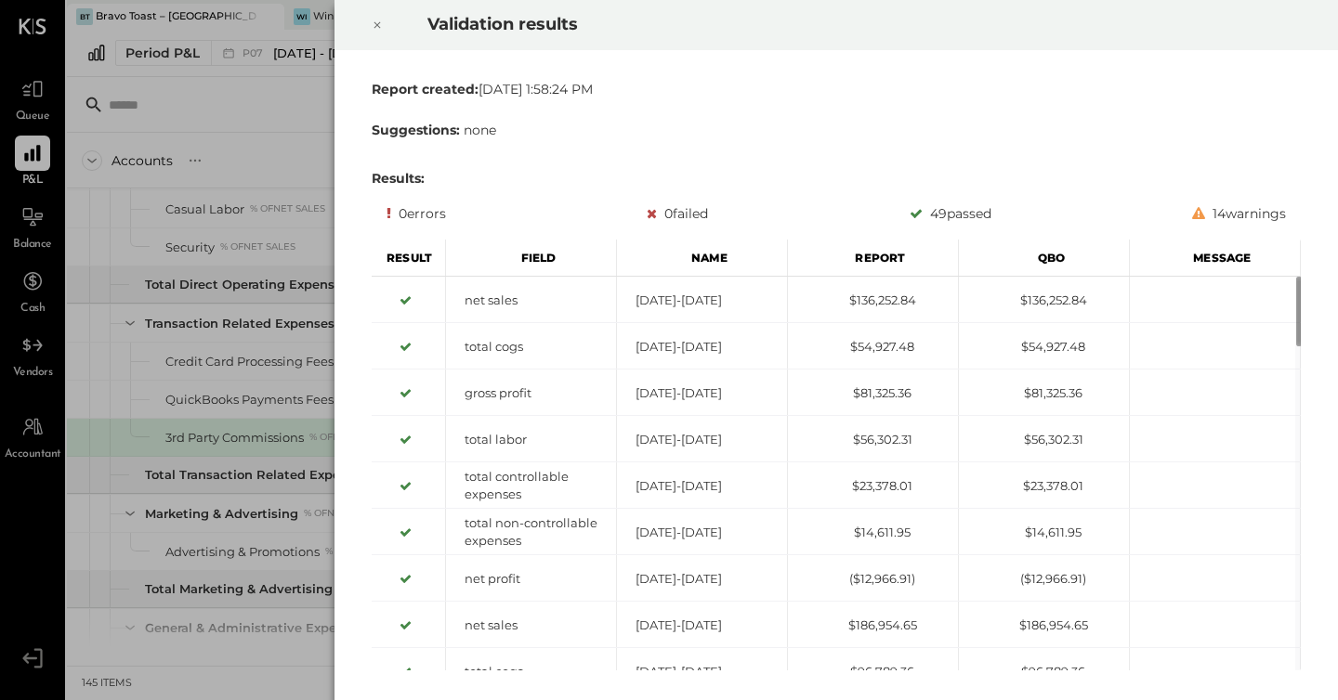
click at [377, 20] on icon at bounding box center [377, 25] width 11 height 22
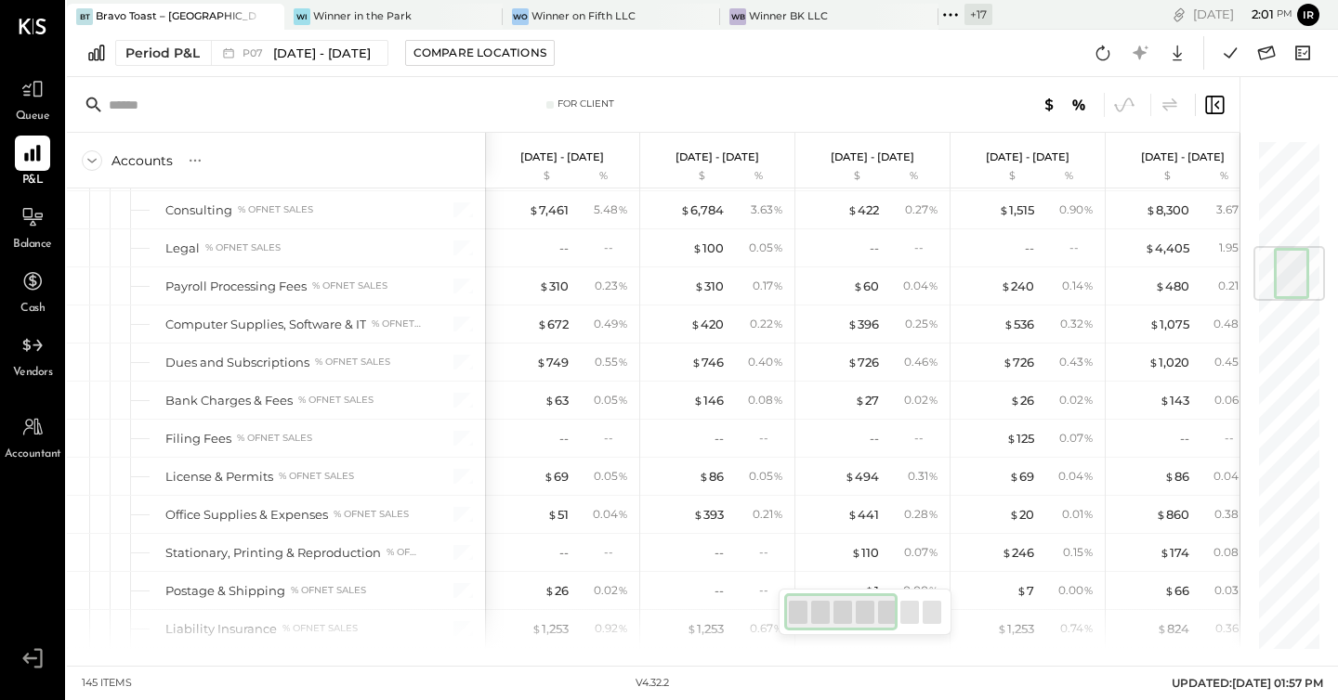
scroll to position [0, 0]
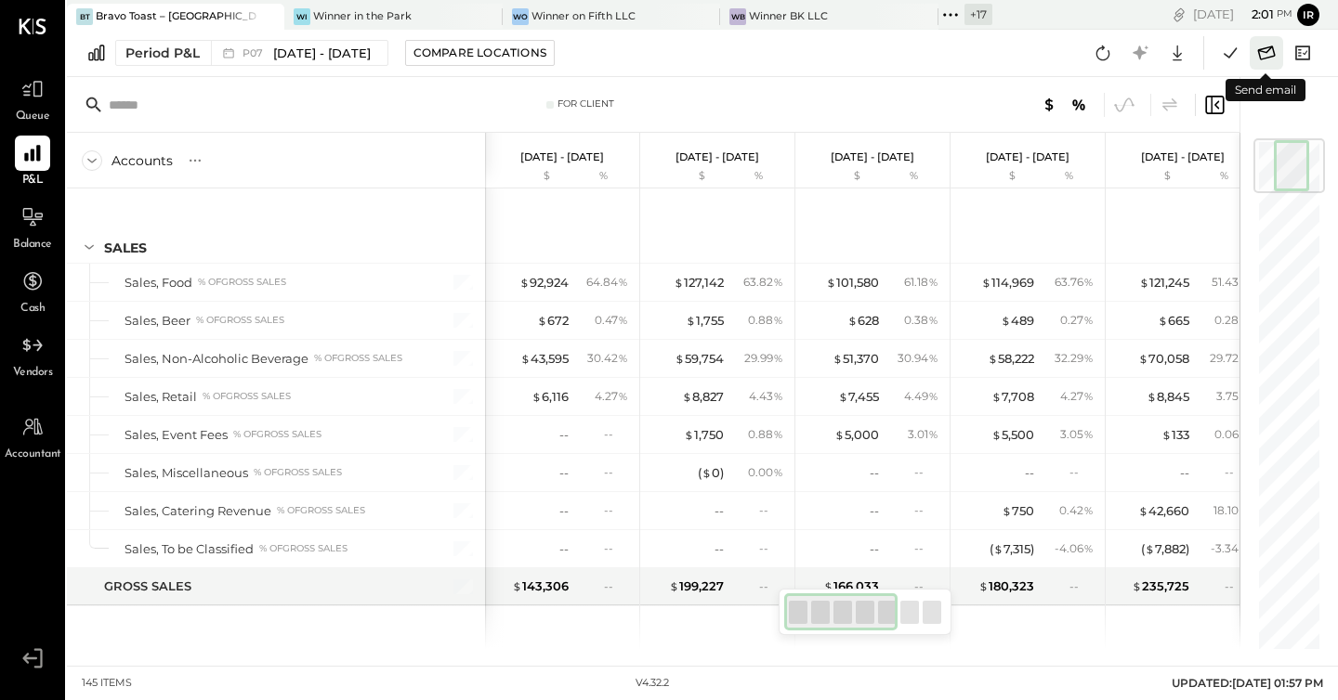
click at [1265, 61] on icon at bounding box center [1266, 53] width 24 height 24
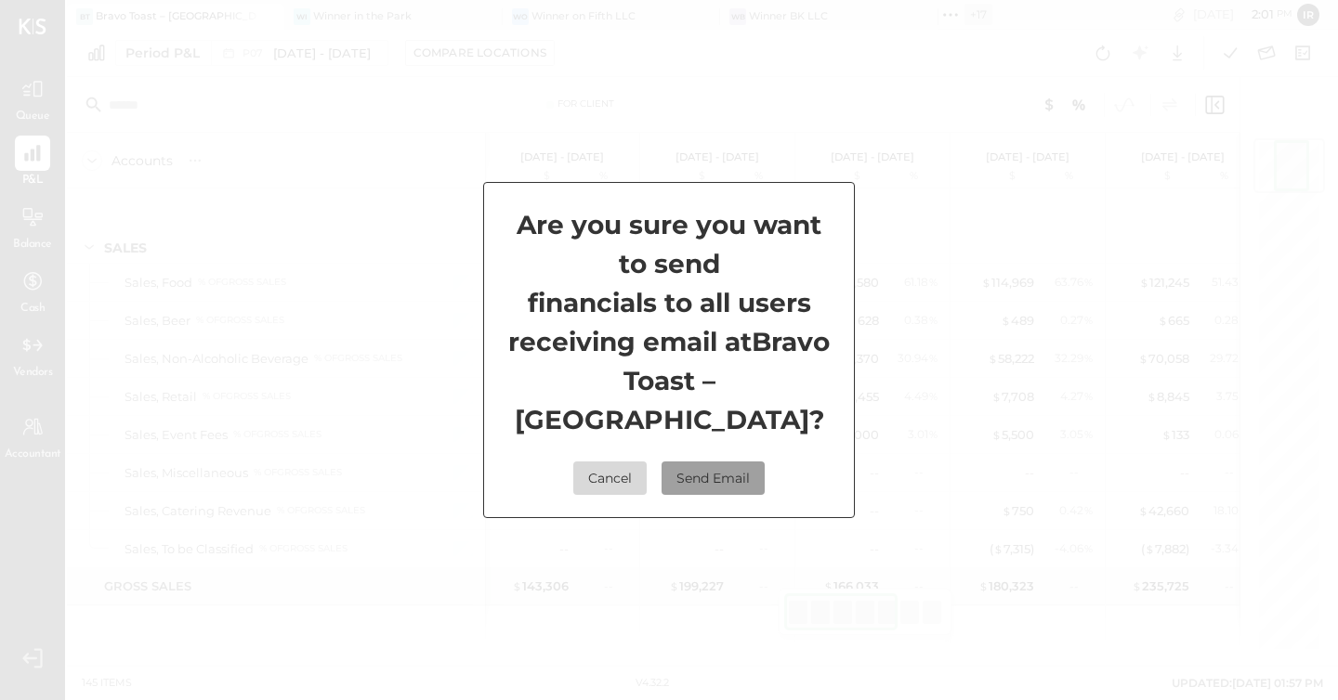
click at [726, 467] on button "Send Email" at bounding box center [712, 478] width 103 height 33
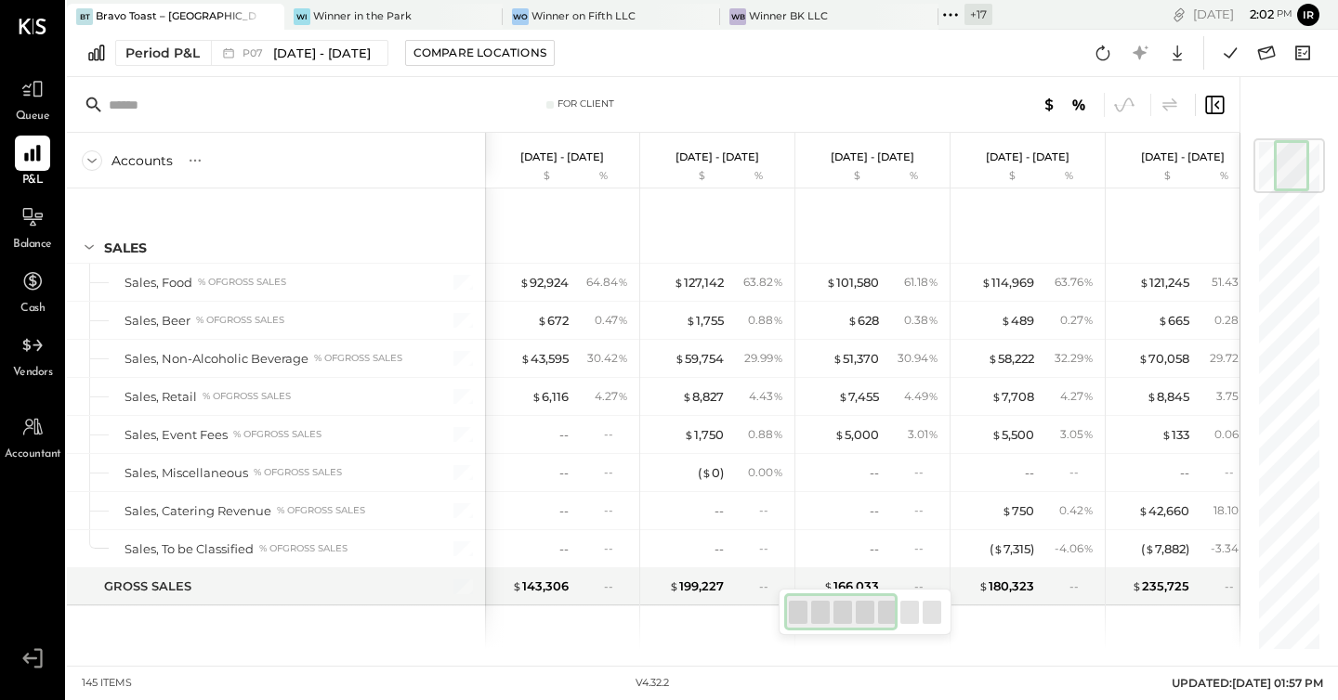
click at [938, 21] on icon at bounding box center [950, 15] width 24 height 24
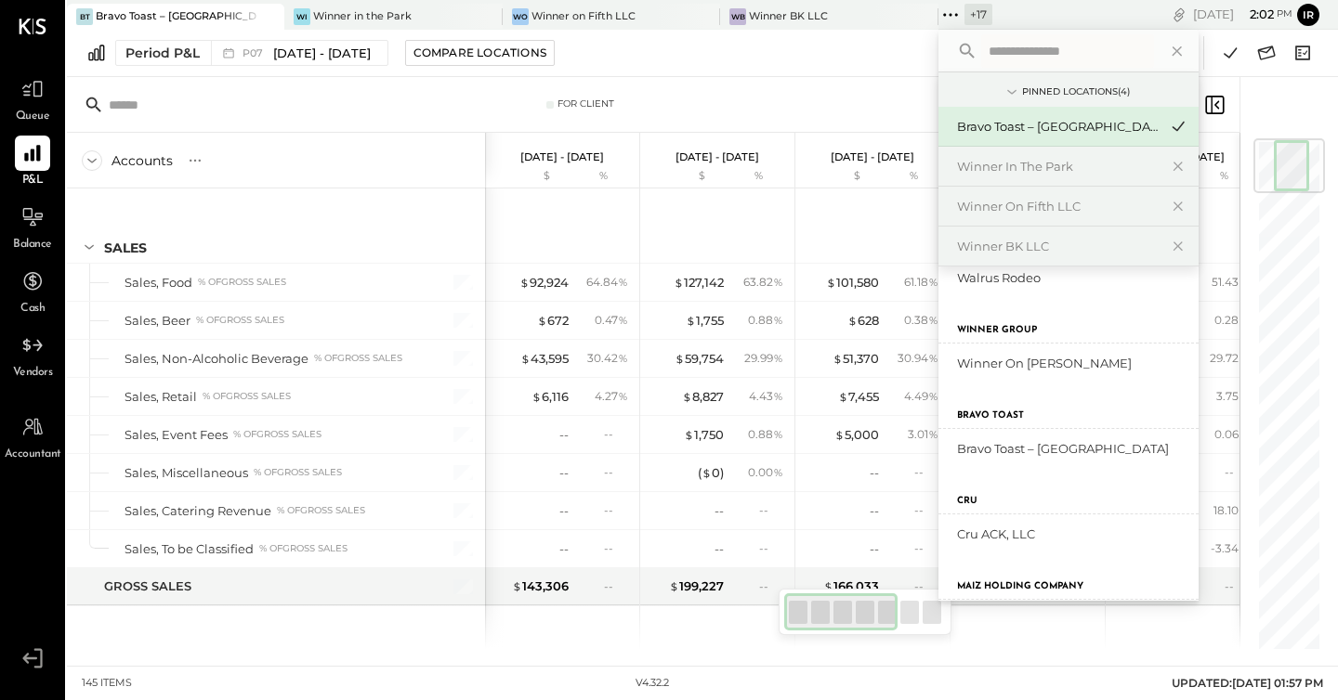
scroll to position [584, 0]
click at [1172, 447] on icon at bounding box center [1178, 448] width 13 height 13
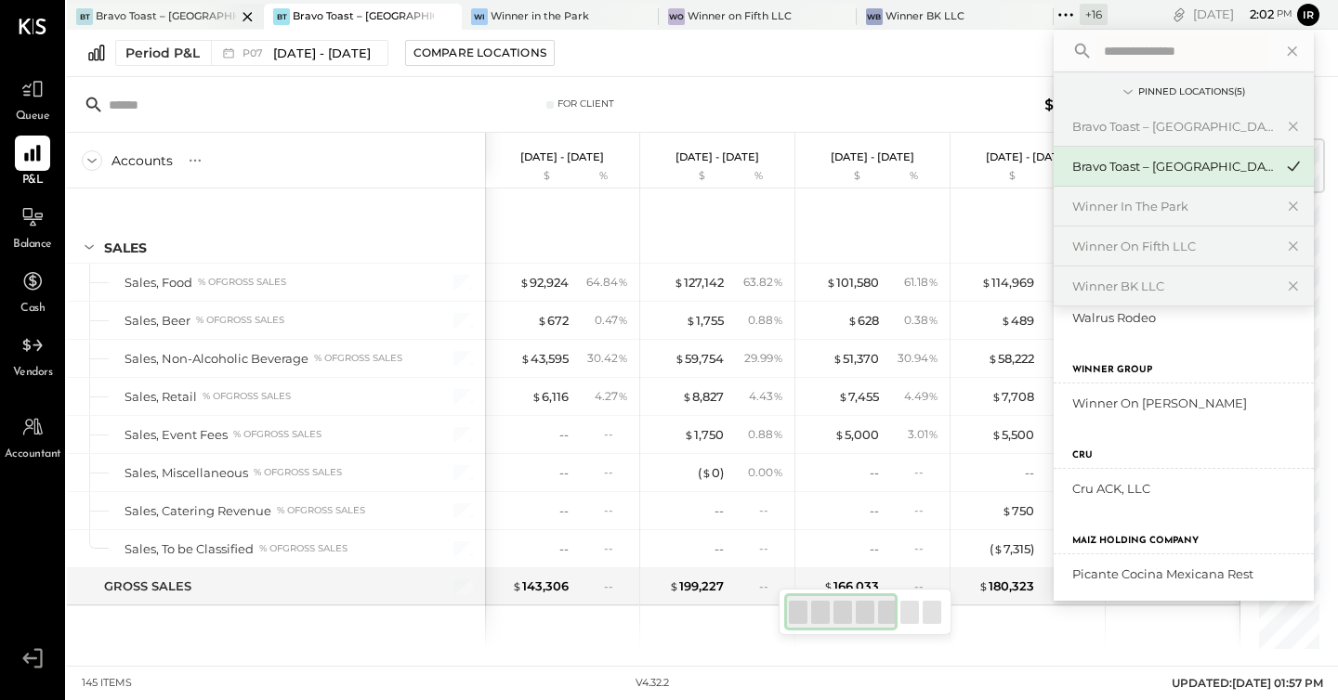
click at [148, 20] on div "Bravo Toast – [GEOGRAPHIC_DATA]" at bounding box center [166, 16] width 140 height 15
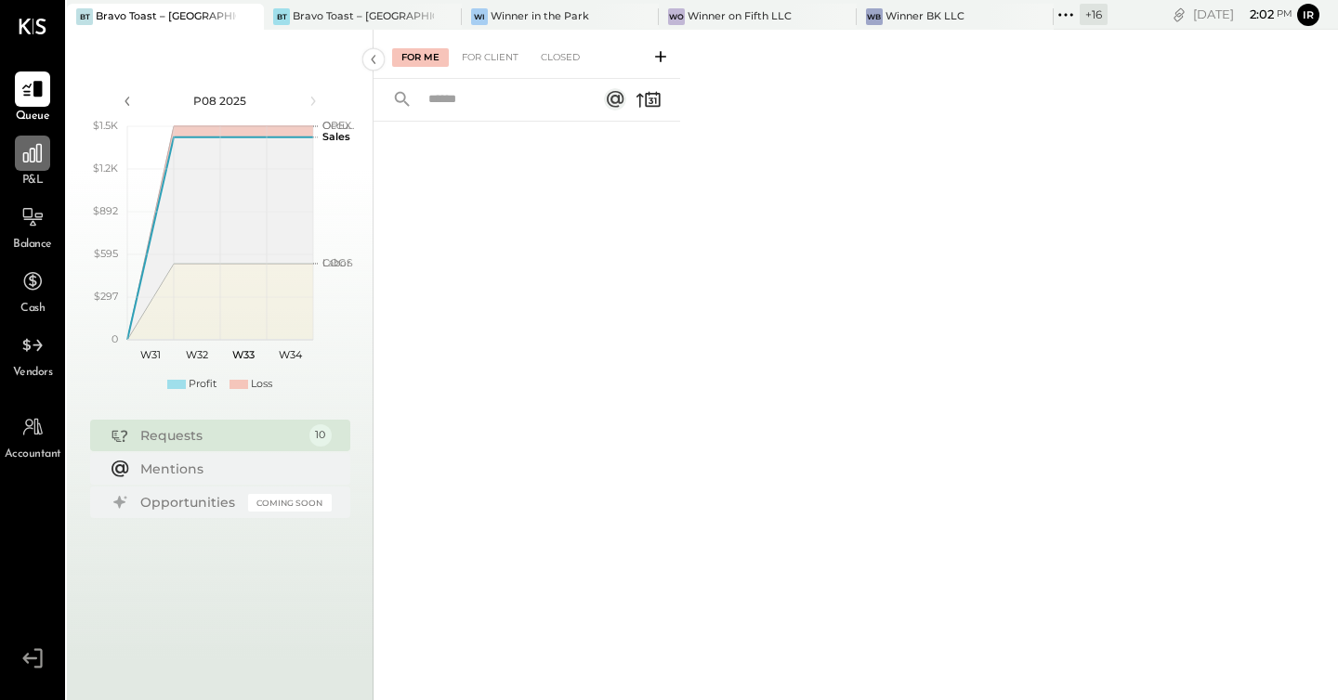
click at [30, 159] on icon at bounding box center [32, 153] width 19 height 19
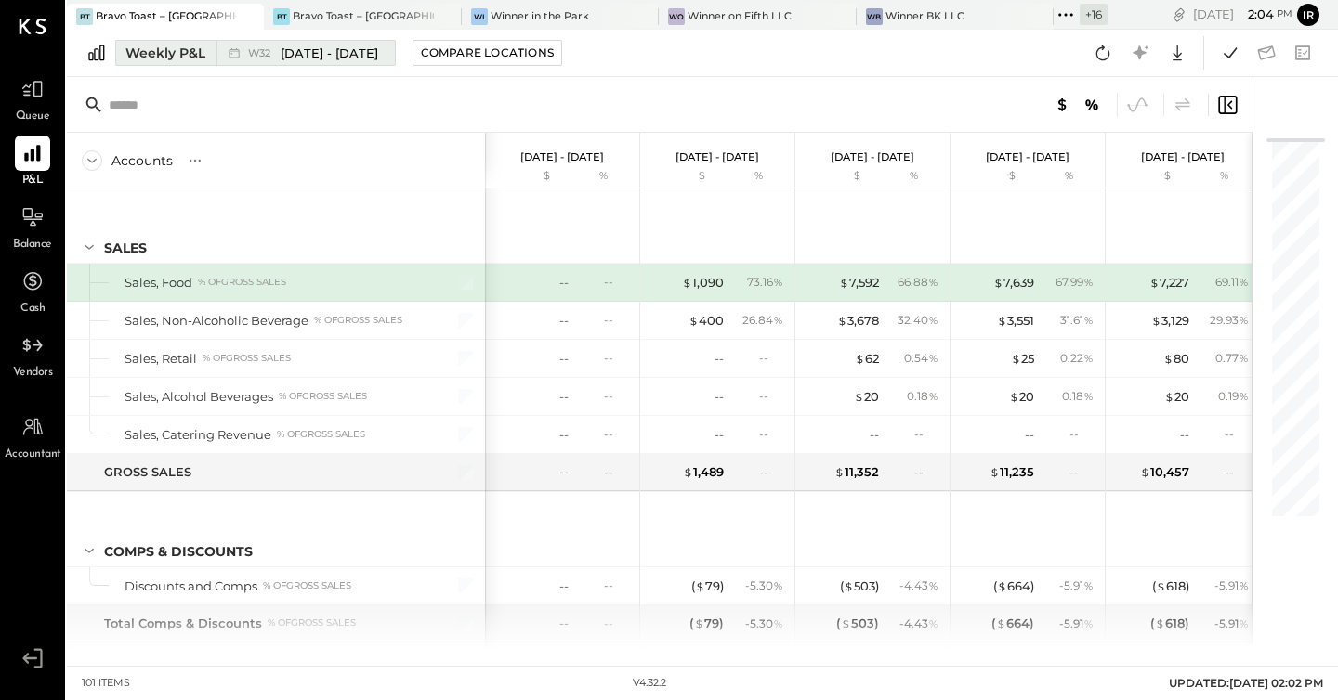
click at [197, 51] on div "Weekly P&L" at bounding box center [165, 53] width 80 height 19
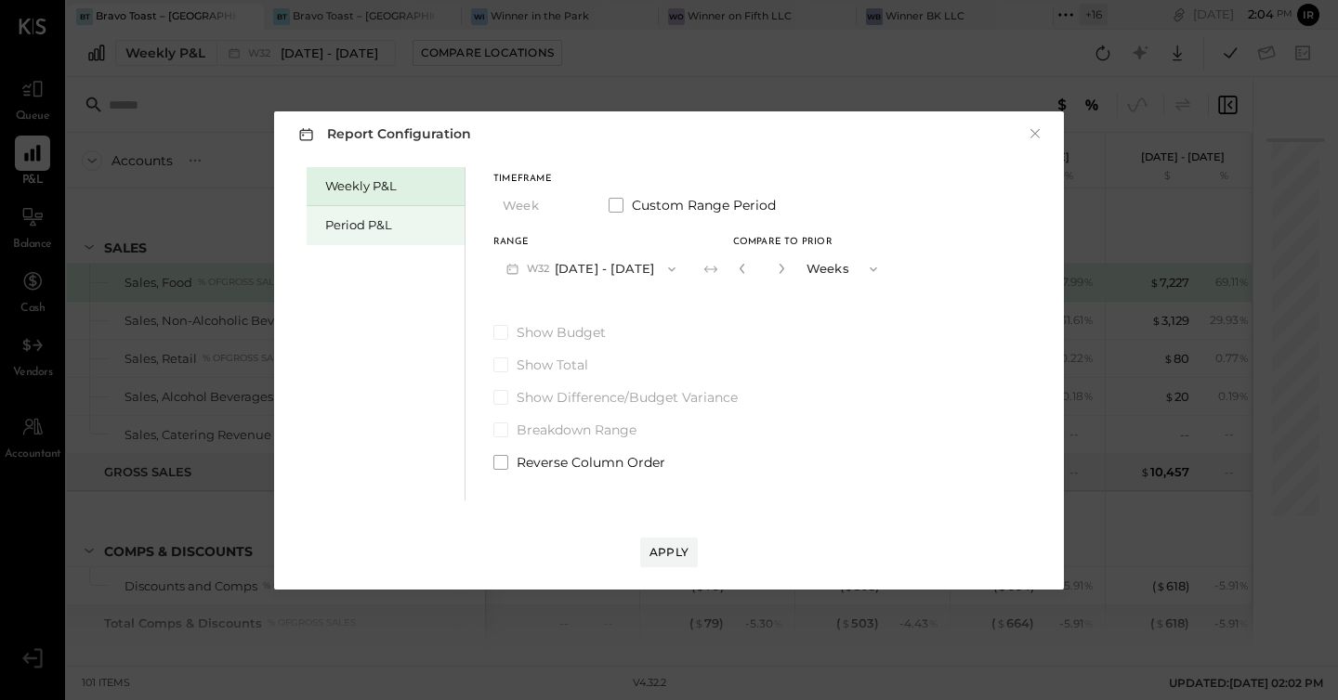
click at [363, 228] on div "Period P&L" at bounding box center [390, 225] width 130 height 18
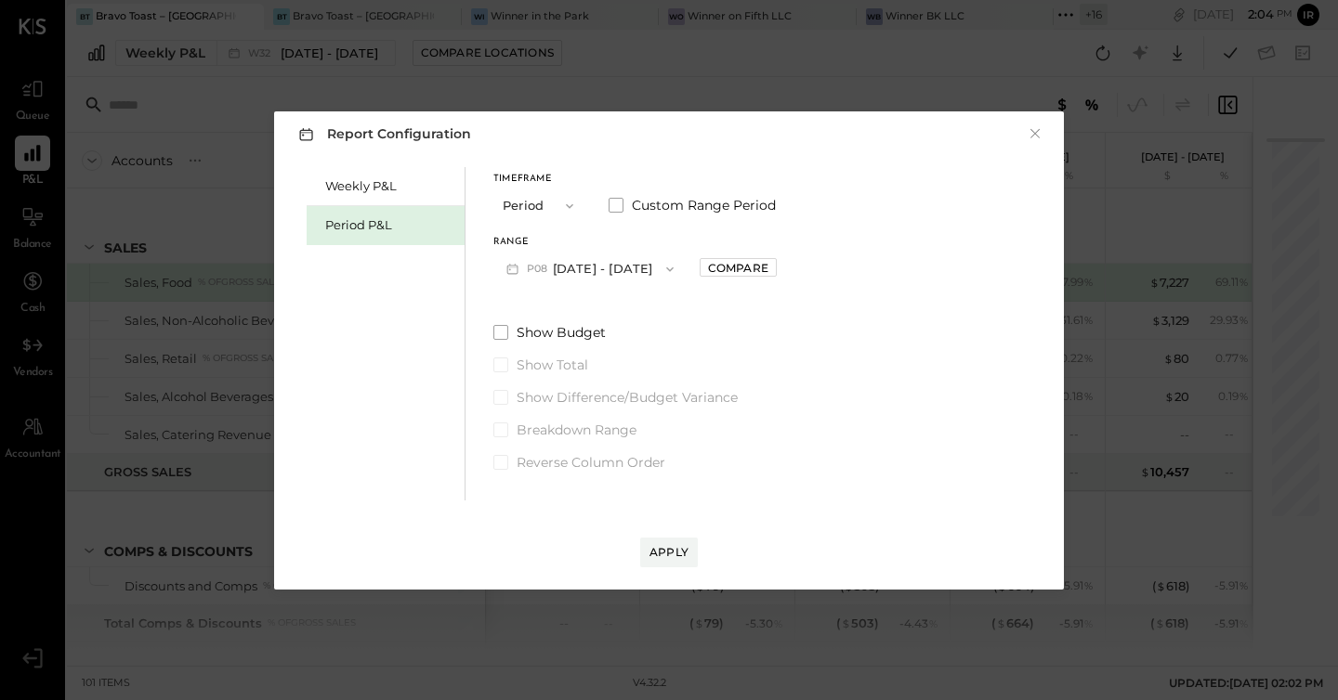
click at [578, 267] on button "P08 [DATE] - [DATE]" at bounding box center [589, 269] width 193 height 34
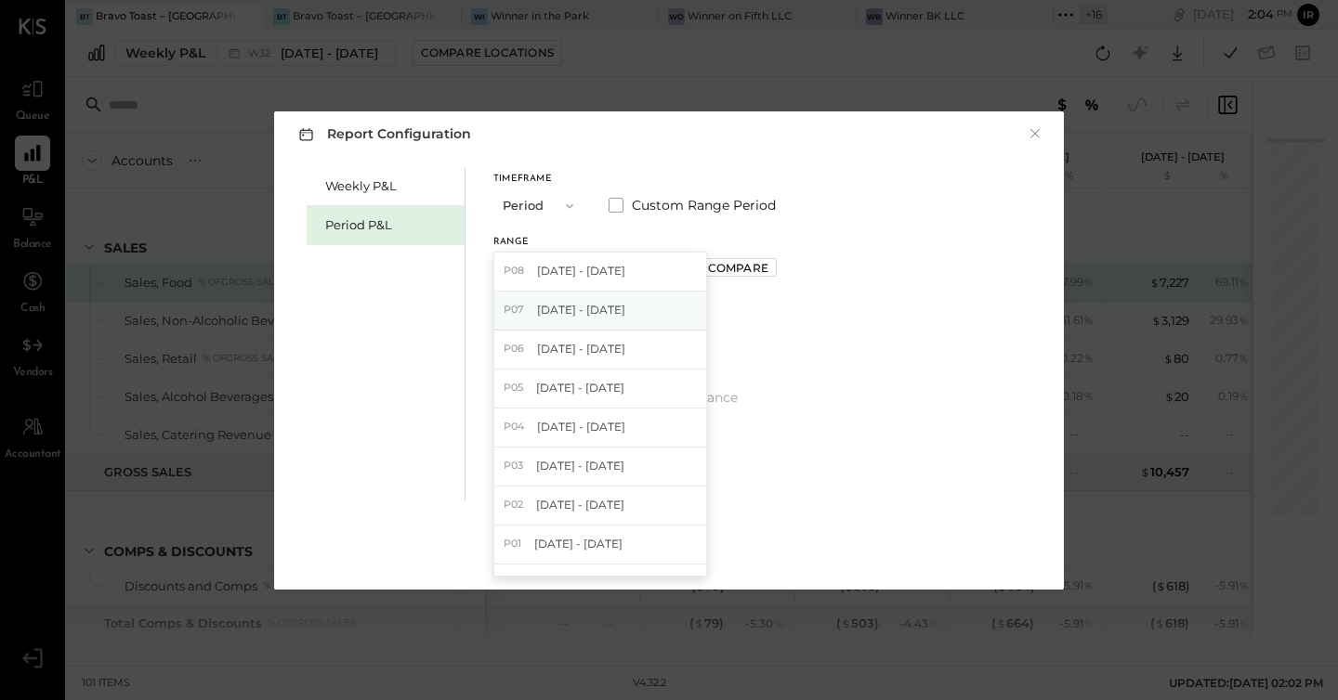
click at [599, 308] on span "[DATE] - [DATE]" at bounding box center [581, 310] width 88 height 16
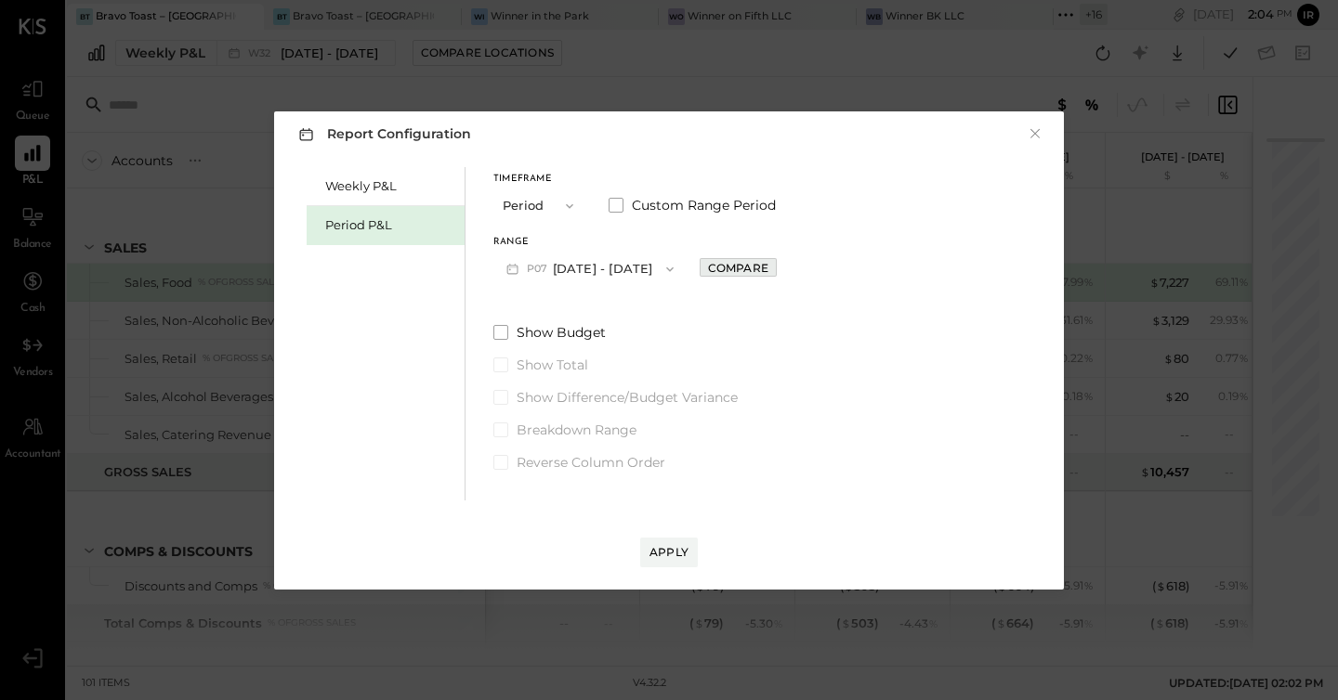
click at [768, 268] on div "Compare" at bounding box center [738, 268] width 60 height 16
click at [781, 272] on icon "button" at bounding box center [779, 269] width 5 height 10
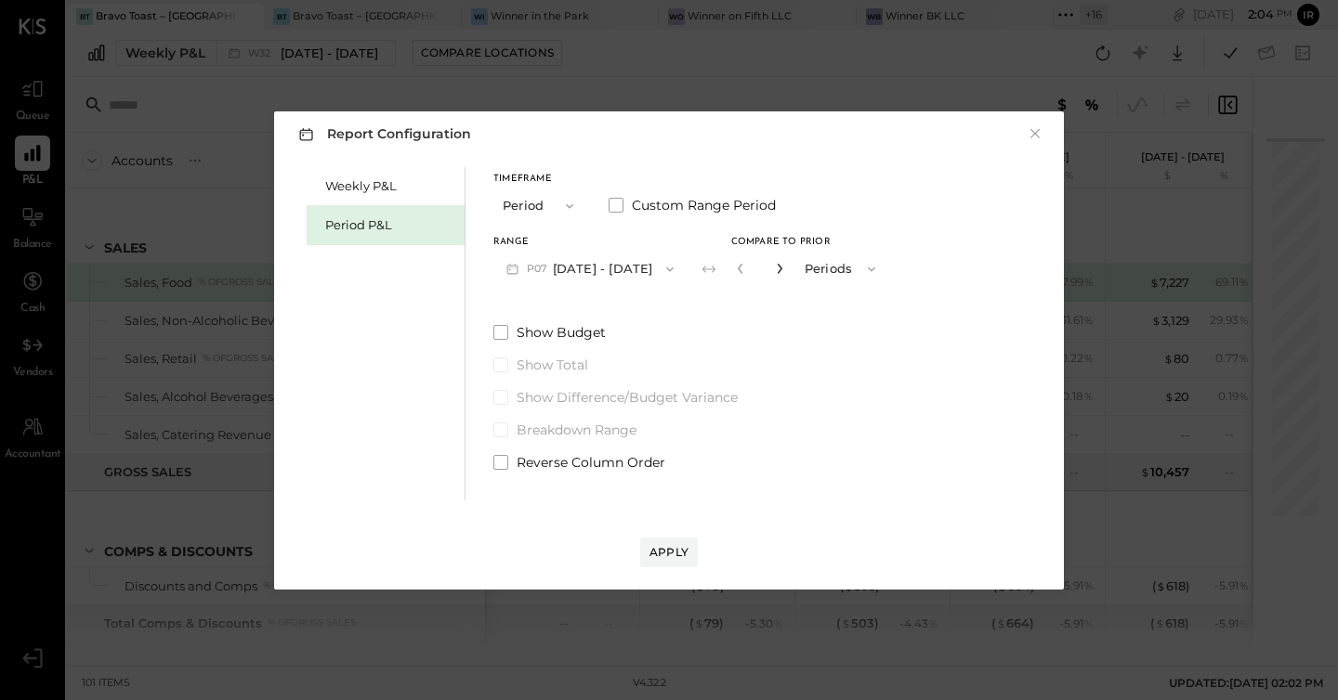
click at [781, 272] on icon "button" at bounding box center [779, 269] width 5 height 10
type input "*"
click at [675, 550] on div "Apply" at bounding box center [668, 552] width 39 height 16
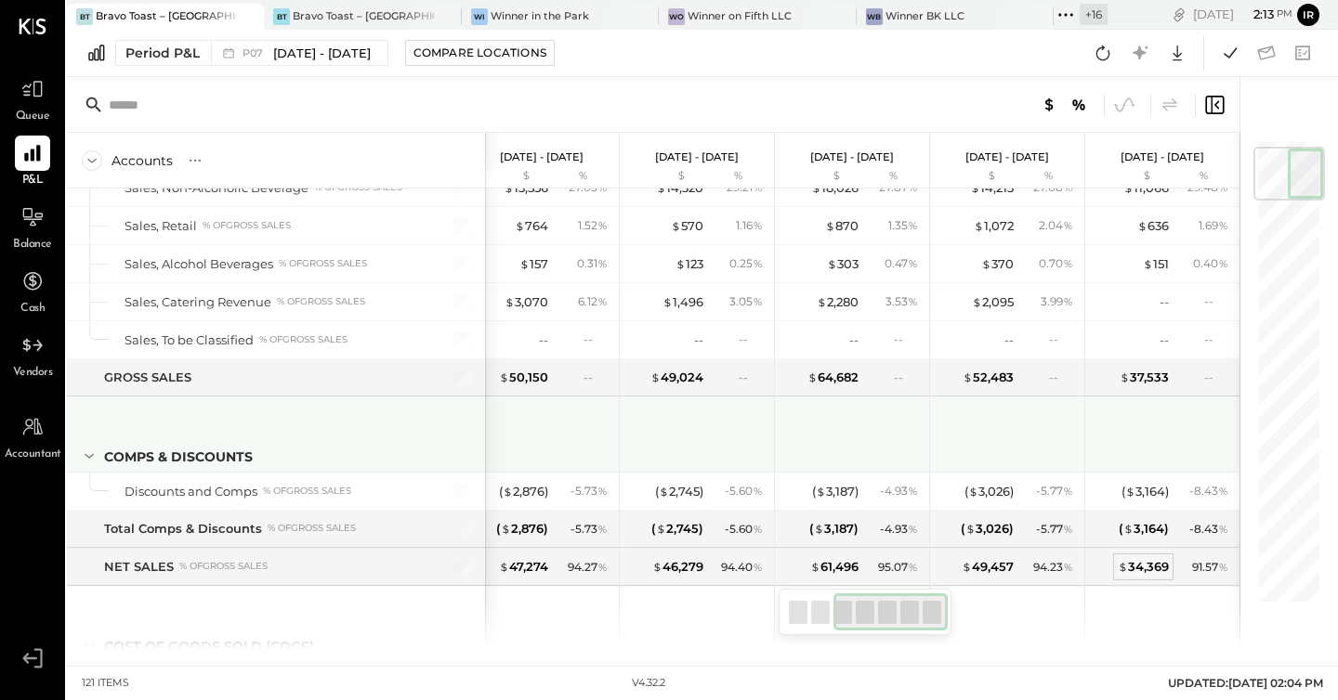
scroll to position [223, 0]
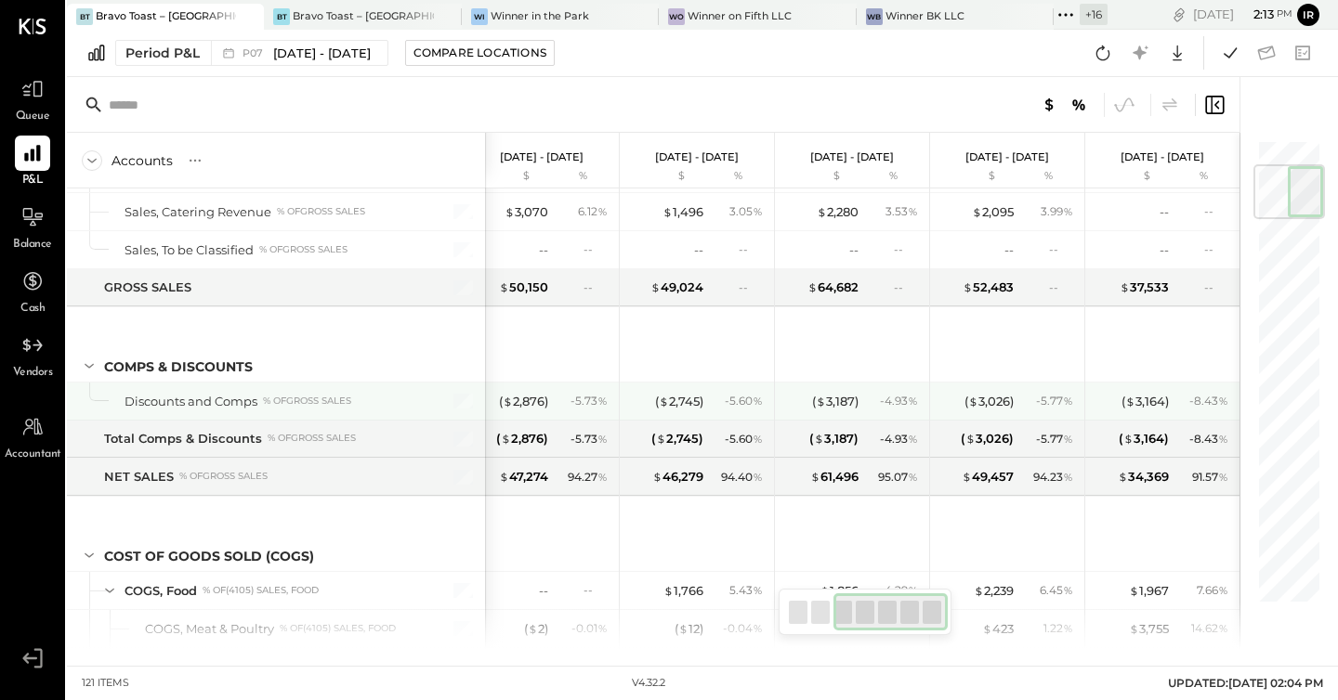
click at [1147, 391] on div "( $ 3,164 ) - 8.43 %" at bounding box center [1163, 401] width 139 height 37
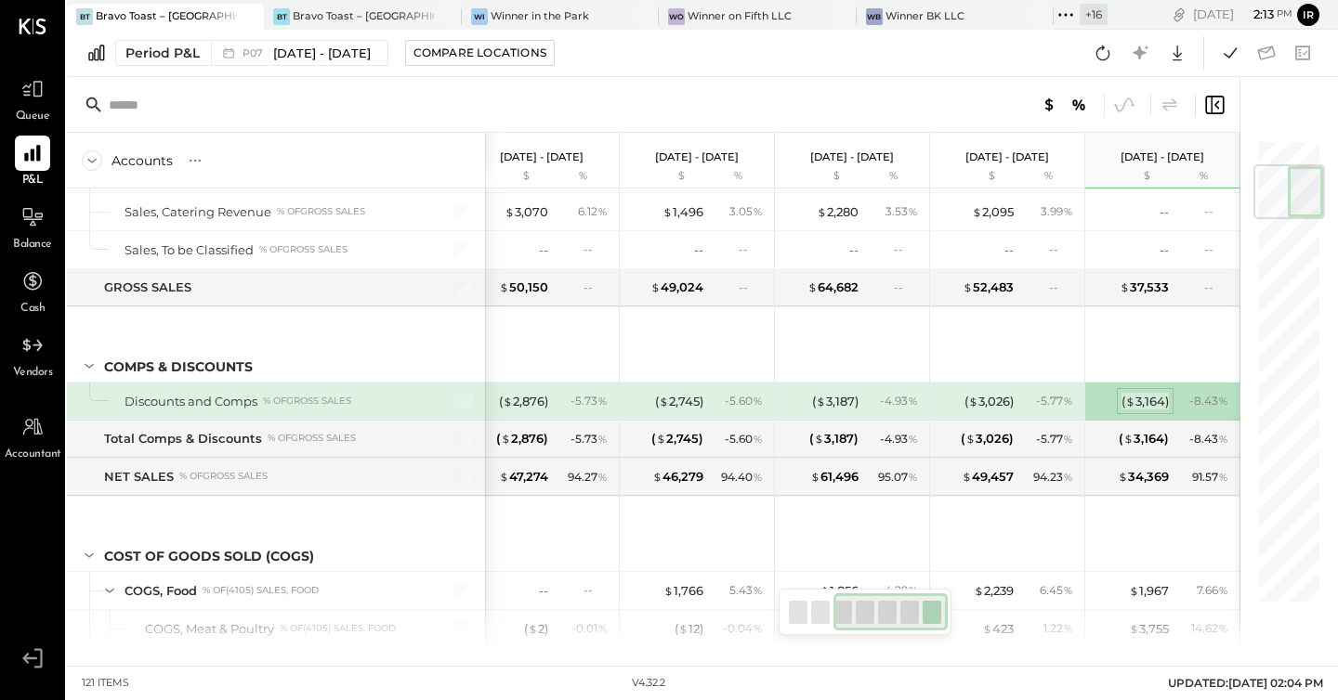
click at [1146, 405] on div "( $ 3,164 )" at bounding box center [1144, 402] width 47 height 18
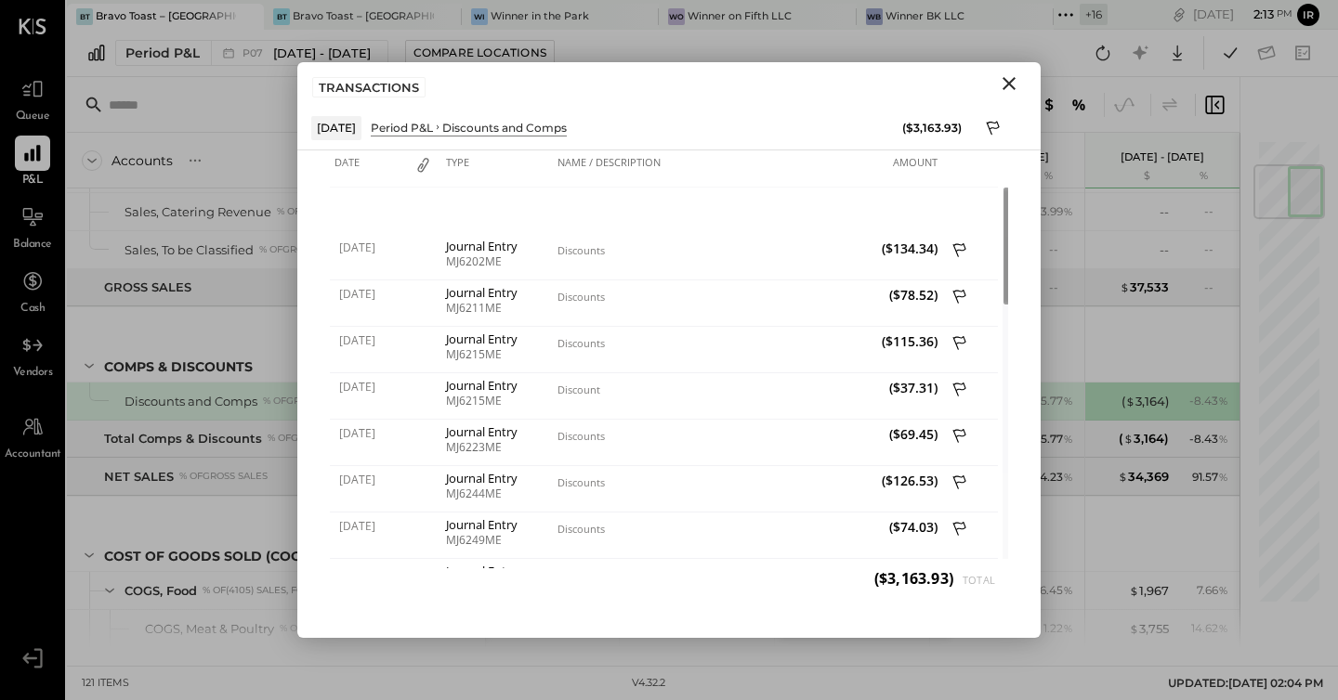
click at [1012, 75] on icon "Close" at bounding box center [1009, 83] width 22 height 22
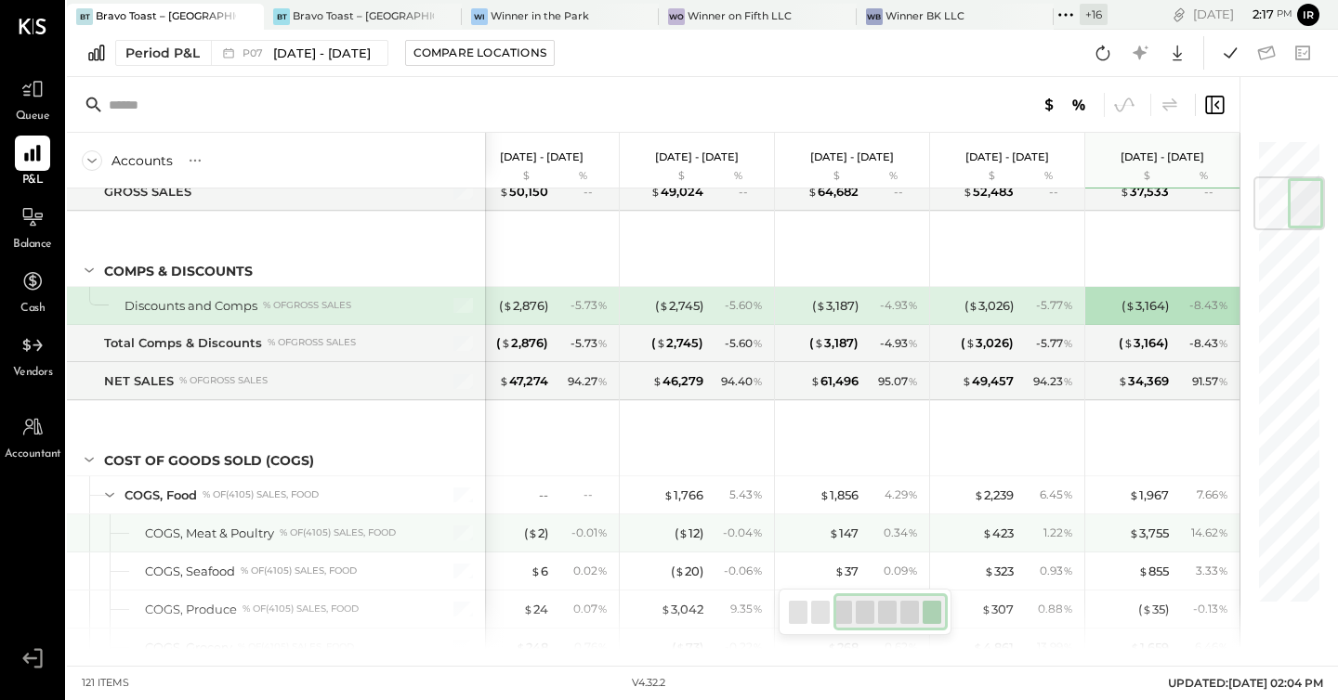
scroll to position [331, 0]
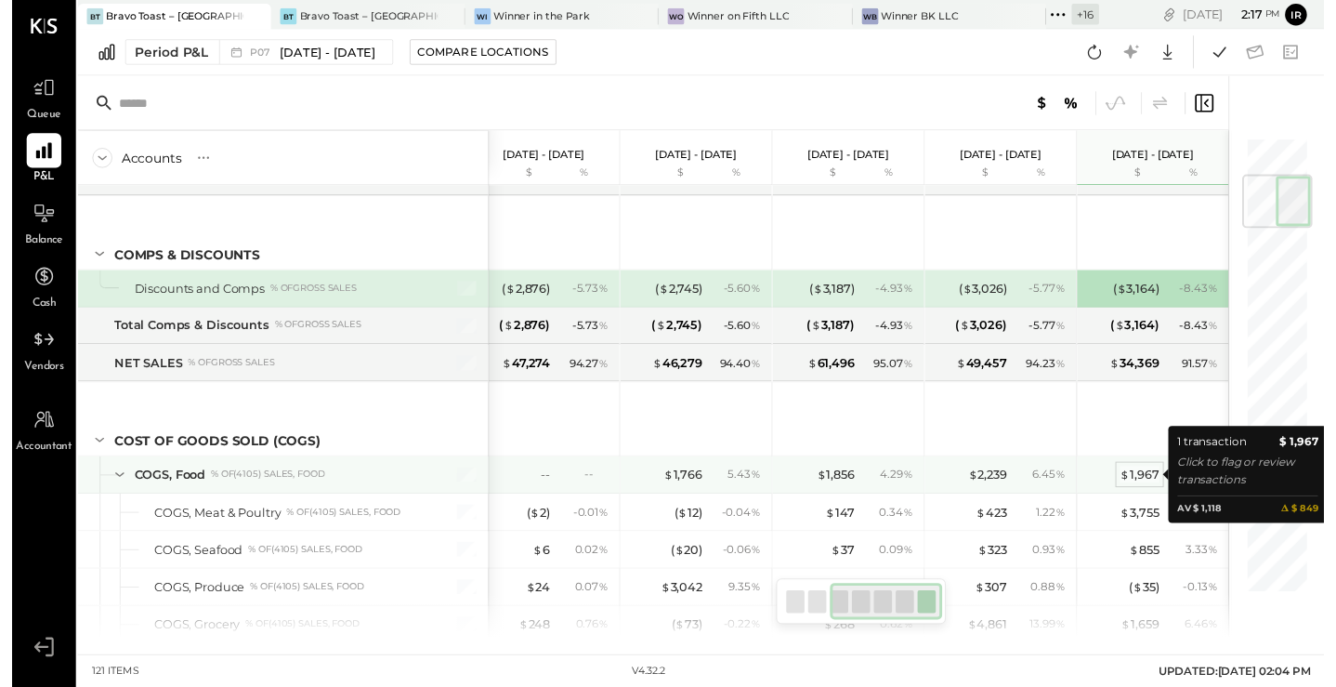
click at [1157, 480] on div "$ 1,967" at bounding box center [1149, 484] width 40 height 18
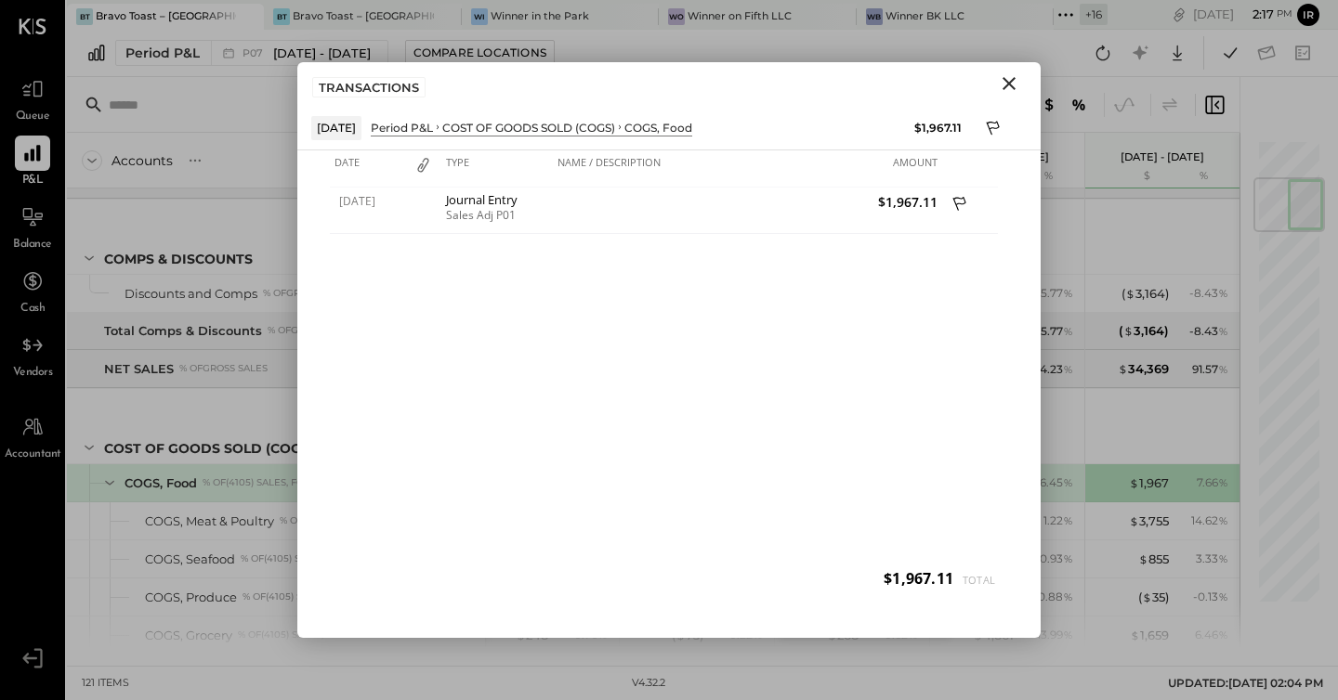
click at [1006, 84] on icon "Close" at bounding box center [1009, 83] width 22 height 22
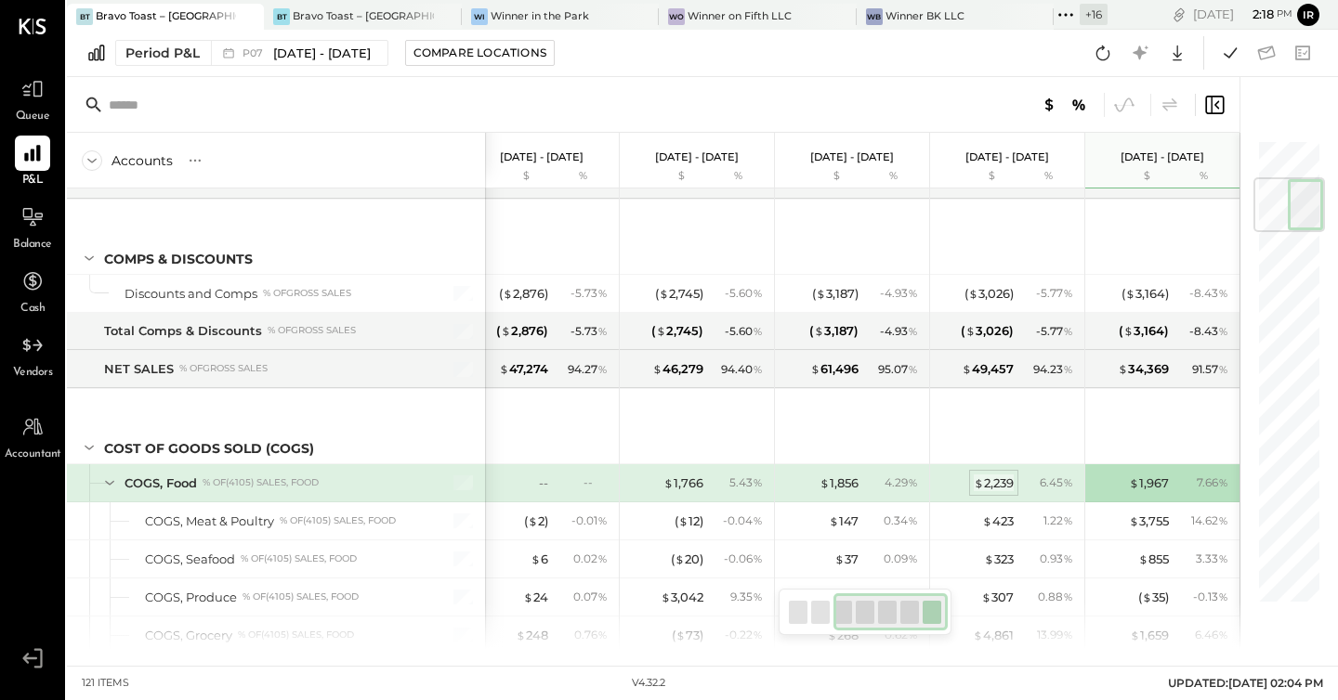
click at [993, 483] on div "$ 2,239" at bounding box center [994, 484] width 40 height 18
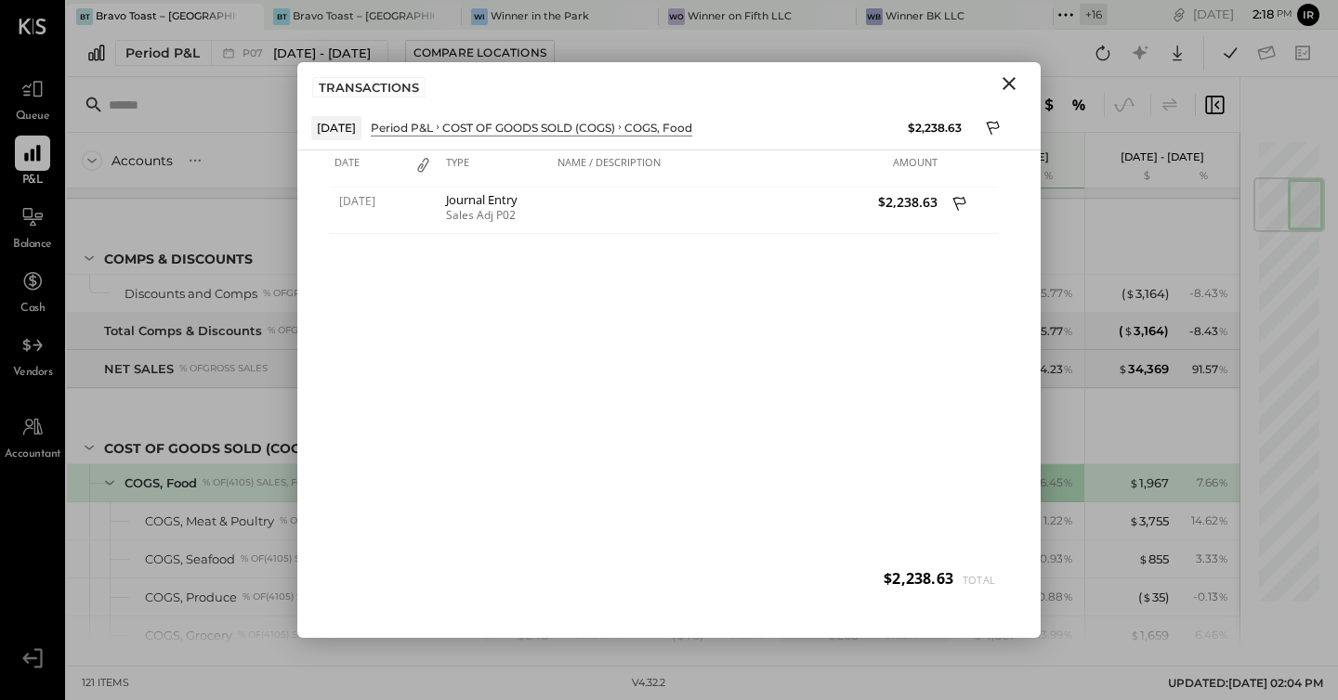
click at [1002, 77] on icon "Close" at bounding box center [1009, 83] width 22 height 22
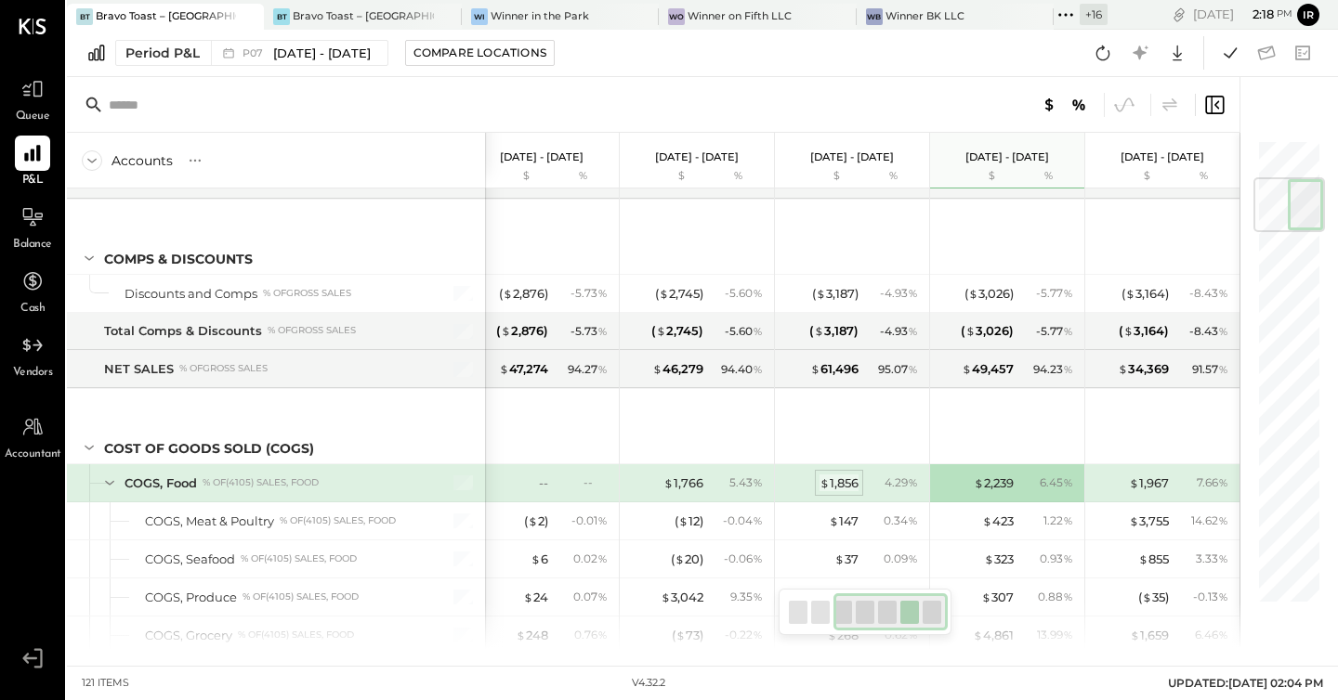
click at [840, 478] on div "$ 1,856" at bounding box center [838, 484] width 39 height 18
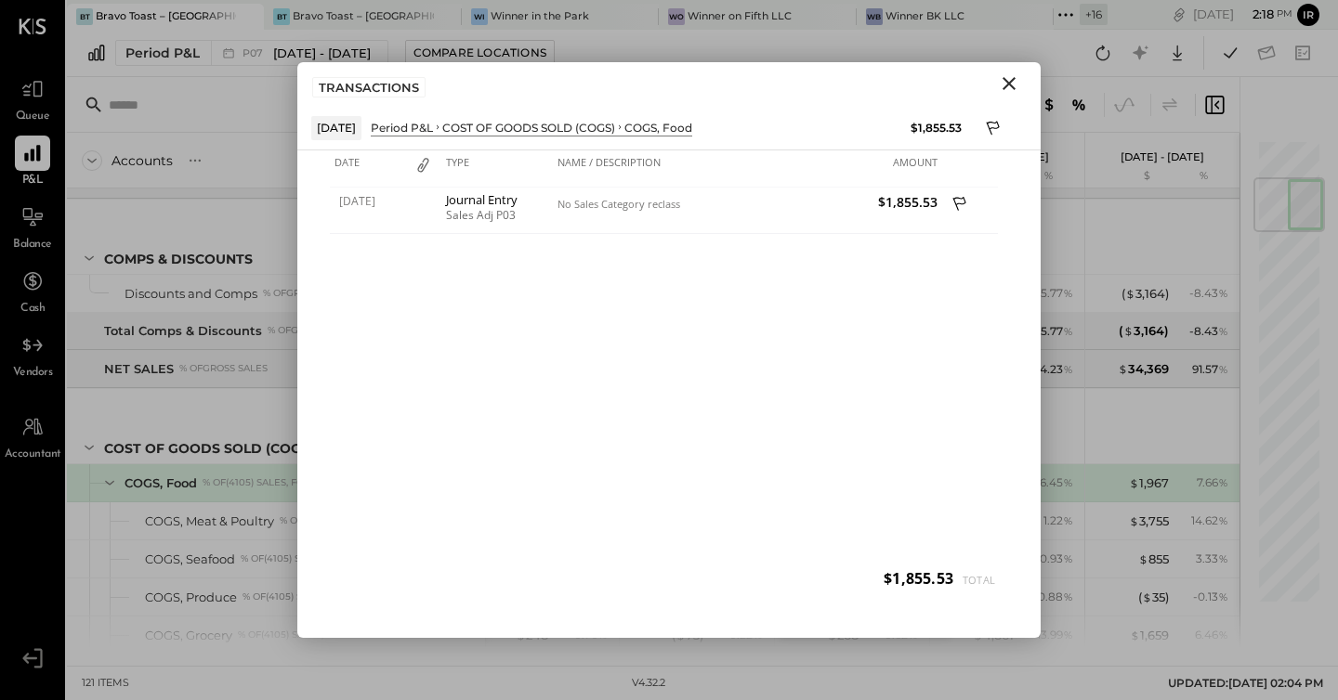
click at [1007, 86] on icon "Close" at bounding box center [1009, 83] width 22 height 22
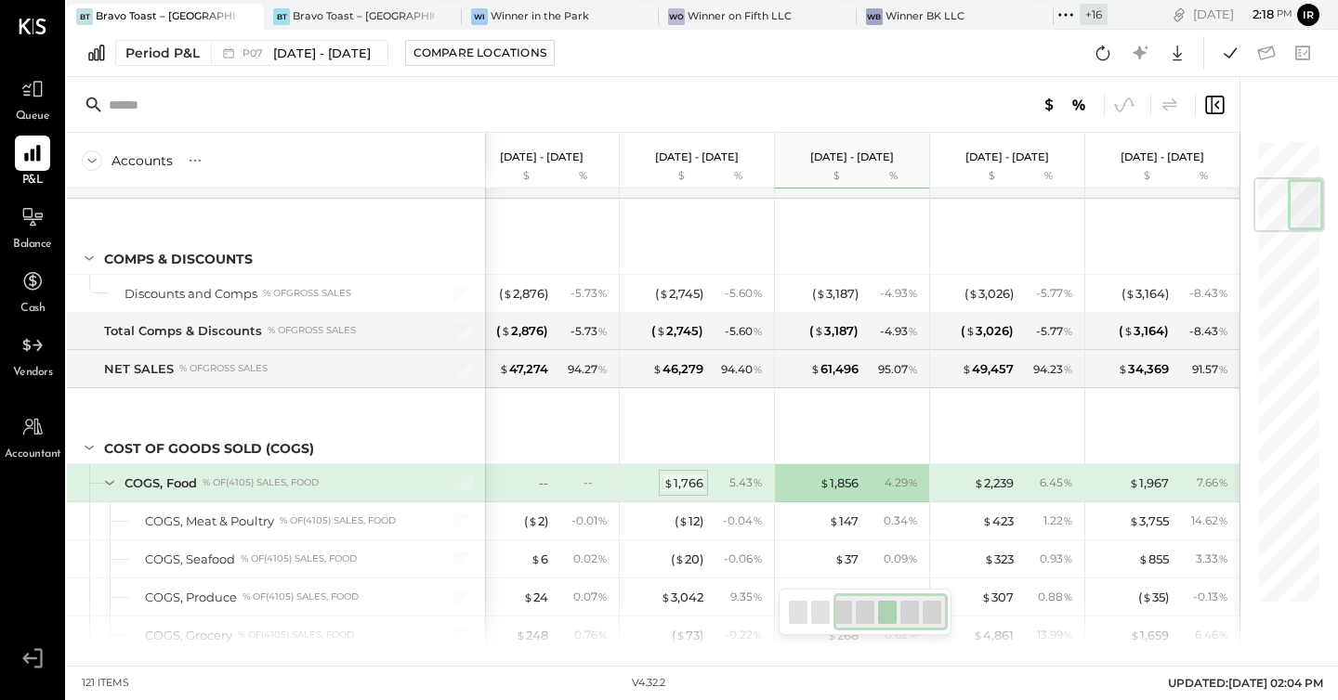
click at [695, 478] on div "$ 1,766" at bounding box center [683, 484] width 40 height 18
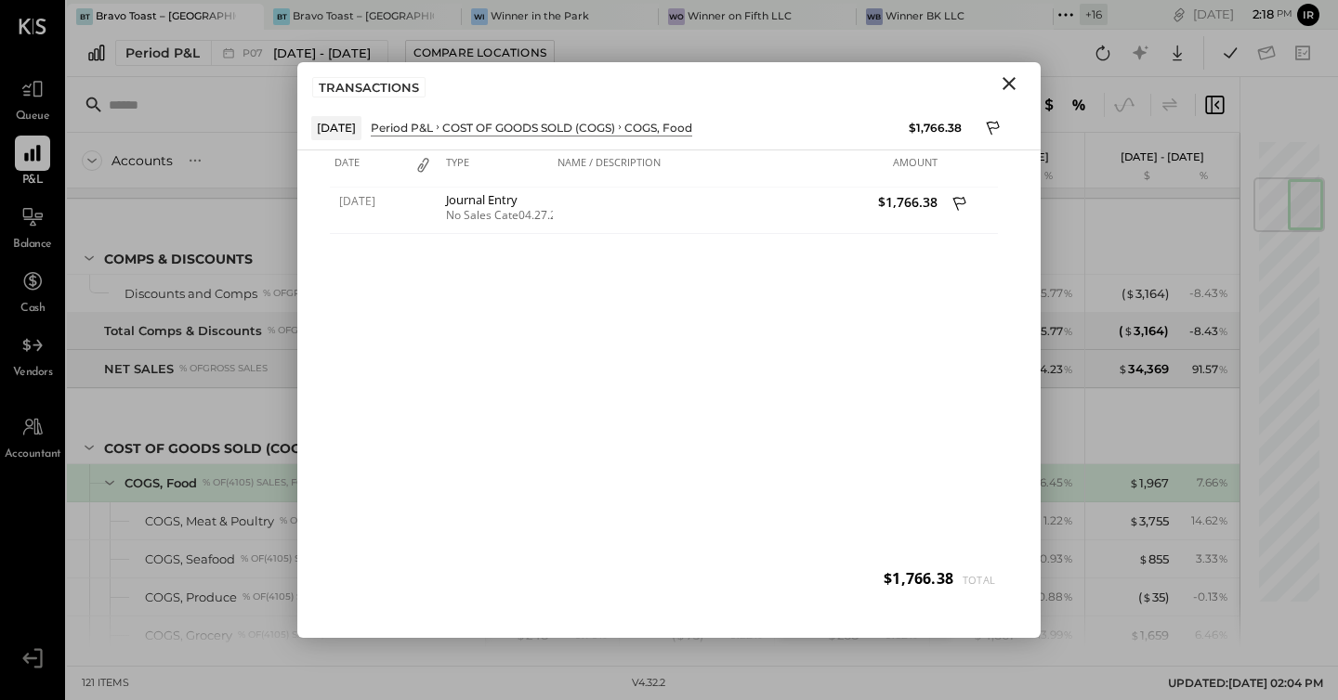
click at [1010, 82] on icon "Close" at bounding box center [1008, 83] width 13 height 13
